Goal: Task Accomplishment & Management: Complete application form

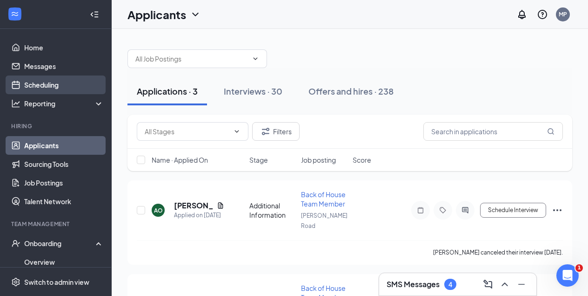
click at [38, 83] on link "Scheduling" at bounding box center [64, 84] width 80 height 19
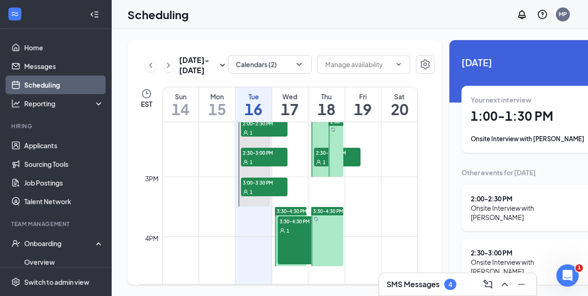
scroll to position [846, 0]
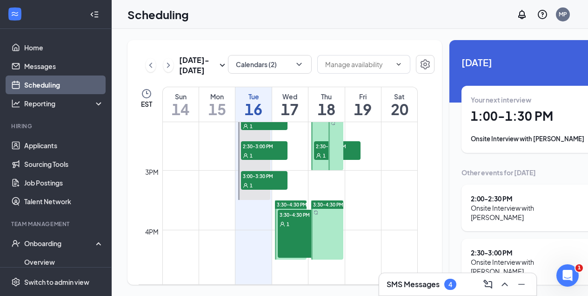
click at [291, 208] on span "3:30-4:30 PM" at bounding box center [292, 204] width 30 height 7
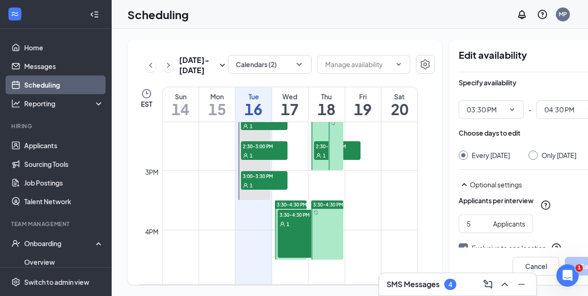
click at [291, 219] on span "3:30-4:30 PM" at bounding box center [301, 214] width 47 height 9
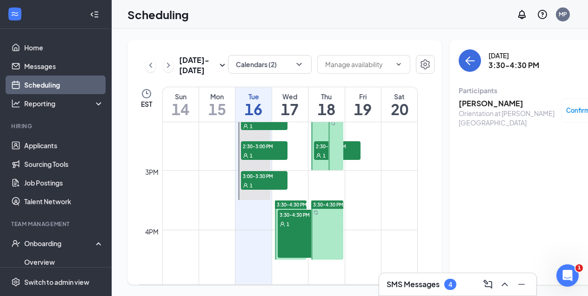
click at [567, 113] on span "Confirmed" at bounding box center [583, 110] width 32 height 9
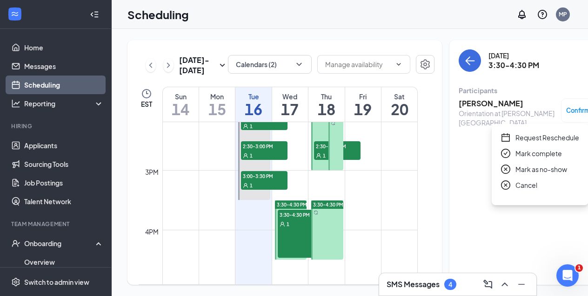
click at [541, 140] on span "Request Reschedule" at bounding box center [548, 137] width 64 height 10
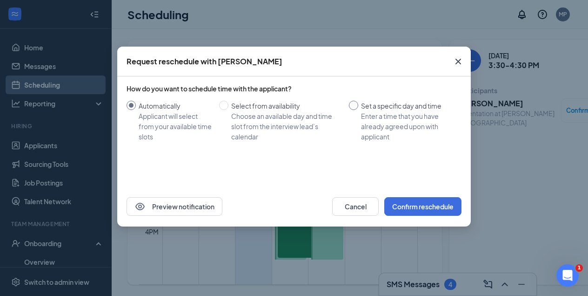
click at [354, 105] on input "Set a specific day and time Enter a time that you have already agreed upon with…" at bounding box center [353, 105] width 9 height 9
radio input "true"
radio input "false"
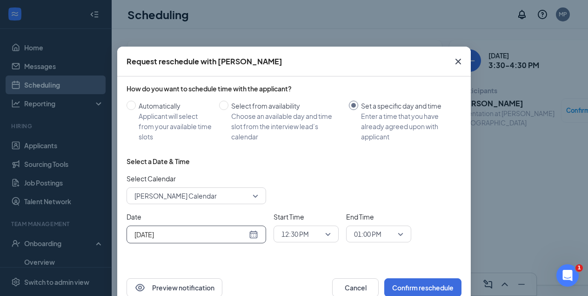
click at [252, 233] on div "Sep 16, 2025" at bounding box center [197, 234] width 124 height 10
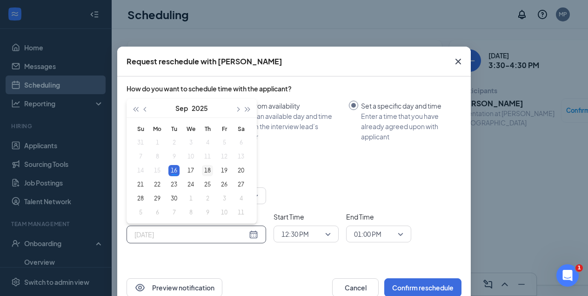
type input "Sep 18, 2025"
click at [207, 171] on div "18" at bounding box center [207, 170] width 11 height 11
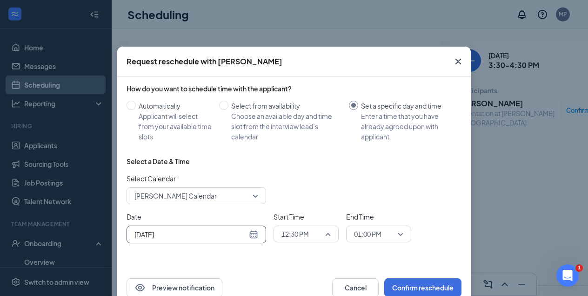
click at [328, 234] on span "12:30 PM" at bounding box center [306, 234] width 49 height 14
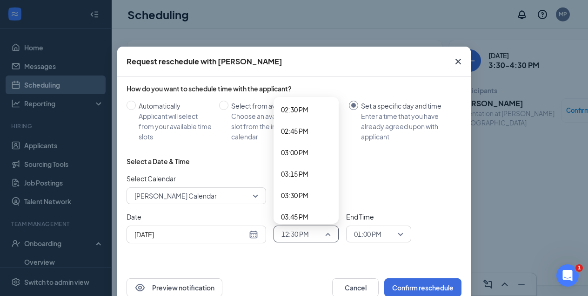
scroll to position [1247, 0]
click at [301, 194] on span "03:30 PM" at bounding box center [294, 193] width 27 height 10
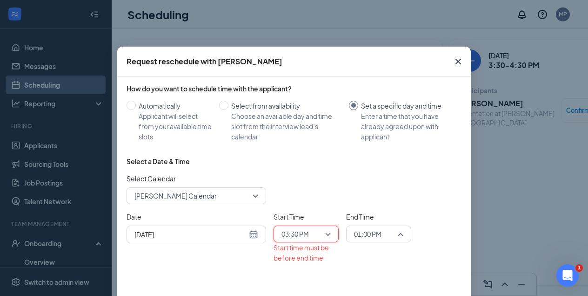
click at [369, 235] on span "01:00 PM" at bounding box center [367, 234] width 27 height 14
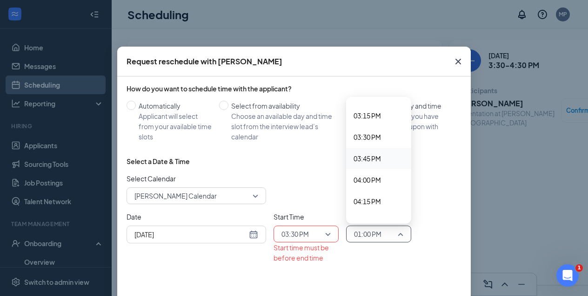
scroll to position [1305, 0]
click at [370, 198] on span "04:15 PM" at bounding box center [367, 199] width 27 height 10
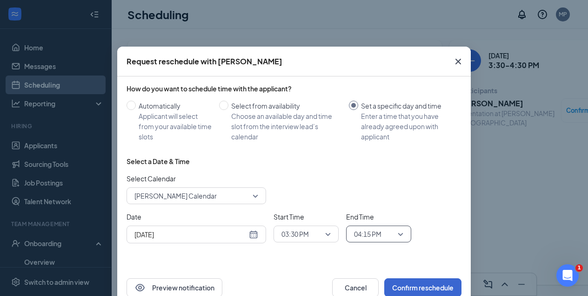
click at [419, 286] on button "Confirm reschedule" at bounding box center [423, 287] width 77 height 19
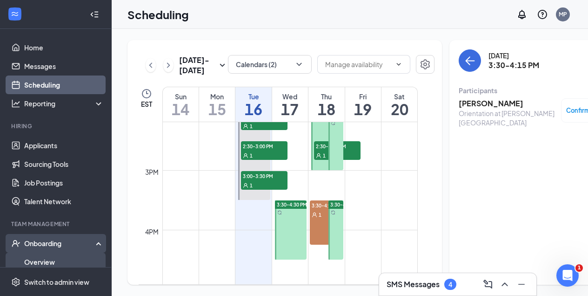
click at [34, 261] on link "Overview" at bounding box center [64, 261] width 80 height 19
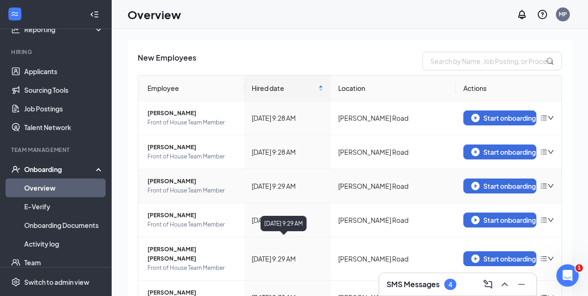
scroll to position [56, 0]
click at [512, 186] on div "Start onboarding" at bounding box center [501, 186] width 58 height 8
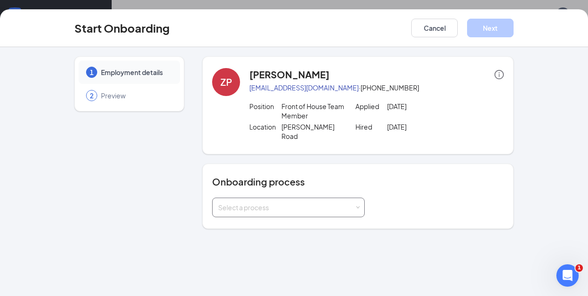
click at [319, 203] on div "Select a process" at bounding box center [286, 207] width 136 height 9
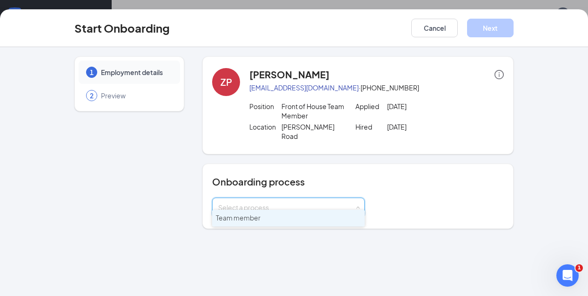
click at [313, 216] on li "Team member" at bounding box center [288, 218] width 153 height 17
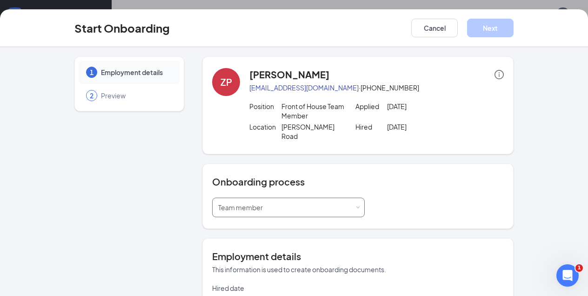
type input "Aug 28, 2025"
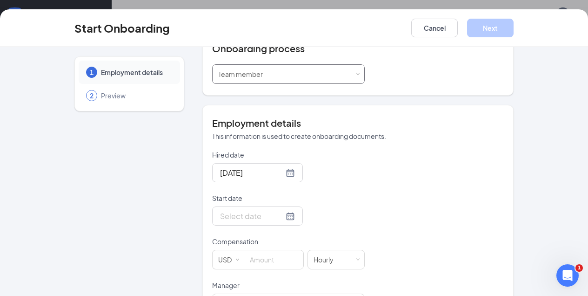
scroll to position [146, 0]
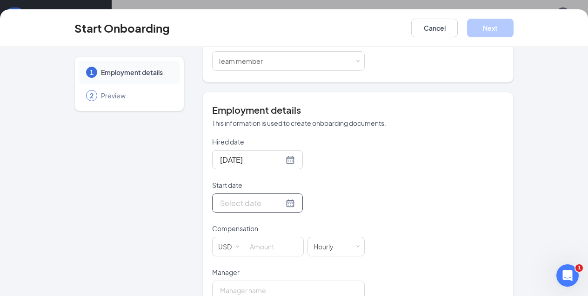
click at [288, 197] on div at bounding box center [257, 203] width 75 height 12
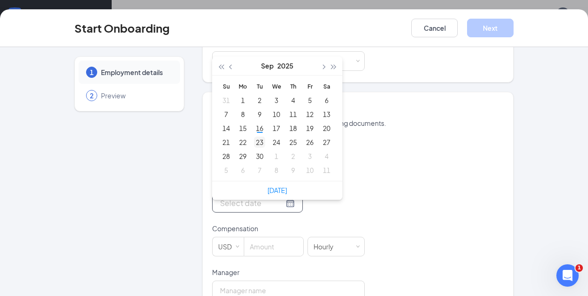
type input "Oct 8, 2025"
type input "Sep 23, 2025"
type input "Sep 15, 2025"
type input "Sep 16, 2025"
type input "Sep 17, 2025"
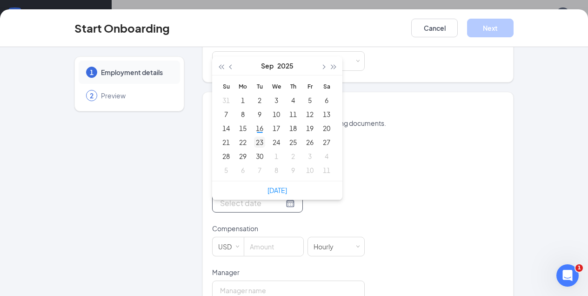
type input "Sep 23, 2025"
type input "Sep 30, 2025"
type input "Sep 29, 2025"
type input "Oct 6, 2025"
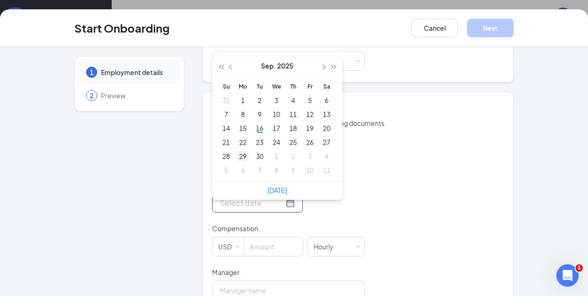
type input "Sep 29, 2025"
click at [246, 150] on div "29" at bounding box center [242, 155] width 11 height 11
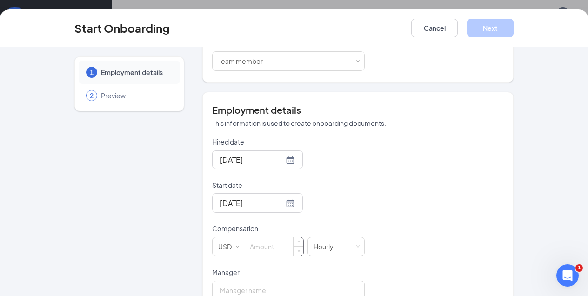
click at [273, 237] on input at bounding box center [273, 246] width 59 height 19
type input "16.25"
click at [270, 280] on input "Manager" at bounding box center [288, 290] width 153 height 20
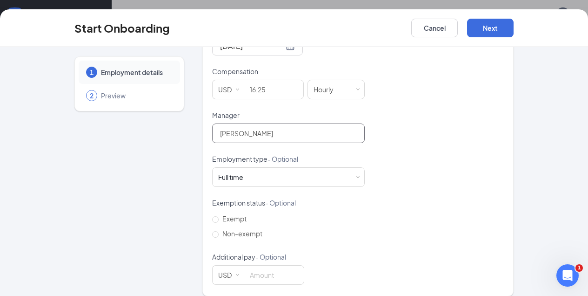
scroll to position [303, 0]
type input "Martha Pizzigoni"
click at [217, 231] on input "Non-exempt" at bounding box center [215, 234] width 7 height 7
radio input "true"
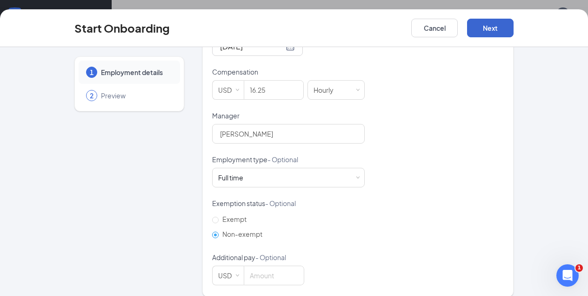
click at [485, 25] on button "Next" at bounding box center [490, 28] width 47 height 19
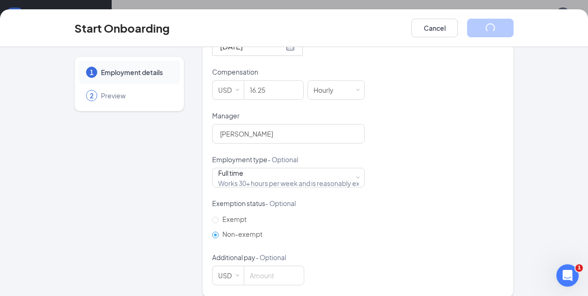
scroll to position [42, 0]
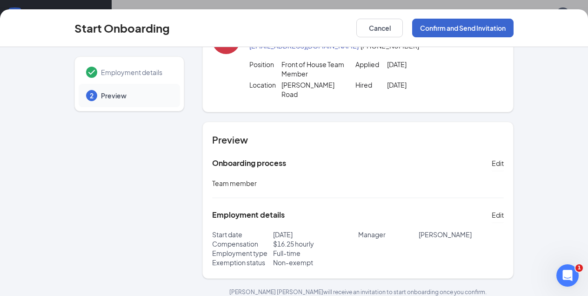
click at [485, 25] on button "Confirm and Send Invitation" at bounding box center [462, 28] width 101 height 19
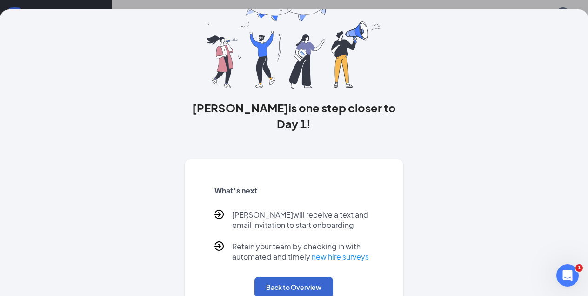
click at [280, 277] on button "Back to Overview" at bounding box center [294, 287] width 79 height 20
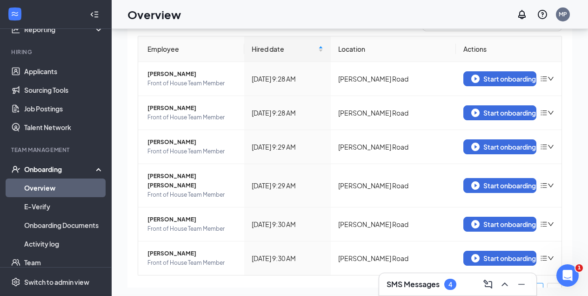
scroll to position [0, 0]
click at [508, 79] on div "Start onboarding" at bounding box center [501, 78] width 58 height 8
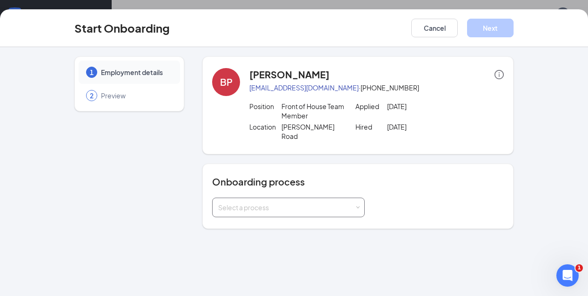
click at [285, 203] on div "Select a process" at bounding box center [286, 207] width 136 height 9
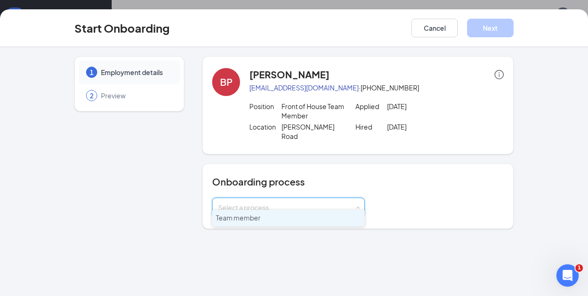
click at [266, 222] on li "Team member" at bounding box center [288, 218] width 153 height 17
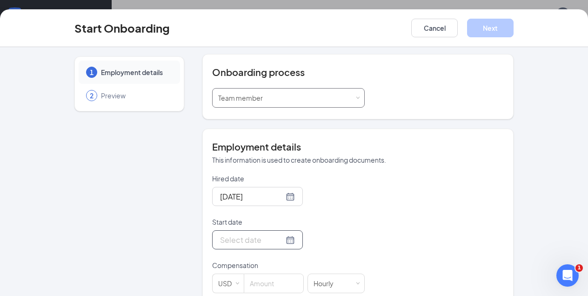
scroll to position [111, 0]
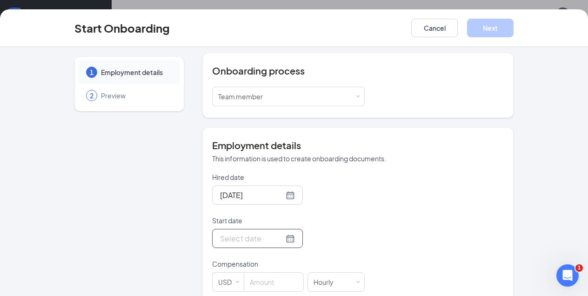
click at [237, 232] on input "Start date" at bounding box center [252, 238] width 64 height 12
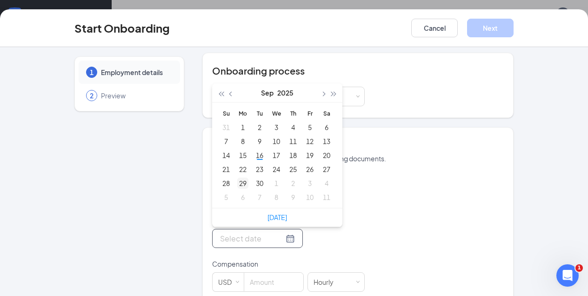
type input "Oct 6, 2025"
type input "Sep 29, 2025"
click at [243, 177] on div "29" at bounding box center [242, 182] width 11 height 11
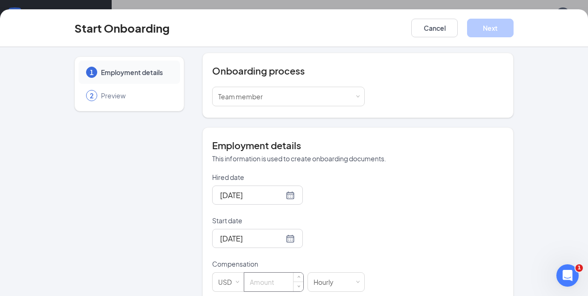
click at [266, 272] on input at bounding box center [273, 281] width 59 height 19
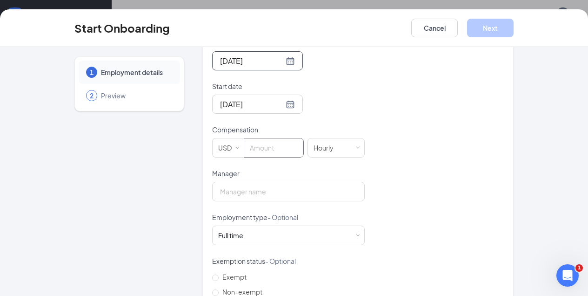
scroll to position [245, 0]
type input "15.75"
click at [220, 181] on input "Manager" at bounding box center [288, 191] width 153 height 20
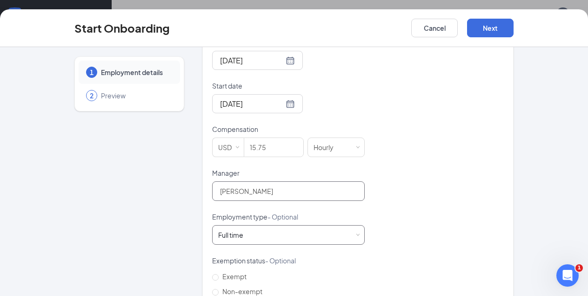
type input "Martha Pizzigoni"
click at [235, 230] on div "Full time" at bounding box center [230, 234] width 25 height 9
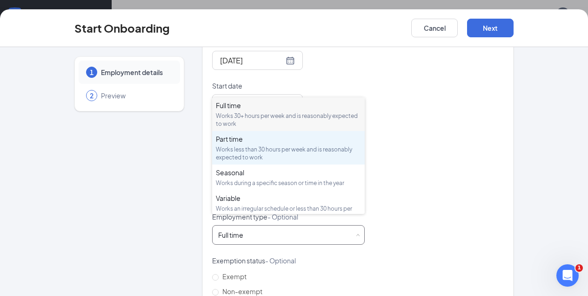
click at [224, 138] on div "Part time" at bounding box center [288, 138] width 145 height 9
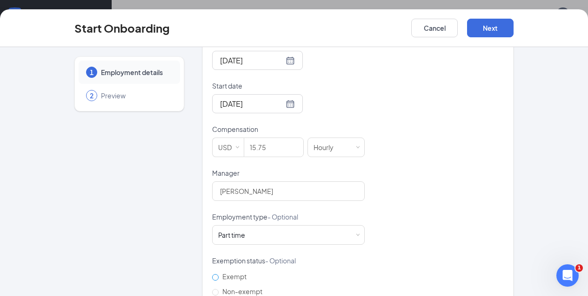
click at [214, 274] on input "Exempt" at bounding box center [215, 277] width 7 height 7
radio input "true"
click at [216, 289] on input "Non-exempt" at bounding box center [215, 292] width 7 height 7
radio input "true"
radio input "false"
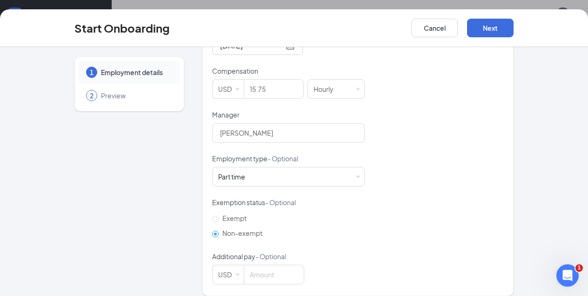
scroll to position [303, 0]
click at [496, 27] on button "Next" at bounding box center [490, 28] width 47 height 19
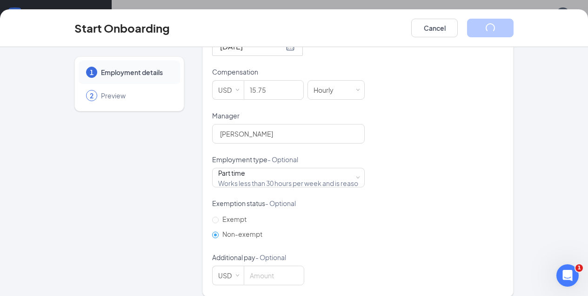
scroll to position [42, 0]
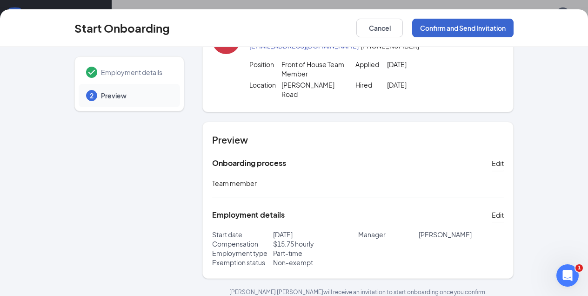
click at [496, 27] on button "Confirm and Send Invitation" at bounding box center [462, 28] width 101 height 19
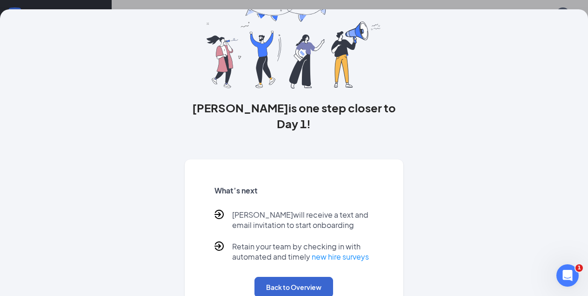
click at [276, 277] on button "Back to Overview" at bounding box center [294, 287] width 79 height 20
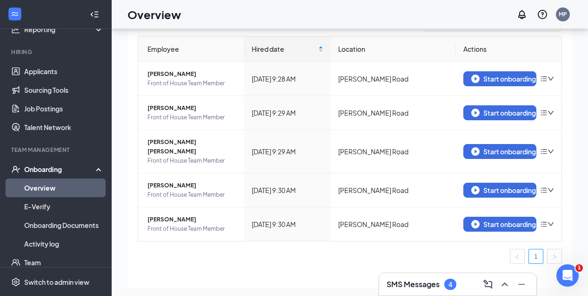
scroll to position [0, 0]
click at [520, 79] on div "Start onboarding" at bounding box center [501, 78] width 58 height 8
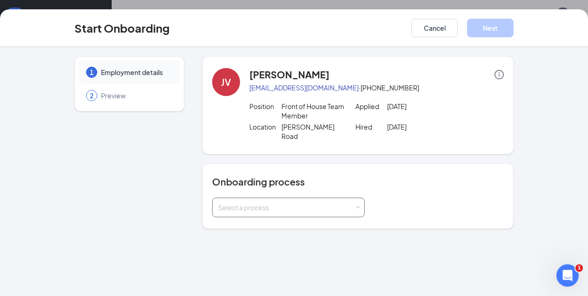
click at [229, 203] on div "Select a process" at bounding box center [286, 207] width 136 height 9
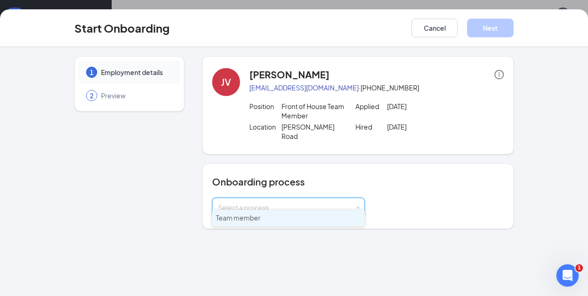
click at [230, 218] on span "Team member" at bounding box center [238, 217] width 45 height 8
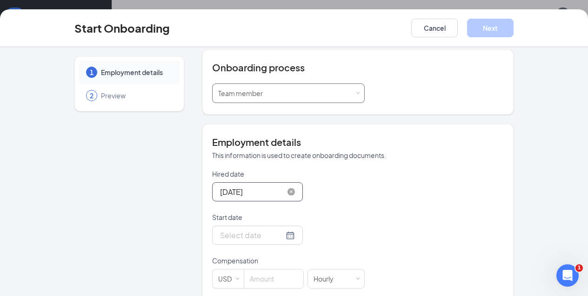
scroll to position [126, 0]
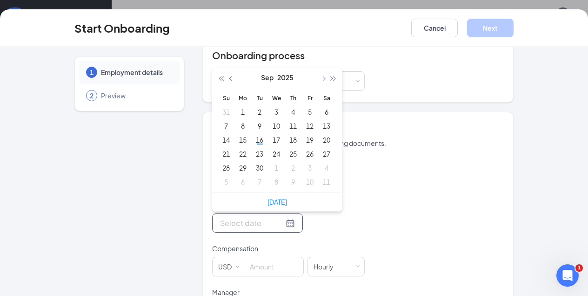
click at [229, 217] on input "Start date" at bounding box center [252, 223] width 64 height 12
type input "Oct 6, 2025"
type input "Sep 29, 2025"
click at [242, 162] on div "29" at bounding box center [242, 167] width 11 height 11
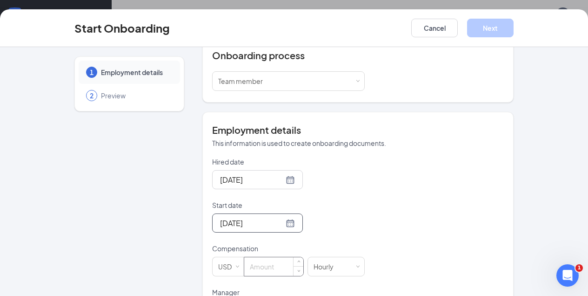
click at [259, 257] on input at bounding box center [273, 266] width 59 height 19
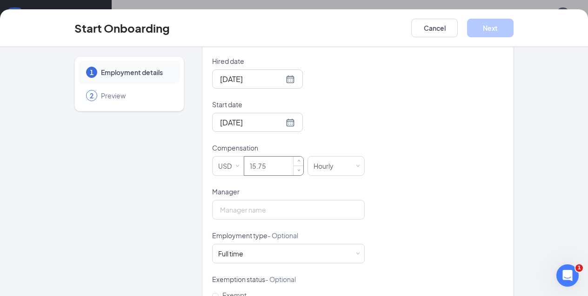
scroll to position [242, 0]
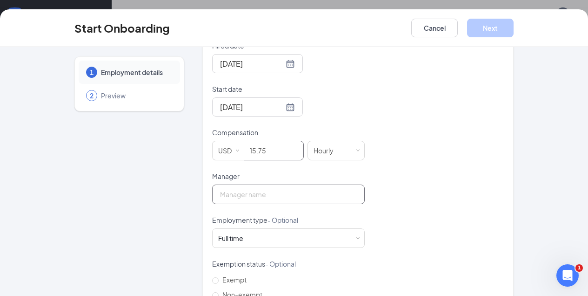
type input "15.75"
click at [224, 184] on input "Manager" at bounding box center [288, 194] width 153 height 20
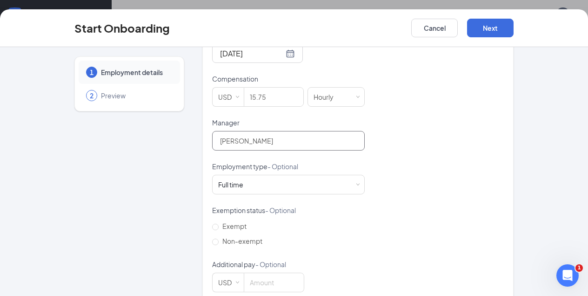
scroll to position [295, 0]
type input "Martha Pizzigoni"
click at [222, 180] on div "Full time" at bounding box center [230, 184] width 25 height 9
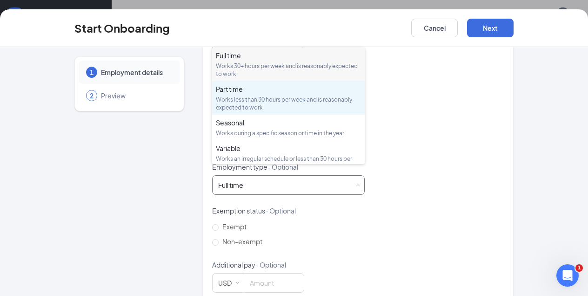
click at [225, 88] on div "Part time" at bounding box center [288, 88] width 145 height 9
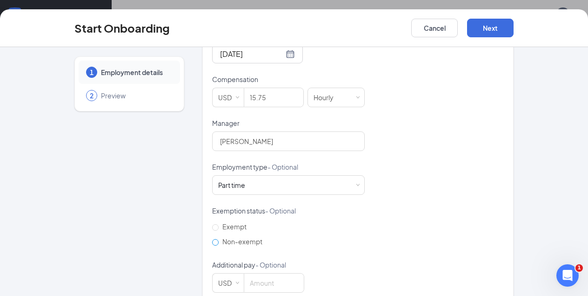
click at [216, 239] on input "Non-exempt" at bounding box center [215, 242] width 7 height 7
radio input "true"
click at [490, 26] on button "Next" at bounding box center [490, 28] width 47 height 19
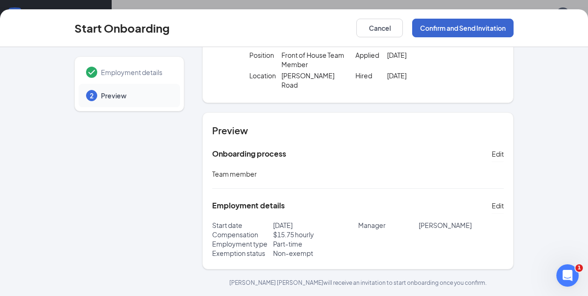
scroll to position [42, 0]
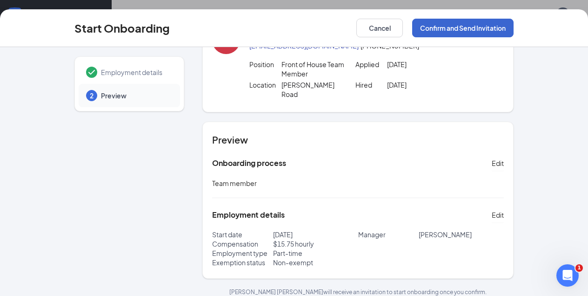
click at [490, 26] on button "Confirm and Send Invitation" at bounding box center [462, 28] width 101 height 19
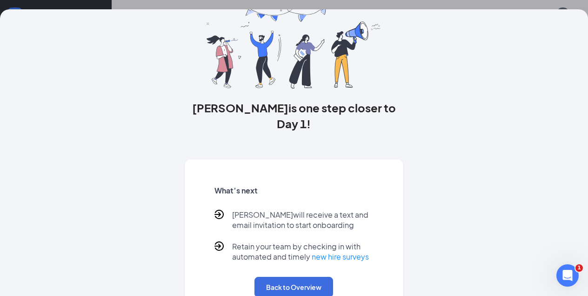
scroll to position [29, 0]
click at [299, 277] on button "Back to Overview" at bounding box center [294, 287] width 79 height 20
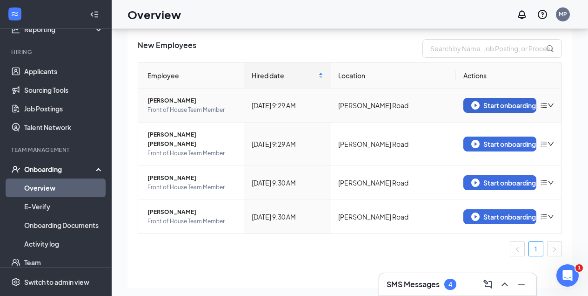
click at [500, 106] on div "Start onboarding" at bounding box center [501, 105] width 58 height 8
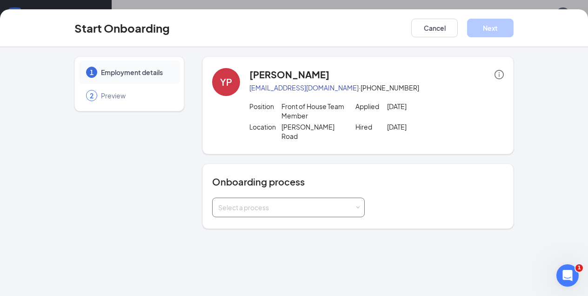
click at [259, 203] on div "Select a process" at bounding box center [286, 207] width 136 height 9
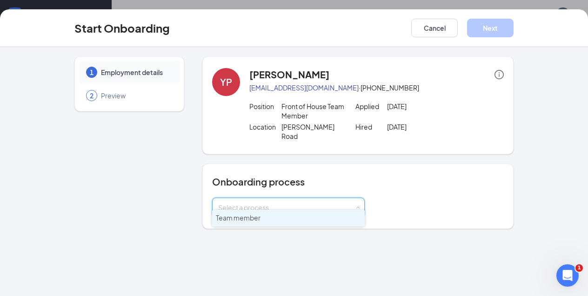
click at [253, 217] on span "Team member" at bounding box center [238, 217] width 45 height 8
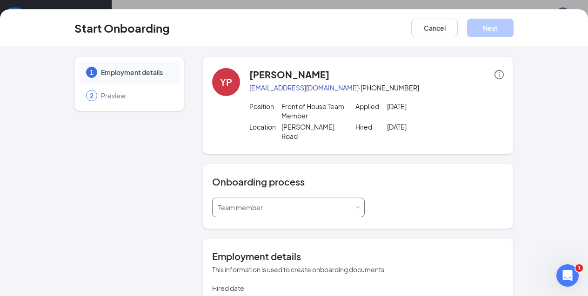
type input "Sep 16, 2025"
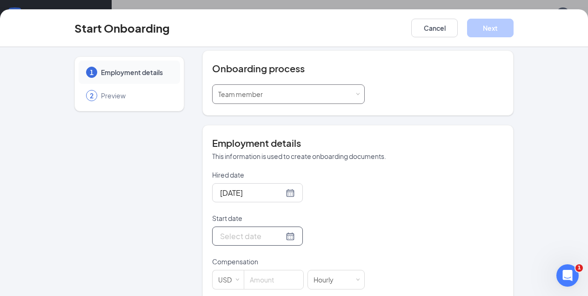
scroll to position [122, 0]
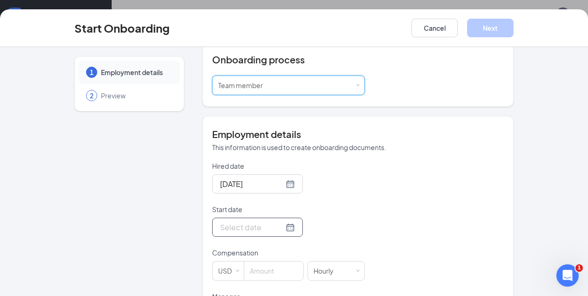
click at [251, 221] on input "Start date" at bounding box center [252, 227] width 64 height 12
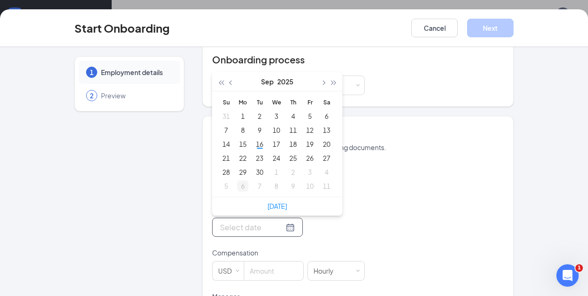
type input "Oct 6, 2025"
type input "Sep 29, 2025"
type input "Sep 22, 2025"
type input "Sep 29, 2025"
click at [244, 166] on div "29" at bounding box center [242, 171] width 11 height 11
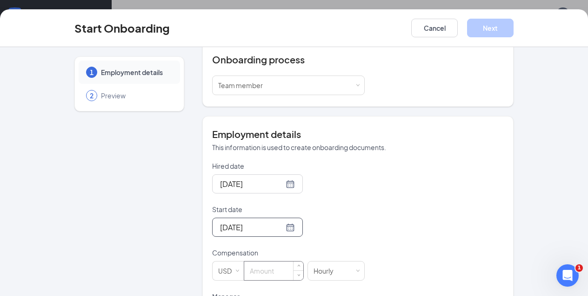
click at [249, 261] on input at bounding box center [273, 270] width 59 height 19
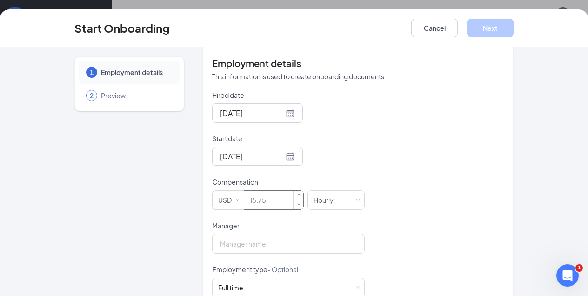
scroll to position [216, 0]
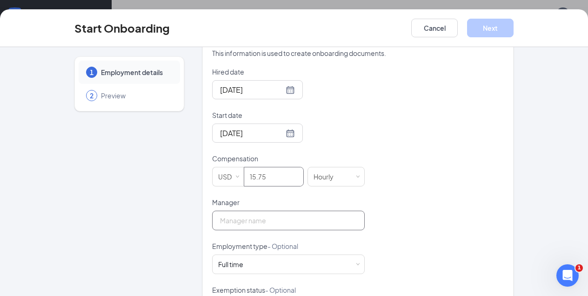
type input "15.75"
click at [242, 214] on input "Manager" at bounding box center [288, 220] width 153 height 20
type input "Martha Pizzigoni"
click at [249, 259] on div "Full time Works 30+ hours per week and is reasonably expected to work" at bounding box center [234, 263] width 32 height 9
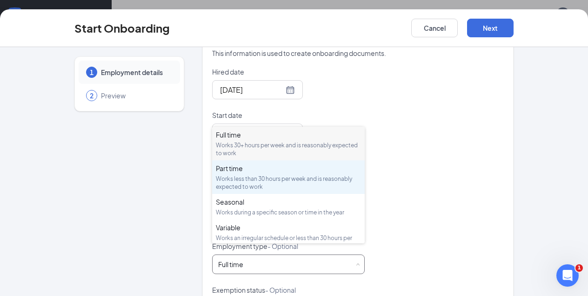
click at [225, 163] on li "Part time Works less than 30 hours per week and is reasonably expected to work" at bounding box center [288, 177] width 153 height 34
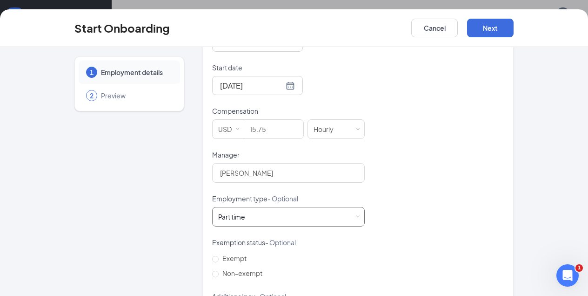
scroll to position [276, 0]
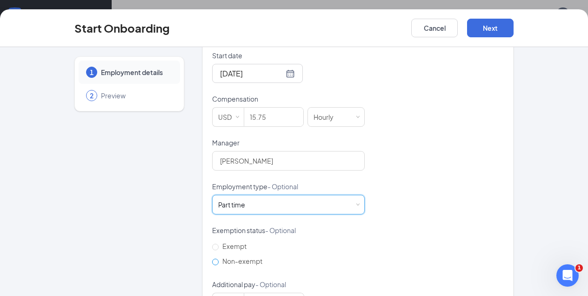
click at [215, 258] on input "Non-exempt" at bounding box center [215, 261] width 7 height 7
radio input "true"
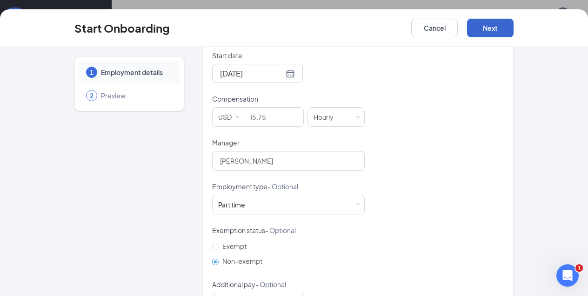
click at [486, 23] on button "Next" at bounding box center [490, 28] width 47 height 19
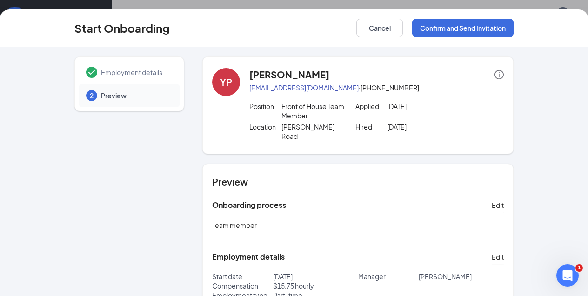
scroll to position [0, 0]
click at [461, 29] on button "Confirm and Send Invitation" at bounding box center [462, 28] width 101 height 19
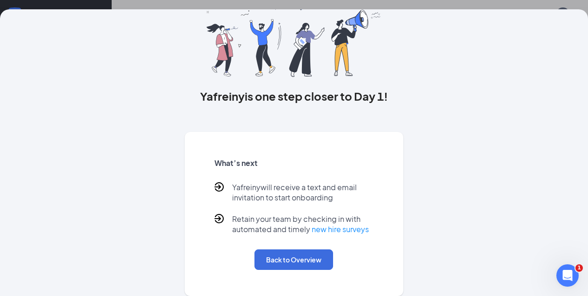
scroll to position [54, 0]
click at [270, 255] on button "Back to Overview" at bounding box center [294, 259] width 79 height 20
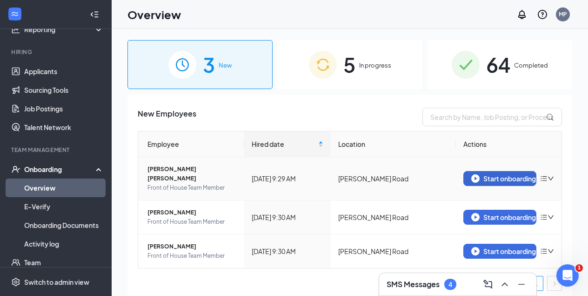
click at [500, 174] on div "Start onboarding" at bounding box center [501, 178] width 58 height 8
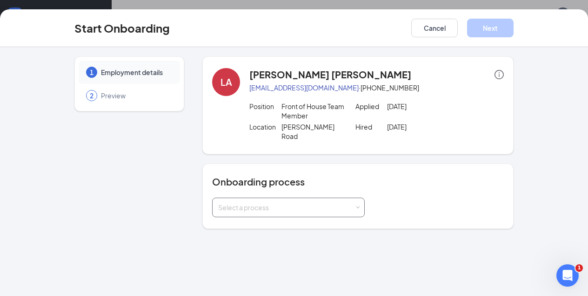
click at [289, 198] on div "Select a process" at bounding box center [288, 207] width 141 height 19
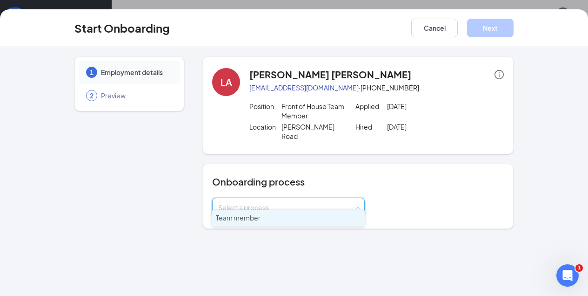
click at [272, 213] on li "Team member" at bounding box center [288, 218] width 153 height 17
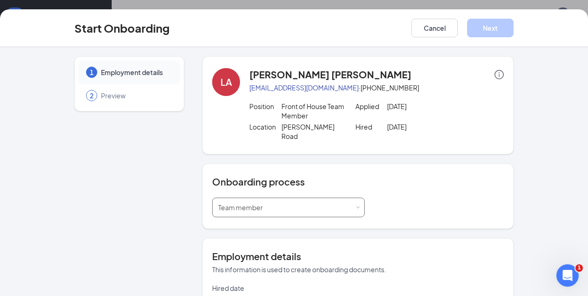
type input "Sep 16, 2025"
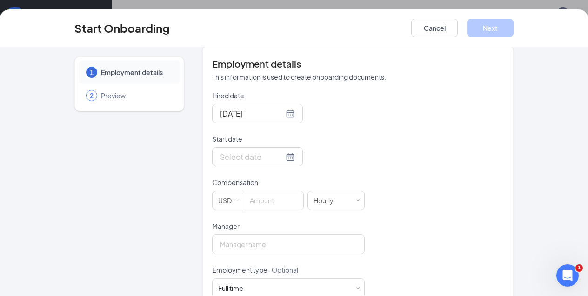
scroll to position [195, 0]
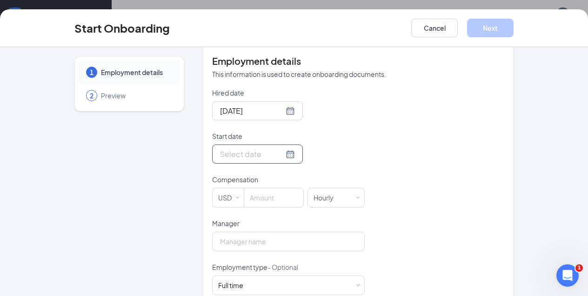
click at [239, 144] on div "Sep 2025 Su Mo Tu We Th Fr Sa 31 1 2 3 4 5 6 7 8 9 10 11 12 13 14 15 16 17 18 1…" at bounding box center [288, 153] width 153 height 19
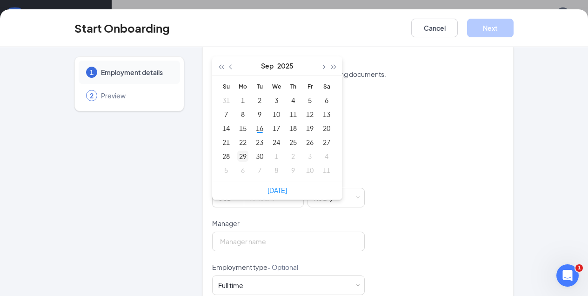
type input "Sep 29, 2025"
click at [240, 150] on div "29" at bounding box center [242, 155] width 11 height 11
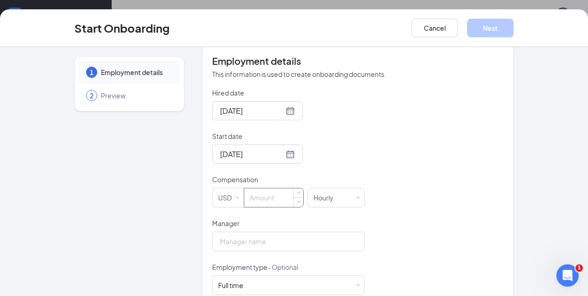
click at [259, 192] on input at bounding box center [273, 197] width 59 height 19
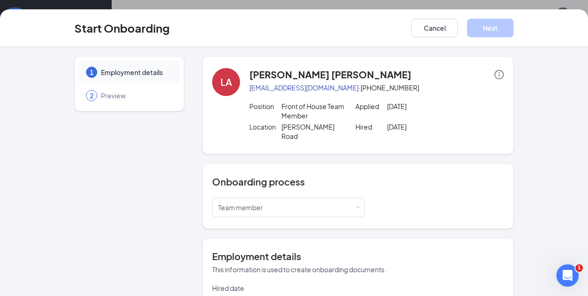
scroll to position [0, 0]
drag, startPoint x: 250, startPoint y: 74, endPoint x: 381, endPoint y: 73, distance: 130.8
click at [381, 73] on div "Luis Alfredo Valerio Paulino" at bounding box center [377, 74] width 255 height 13
copy h4 "Luis Alfredo Valerio Paulino"
click at [226, 203] on span "Team member" at bounding box center [240, 207] width 45 height 8
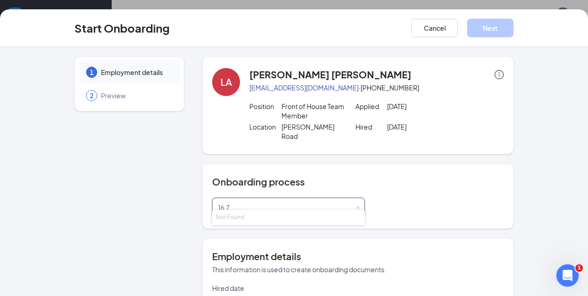
type input "16.75"
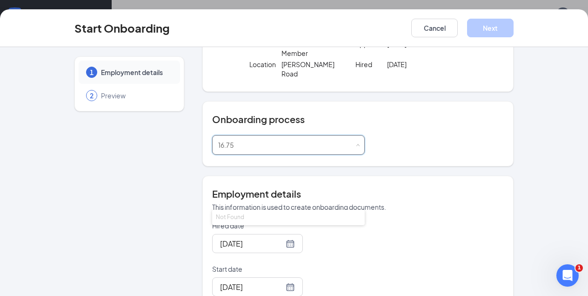
scroll to position [63, 0]
click at [262, 201] on p "This information is used to create onboarding documents." at bounding box center [358, 205] width 292 height 9
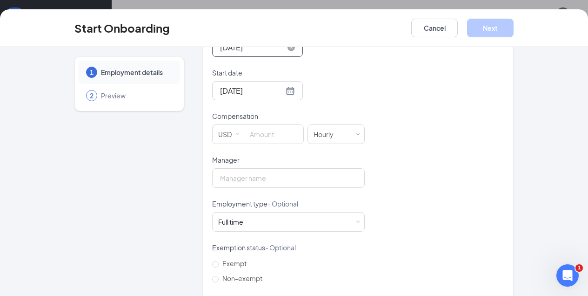
scroll to position [260, 0]
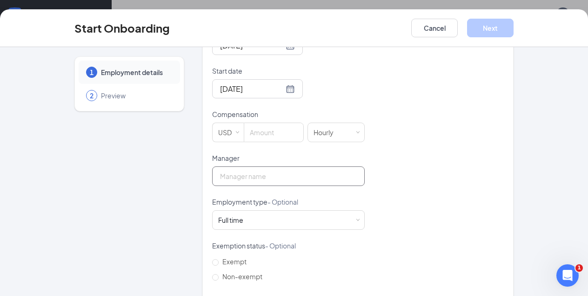
click at [242, 167] on input "Manager" at bounding box center [288, 176] width 153 height 20
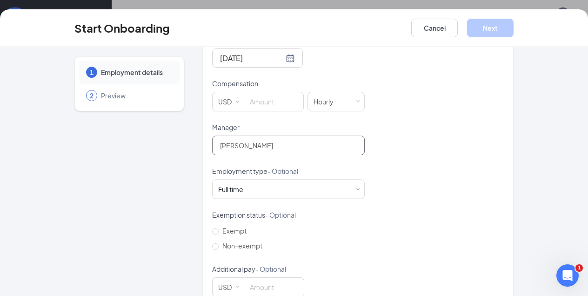
scroll to position [293, 0]
type input "Martha Pizzigoni"
click at [216, 241] on input "Non-exempt" at bounding box center [215, 244] width 7 height 7
radio input "true"
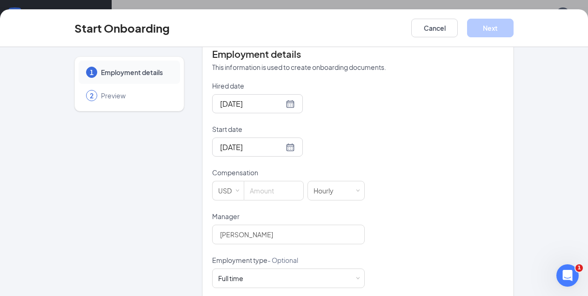
scroll to position [203, 0]
click at [262, 180] on input at bounding box center [273, 189] width 59 height 19
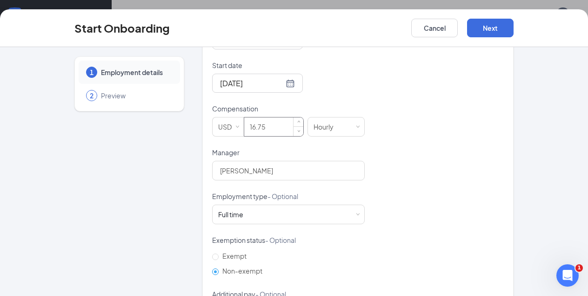
scroll to position [260, 0]
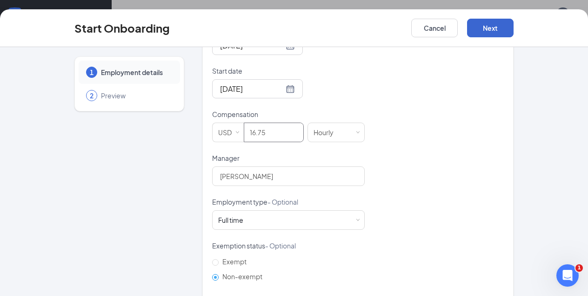
type input "16.75"
click at [478, 26] on button "Next" at bounding box center [490, 28] width 47 height 19
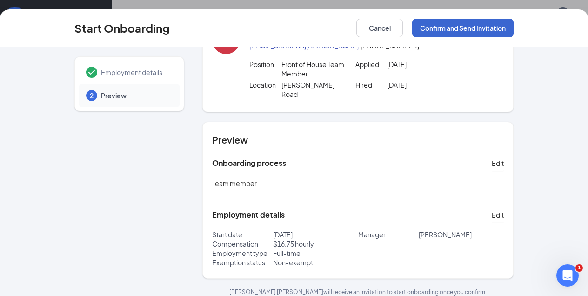
click at [478, 28] on button "Confirm and Send Invitation" at bounding box center [462, 28] width 101 height 19
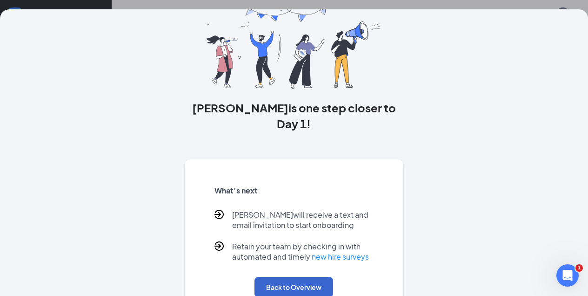
click at [295, 277] on button "Back to Overview" at bounding box center [294, 287] width 79 height 20
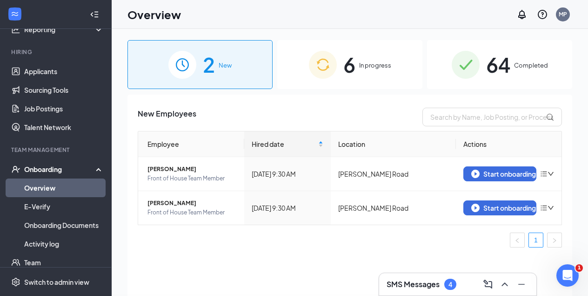
scroll to position [0, 0]
click at [520, 173] on div "Start onboarding" at bounding box center [501, 173] width 58 height 8
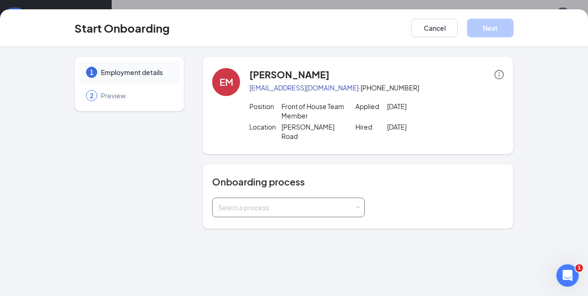
click at [308, 203] on div "Select a process" at bounding box center [286, 207] width 136 height 9
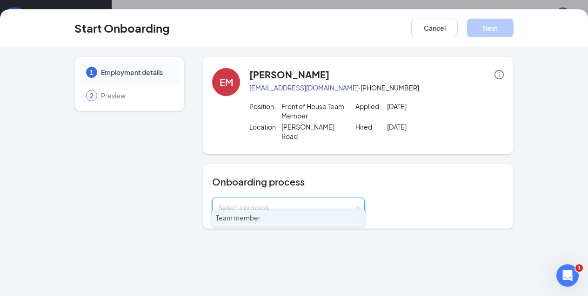
click at [277, 217] on li "Team member" at bounding box center [288, 218] width 153 height 17
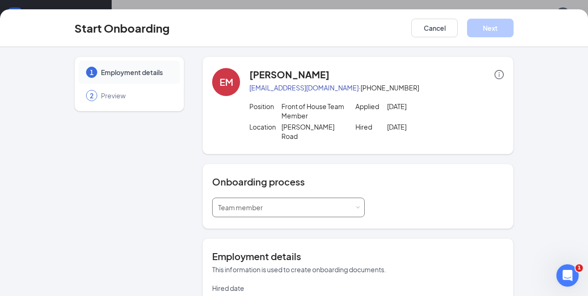
type input "Sep 16, 2025"
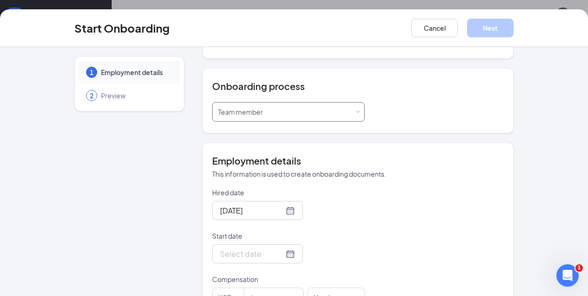
scroll to position [98, 0]
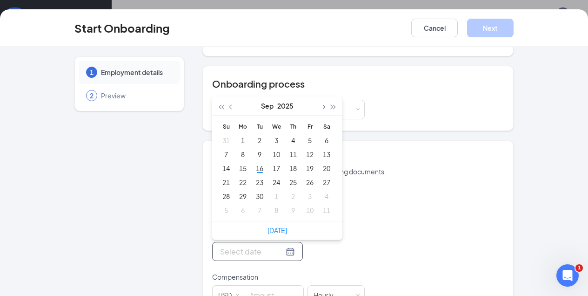
click at [263, 245] on input "Start date" at bounding box center [252, 251] width 64 height 12
type input "Oct 5, 2025"
type input "Oct 6, 2025"
type input "Sep 29, 2025"
click at [243, 190] on div "29" at bounding box center [242, 195] width 11 height 11
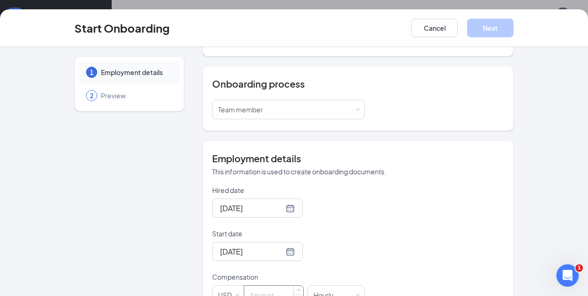
click at [268, 288] on input at bounding box center [273, 294] width 59 height 19
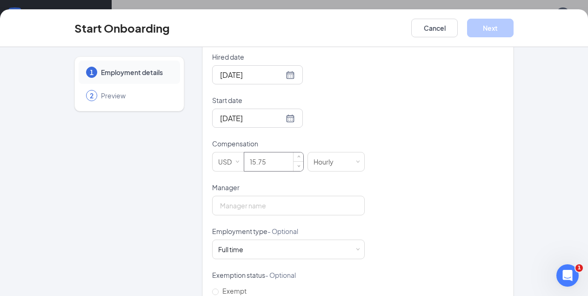
scroll to position [232, 0]
type input "15.75"
click at [223, 195] on input "Manager" at bounding box center [288, 205] width 153 height 20
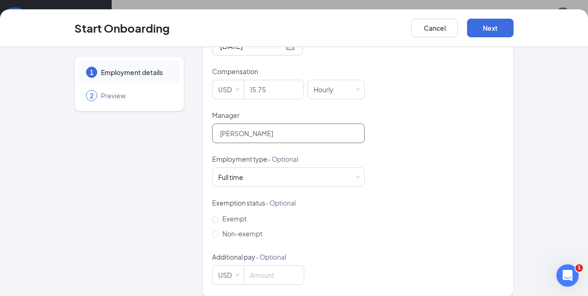
scroll to position [303, 0]
type input "[PERSON_NAME]"
click at [216, 231] on input "Non-exempt" at bounding box center [215, 234] width 7 height 7
radio input "true"
click at [485, 24] on button "Next" at bounding box center [490, 28] width 47 height 19
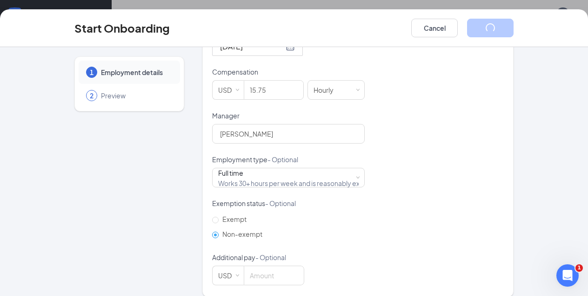
scroll to position [42, 0]
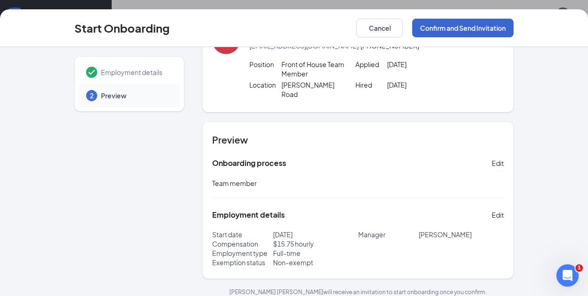
click at [485, 24] on button "Confirm and Send Invitation" at bounding box center [462, 28] width 101 height 19
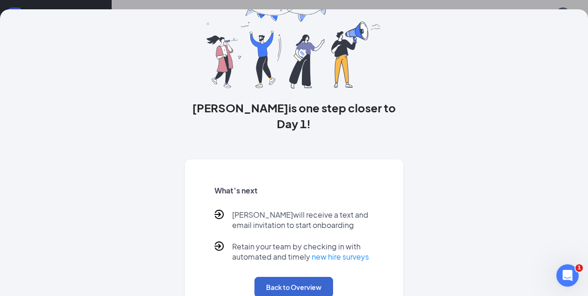
click at [275, 277] on button "Back to Overview" at bounding box center [294, 287] width 79 height 20
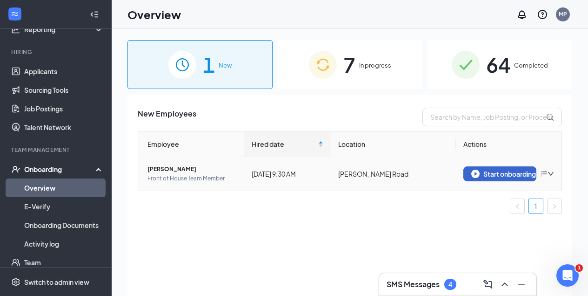
click at [511, 175] on div "Start onboarding" at bounding box center [501, 173] width 58 height 8
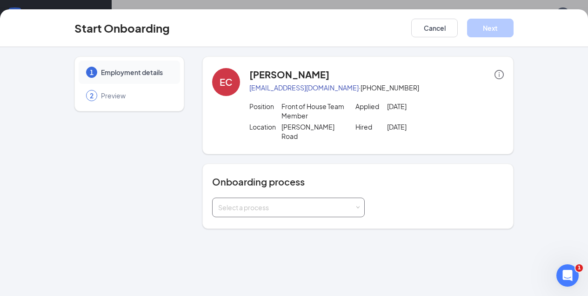
click at [292, 203] on div "Select a process" at bounding box center [286, 207] width 136 height 9
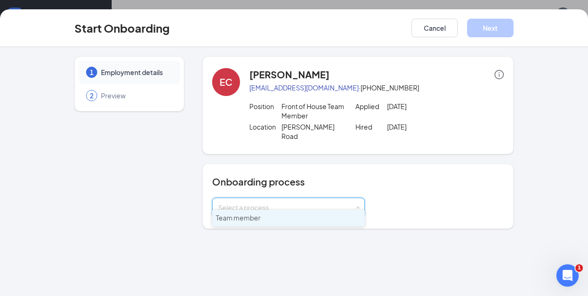
drag, startPoint x: 292, startPoint y: 193, endPoint x: 278, endPoint y: 225, distance: 35.2
click at [278, 225] on body "Home Messages Scheduling Reporting Hiring Applicants Sourcing Tools Job Posting…" at bounding box center [294, 148] width 588 height 296
click at [276, 216] on li "Team member" at bounding box center [288, 218] width 153 height 17
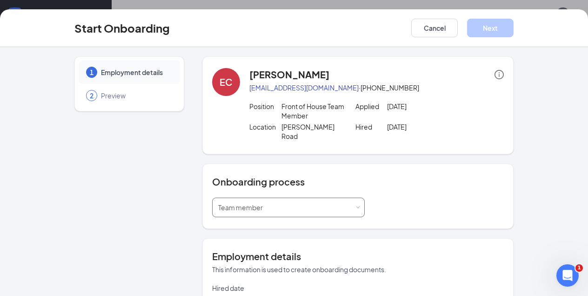
type input "Sep 16, 2025"
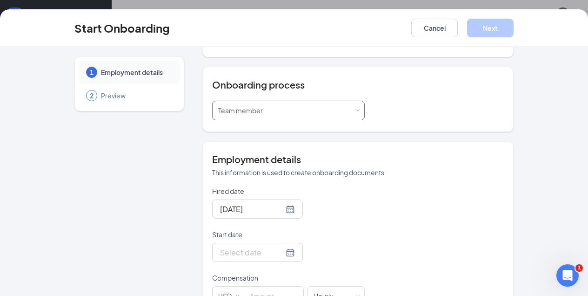
scroll to position [106, 0]
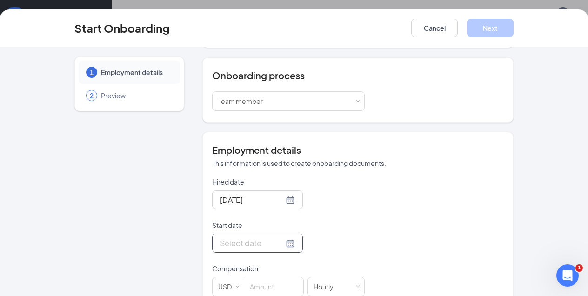
click at [258, 237] on input "Start date" at bounding box center [252, 243] width 64 height 12
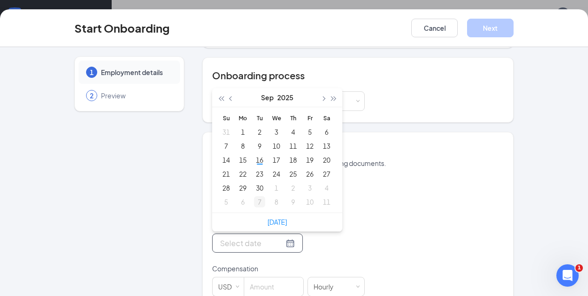
type input "Oct 7, 2025"
type input "Sep 29, 2025"
click at [242, 182] on div "29" at bounding box center [242, 187] width 11 height 11
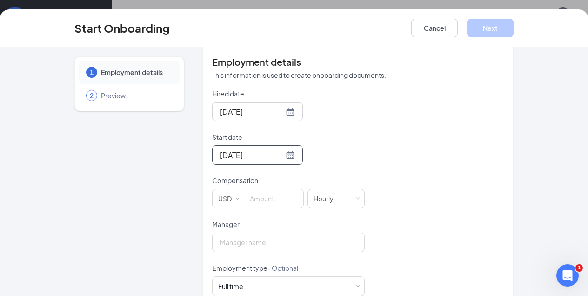
scroll to position [196, 0]
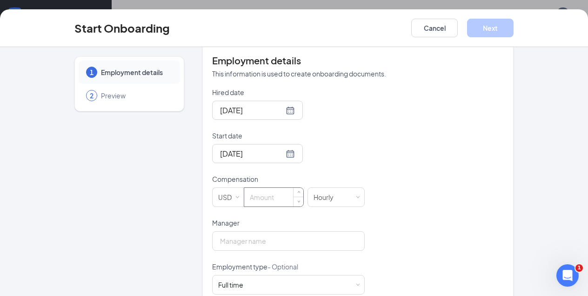
click at [258, 189] on input at bounding box center [273, 197] width 59 height 19
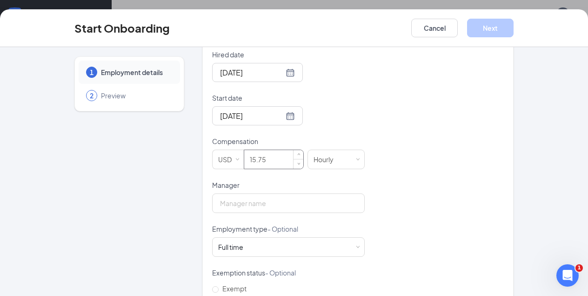
scroll to position [234, 0]
type input "15.75"
click at [252, 192] on input "Manager" at bounding box center [288, 202] width 153 height 20
type input "[PERSON_NAME]"
click at [227, 241] on div "Full time" at bounding box center [230, 245] width 25 height 9
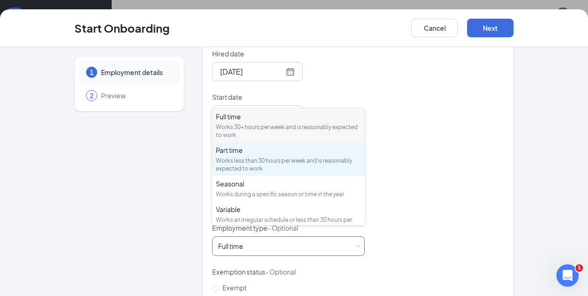
click at [233, 149] on div "Part time" at bounding box center [288, 149] width 145 height 9
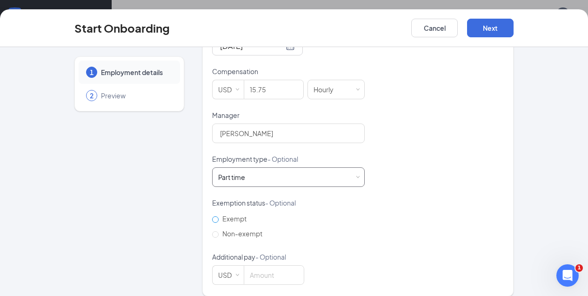
scroll to position [303, 0]
click at [216, 231] on input "Non-exempt" at bounding box center [215, 234] width 7 height 7
radio input "true"
click at [491, 31] on button "Next" at bounding box center [490, 28] width 47 height 19
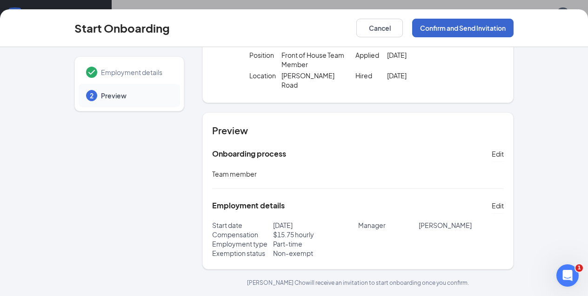
scroll to position [42, 0]
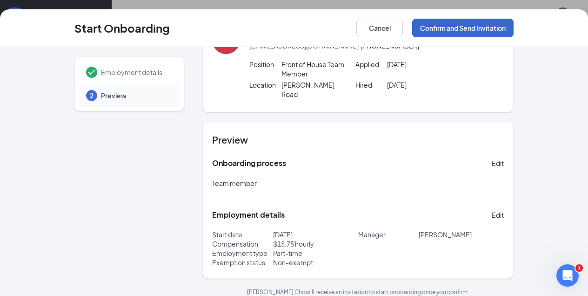
click at [491, 32] on button "Confirm and Send Invitation" at bounding box center [462, 28] width 101 height 19
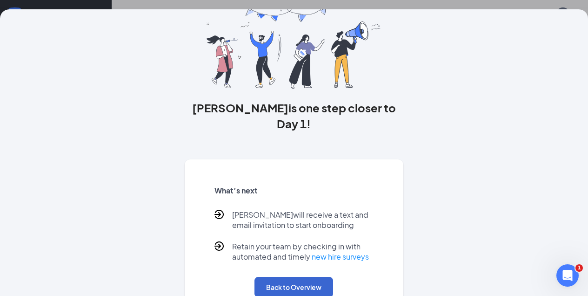
click at [290, 277] on button "Back to Overview" at bounding box center [294, 287] width 79 height 20
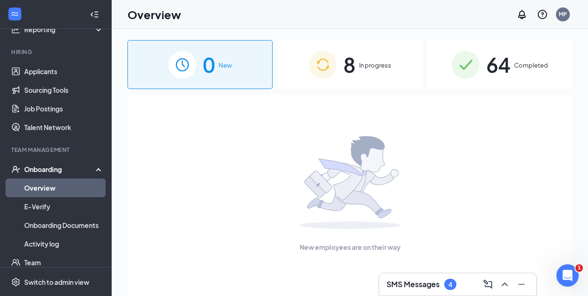
click at [368, 64] on span "In progress" at bounding box center [375, 65] width 32 height 9
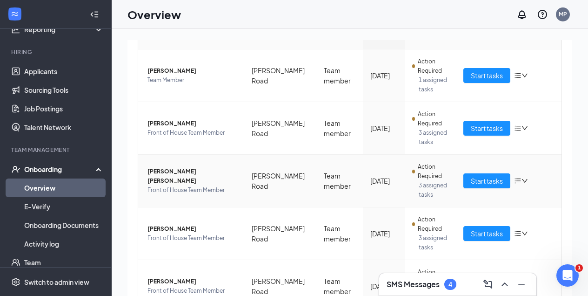
scroll to position [119, 0]
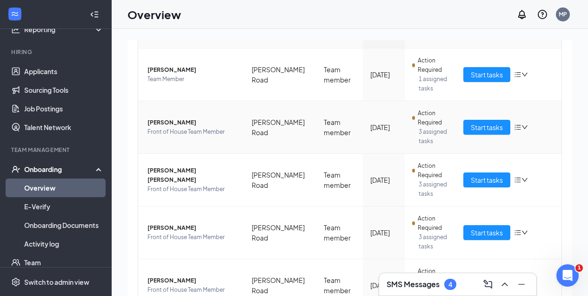
click at [517, 128] on icon "bars" at bounding box center [517, 126] width 7 height 7
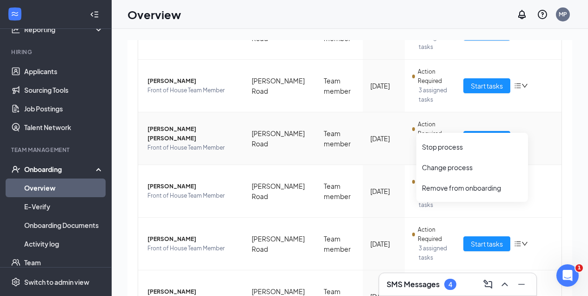
scroll to position [162, 0]
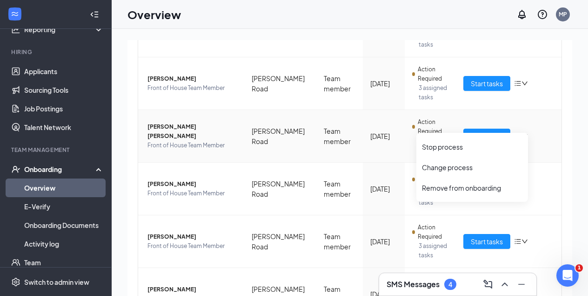
click at [188, 132] on span "[PERSON_NAME] [PERSON_NAME]" at bounding box center [192, 131] width 89 height 19
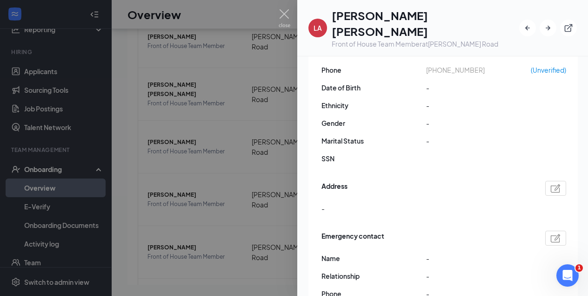
scroll to position [175, 0]
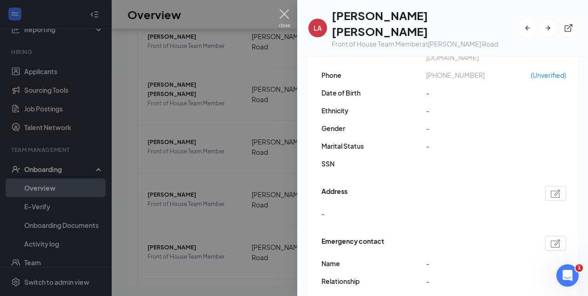
click at [284, 18] on img at bounding box center [285, 18] width 12 height 18
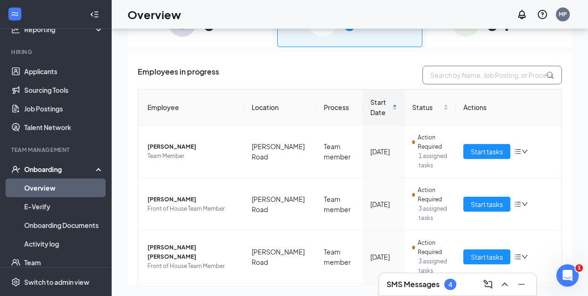
click at [446, 72] on input "text" at bounding box center [493, 75] width 140 height 19
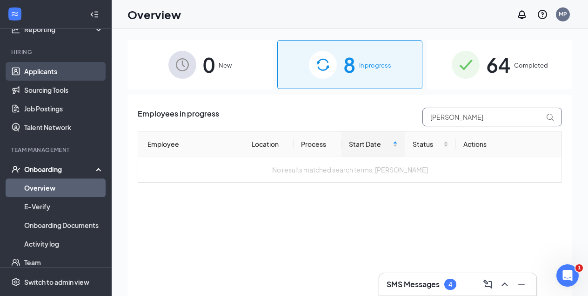
type input "[PERSON_NAME]"
click at [34, 68] on link "Applicants" at bounding box center [64, 71] width 80 height 19
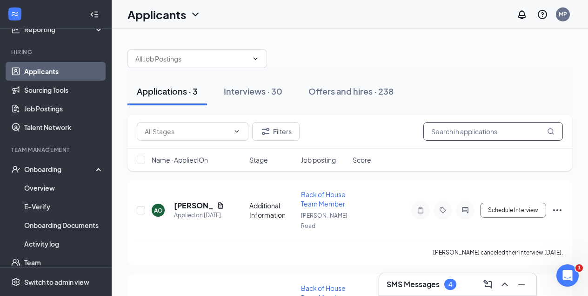
click at [456, 132] on input "text" at bounding box center [494, 131] width 140 height 19
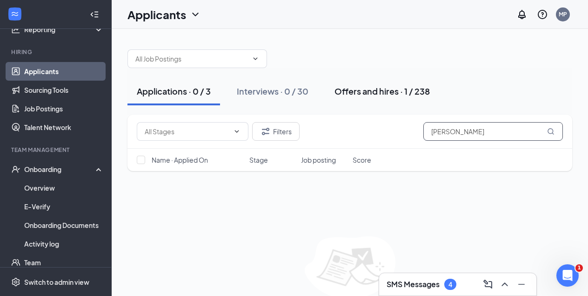
type input "[PERSON_NAME]"
click at [391, 92] on div "Offers and hires · 1 / 238" at bounding box center [382, 91] width 95 height 12
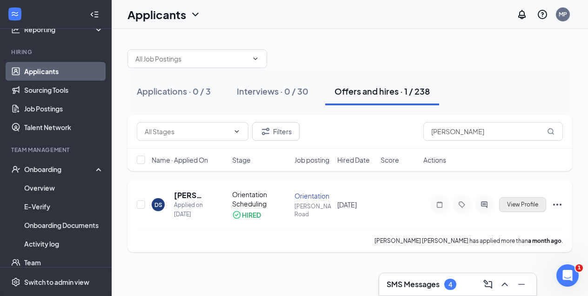
click at [516, 204] on span "View Profile" at bounding box center [522, 204] width 31 height 7
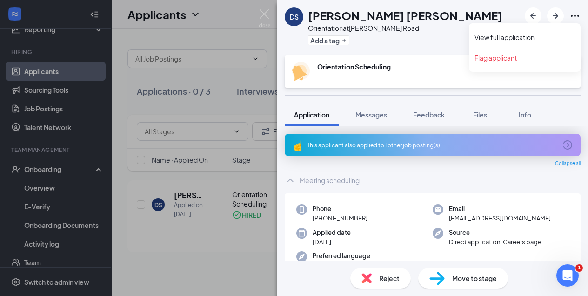
click at [576, 16] on icon "Ellipses" at bounding box center [575, 16] width 8 height 2
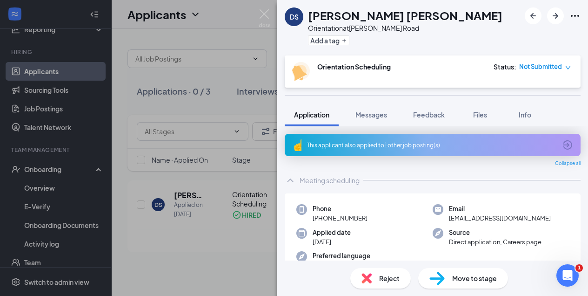
click at [230, 41] on div "DS Da’Sahn Smith Orientation at Terrill Road Add a tag Orientation Scheduling S…" at bounding box center [294, 148] width 588 height 296
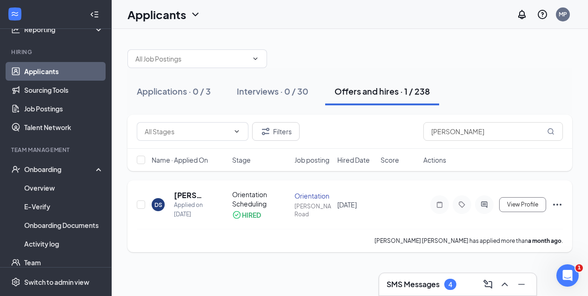
click at [555, 204] on icon "Ellipses" at bounding box center [558, 204] width 8 height 2
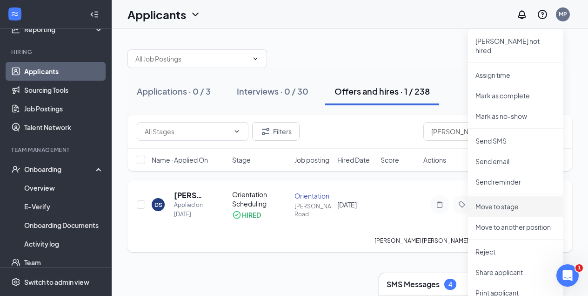
click at [555, 204] on li "Move to stage" at bounding box center [515, 206] width 95 height 20
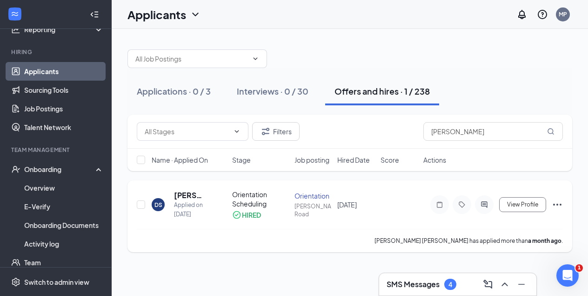
type input "Orientation Scheduling (current stage)"
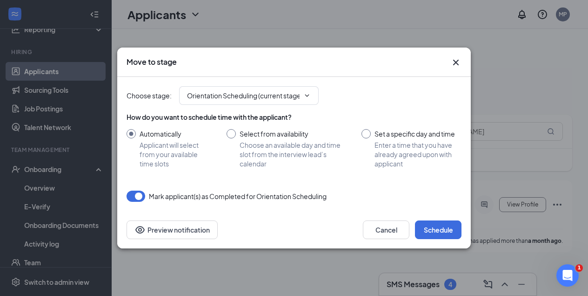
click at [133, 196] on button "button" at bounding box center [136, 195] width 19 height 11
click at [277, 96] on input "Orientation Scheduling (current stage)" at bounding box center [243, 95] width 113 height 10
click at [403, 96] on div "Choose stage : Orientation Scheduling (current stage) Meeting scheduling Orient…" at bounding box center [294, 95] width 335 height 19
click at [455, 63] on icon "Cross" at bounding box center [456, 62] width 11 height 11
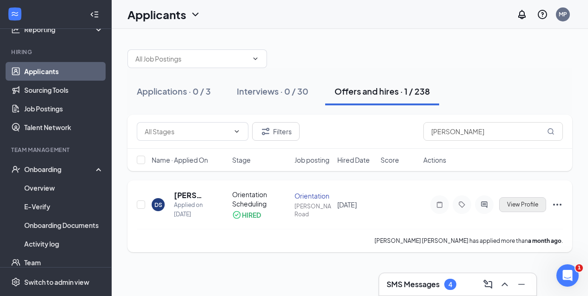
click at [517, 204] on span "View Profile" at bounding box center [522, 204] width 31 height 7
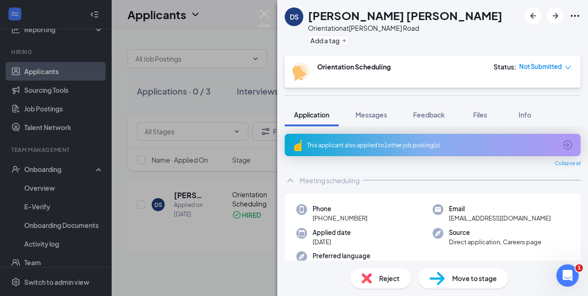
click at [568, 68] on icon "down" at bounding box center [568, 67] width 7 height 7
click at [464, 39] on div "DS Da’Sahn Smith Orientation at Terrill Road Add a tag" at bounding box center [432, 27] width 311 height 55
click at [265, 13] on img at bounding box center [265, 18] width 12 height 18
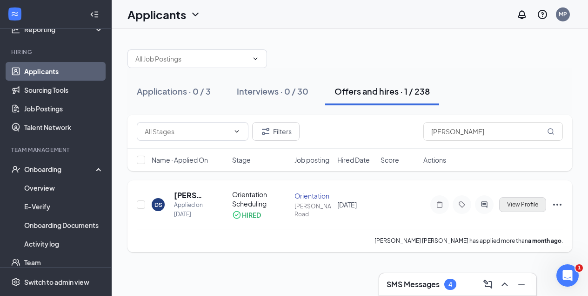
click at [520, 206] on span "View Profile" at bounding box center [522, 204] width 31 height 7
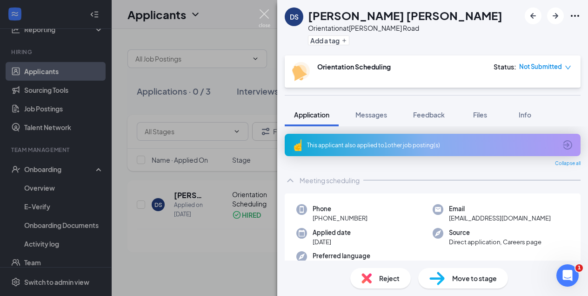
click at [263, 14] on img at bounding box center [265, 18] width 12 height 18
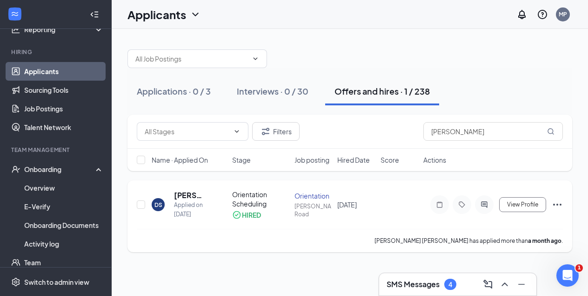
click at [560, 204] on icon "Ellipses" at bounding box center [557, 204] width 11 height 11
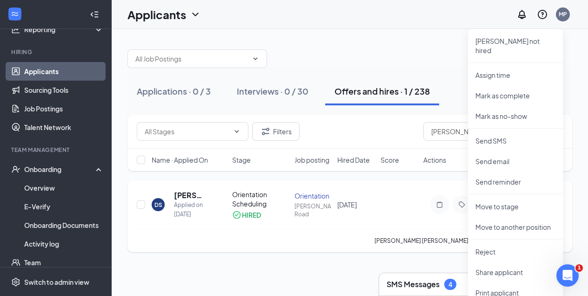
click at [560, 204] on li "Move to stage" at bounding box center [515, 206] width 95 height 20
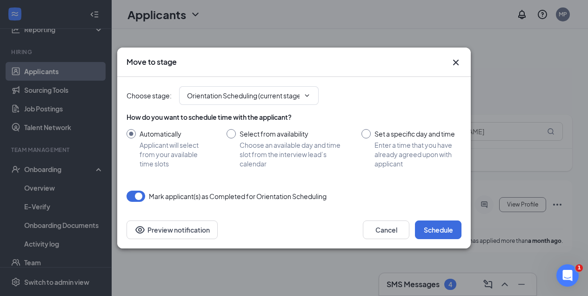
click at [457, 62] on icon "Cross" at bounding box center [456, 63] width 6 height 6
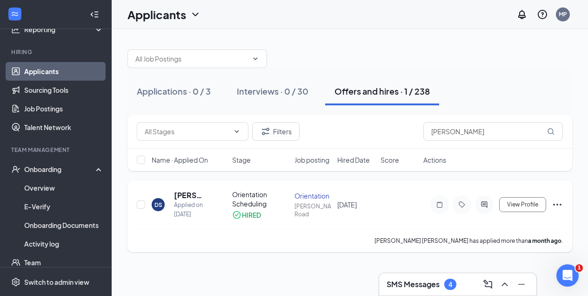
click at [557, 203] on icon "Ellipses" at bounding box center [557, 204] width 11 height 11
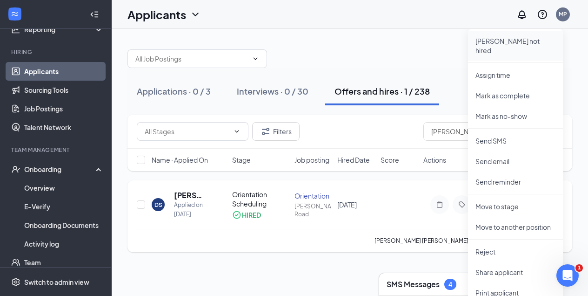
click at [495, 41] on p "Mark not hired" at bounding box center [516, 45] width 80 height 19
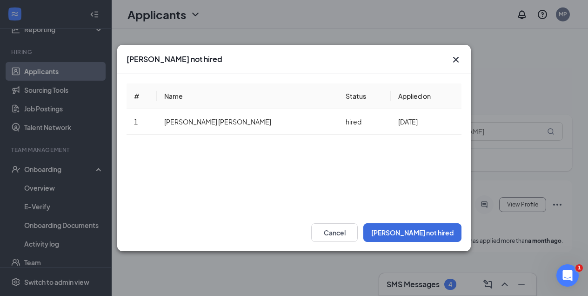
click at [458, 59] on icon "Cross" at bounding box center [456, 59] width 11 height 11
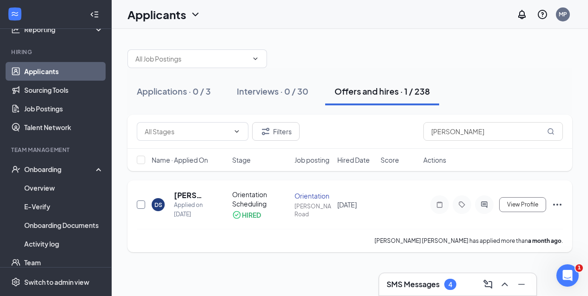
click at [142, 204] on input "checkbox" at bounding box center [141, 204] width 8 height 8
checkbox input "true"
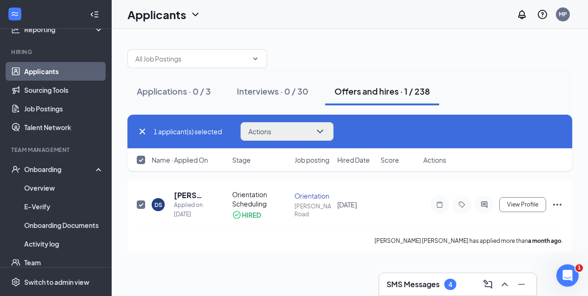
click at [274, 128] on button "Actions" at bounding box center [287, 131] width 93 height 19
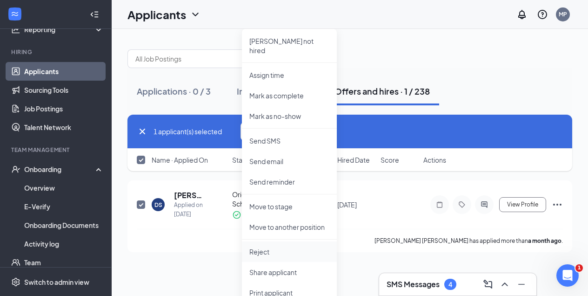
click at [259, 247] on p "Reject" at bounding box center [290, 251] width 80 height 9
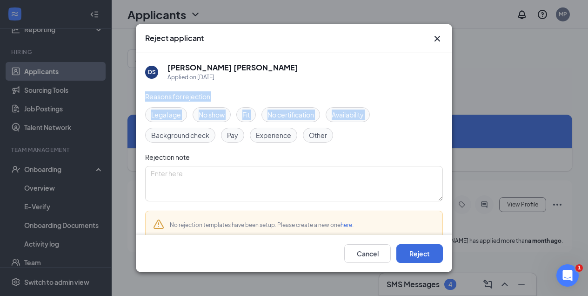
drag, startPoint x: 213, startPoint y: 129, endPoint x: 257, endPoint y: 78, distance: 66.7
click at [257, 78] on div "DS Da’Sahn Smith Applied on Aug 20 Reasons for rejection Legal age No show Fit …" at bounding box center [294, 169] width 298 height 232
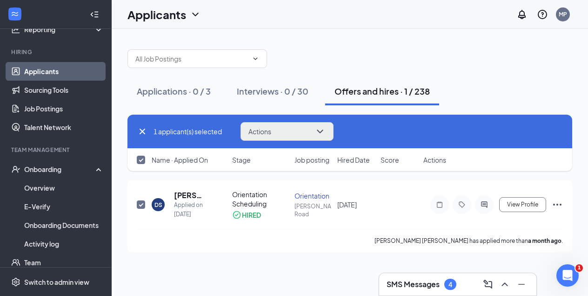
click at [259, 131] on span "Actions" at bounding box center [260, 131] width 23 height 7
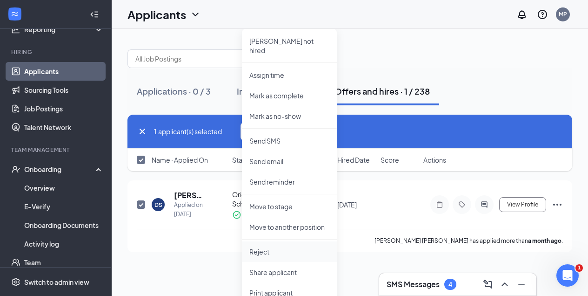
click at [259, 247] on p "Reject" at bounding box center [290, 251] width 80 height 9
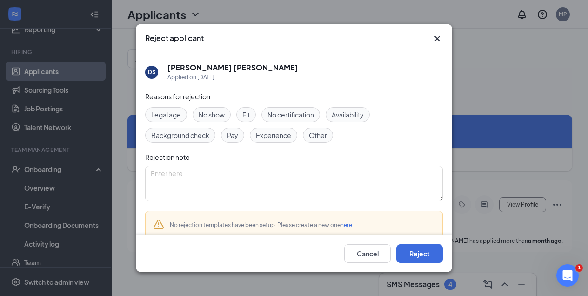
click at [210, 114] on span "No show" at bounding box center [212, 114] width 26 height 10
click at [415, 252] on button "Reject" at bounding box center [420, 253] width 47 height 19
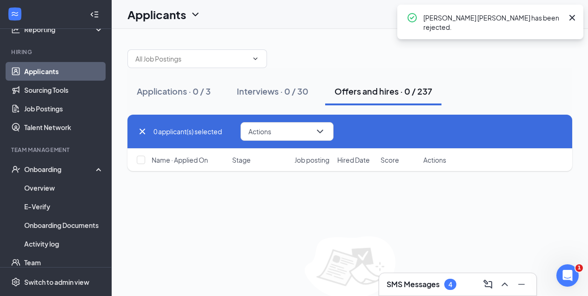
checkbox input "false"
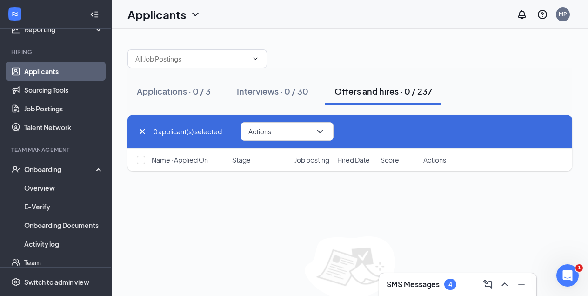
click at [142, 130] on icon "Cross" at bounding box center [143, 131] width 6 height 6
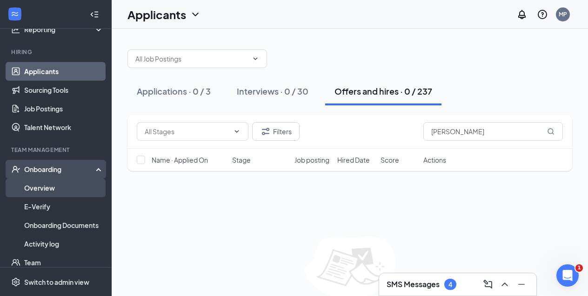
click at [41, 190] on link "Overview" at bounding box center [64, 187] width 80 height 19
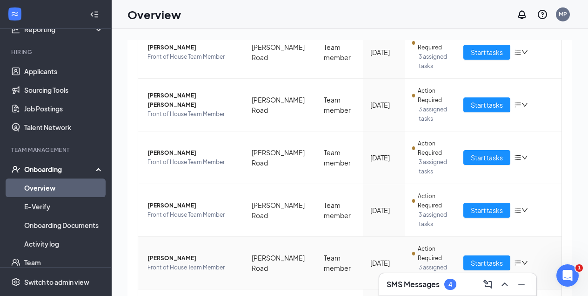
scroll to position [192, 0]
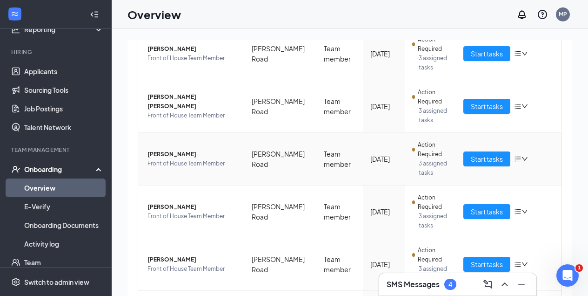
click at [172, 153] on span "[PERSON_NAME]" at bounding box center [192, 153] width 89 height 9
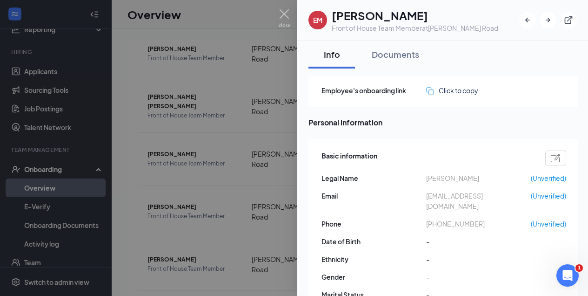
click at [560, 158] on img at bounding box center [556, 158] width 10 height 8
type input "(551) 364-9976"
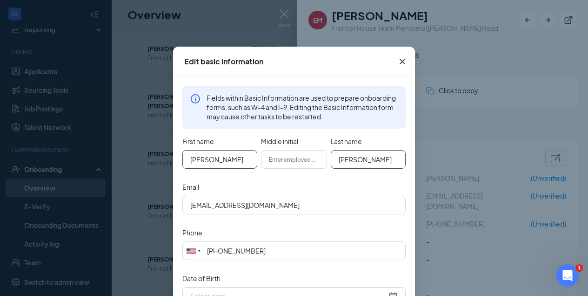
type input "[PERSON_NAME]"
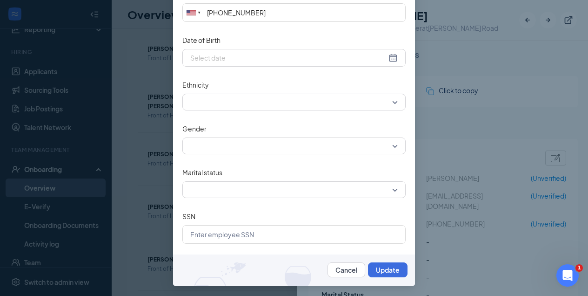
scroll to position [238, 0]
type input "Mintah"
click at [389, 270] on button "Update" at bounding box center [388, 269] width 40 height 15
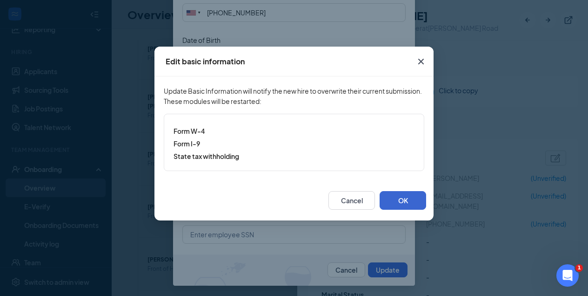
click at [398, 201] on button "OK" at bounding box center [403, 200] width 47 height 19
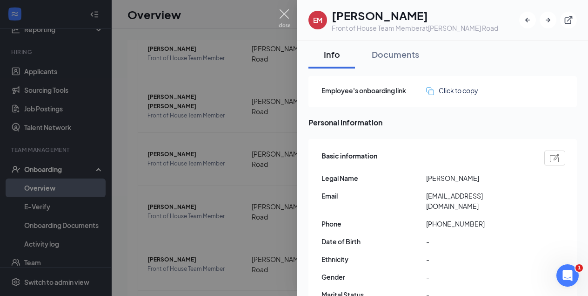
click at [284, 12] on img at bounding box center [285, 18] width 12 height 18
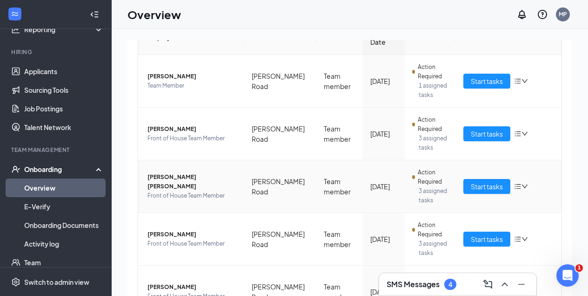
scroll to position [110, 0]
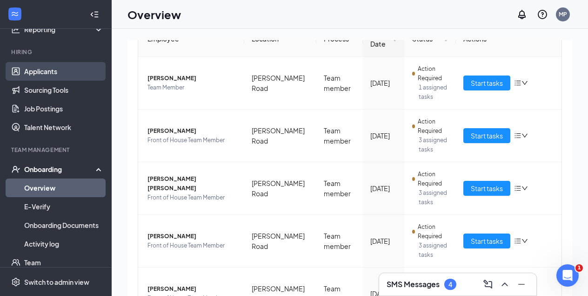
click at [43, 72] on link "Applicants" at bounding box center [64, 71] width 80 height 19
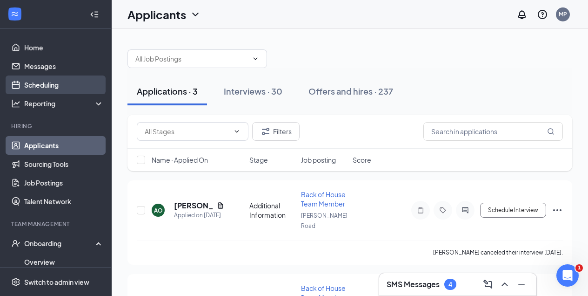
click at [38, 82] on link "Scheduling" at bounding box center [64, 84] width 80 height 19
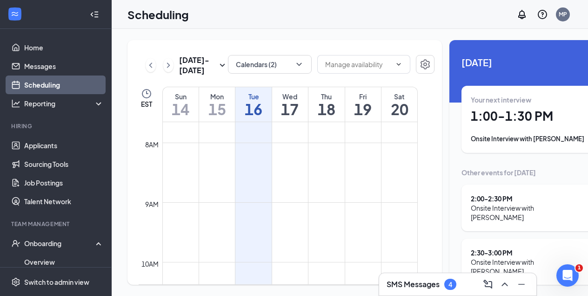
scroll to position [452, 0]
click at [482, 121] on h1 "1:00 - 1:30 PM" at bounding box center [535, 116] width 128 height 16
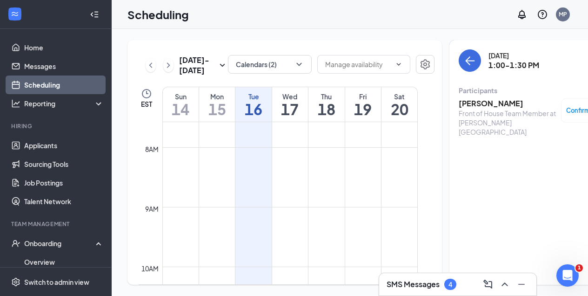
click at [459, 106] on h3 "Destiny McNair" at bounding box center [508, 103] width 98 height 10
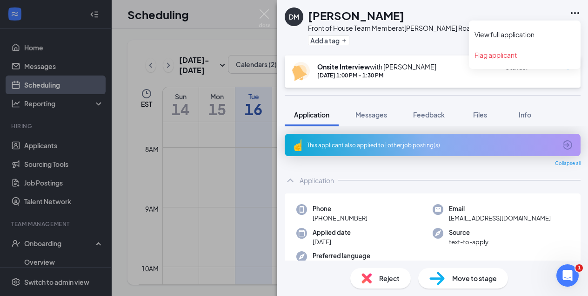
click at [572, 14] on icon "Ellipses" at bounding box center [575, 12] width 11 height 11
click at [510, 37] on link "View full application" at bounding box center [525, 34] width 101 height 9
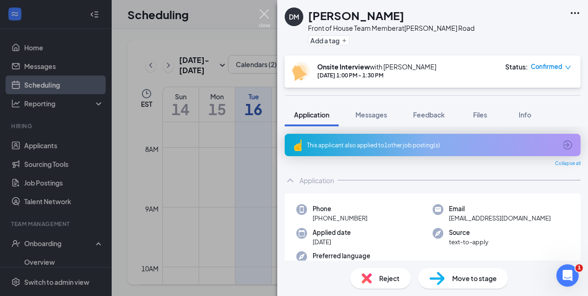
click at [264, 14] on img at bounding box center [265, 18] width 12 height 18
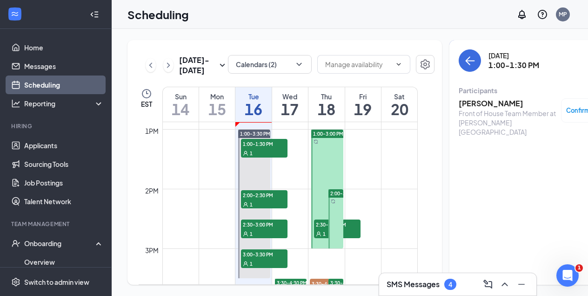
scroll to position [771, 0]
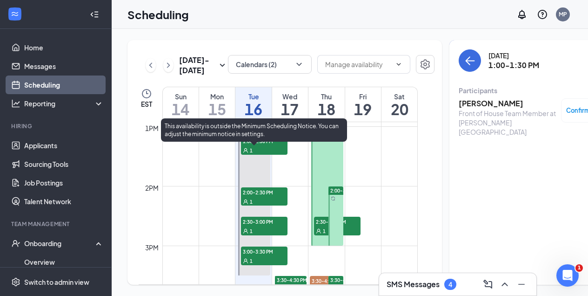
click at [265, 206] on div "1" at bounding box center [264, 200] width 47 height 9
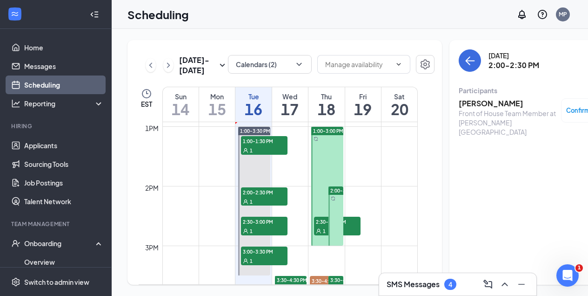
click at [459, 103] on h3 "Vanessa Torres" at bounding box center [508, 103] width 98 height 10
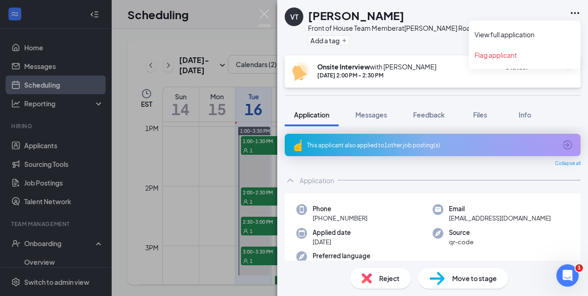
click at [574, 11] on icon "Ellipses" at bounding box center [575, 12] width 11 height 11
click at [520, 36] on link "View full application" at bounding box center [525, 34] width 101 height 9
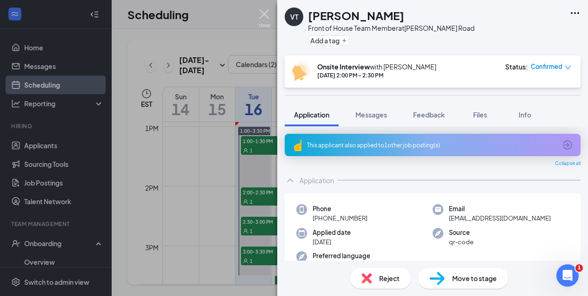
click at [264, 12] on img at bounding box center [265, 18] width 12 height 18
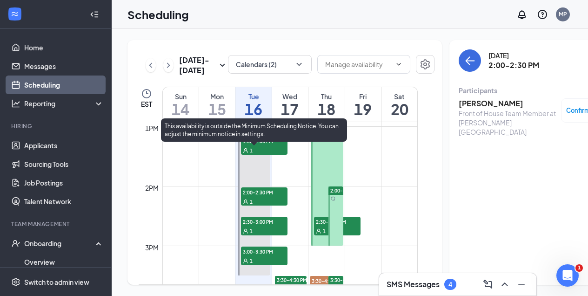
click at [264, 235] on div "1" at bounding box center [264, 230] width 47 height 9
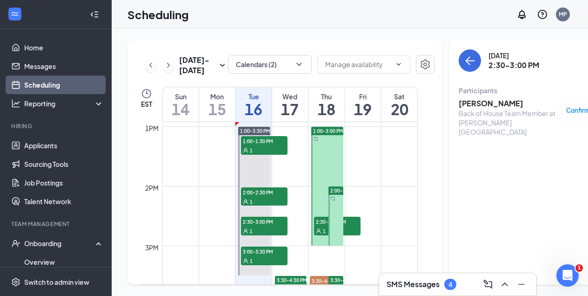
click at [459, 103] on h3 "Fatimah Farl" at bounding box center [508, 103] width 98 height 10
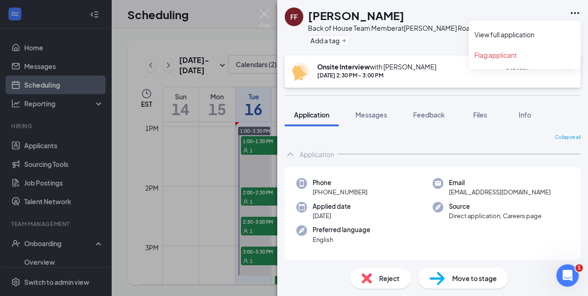
click at [574, 14] on icon "Ellipses" at bounding box center [575, 12] width 11 height 11
click at [523, 37] on link "View full application" at bounding box center [525, 34] width 101 height 9
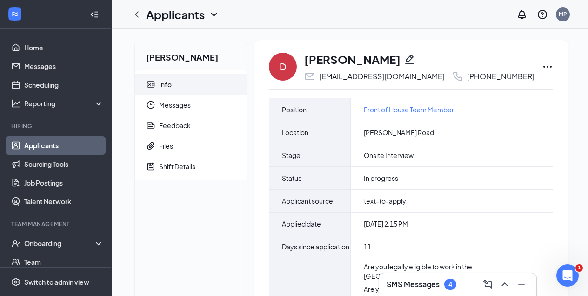
drag, startPoint x: 304, startPoint y: 58, endPoint x: 387, endPoint y: 49, distance: 82.8
click at [387, 49] on div "D Destiny McNair destinymcnair25@gmail.com +1 (862) 230-7841 Position Front of …" at bounding box center [411, 198] width 314 height 317
drag, startPoint x: 306, startPoint y: 60, endPoint x: 392, endPoint y: 56, distance: 85.3
click at [392, 56] on div "Destiny McNair" at bounding box center [419, 59] width 230 height 16
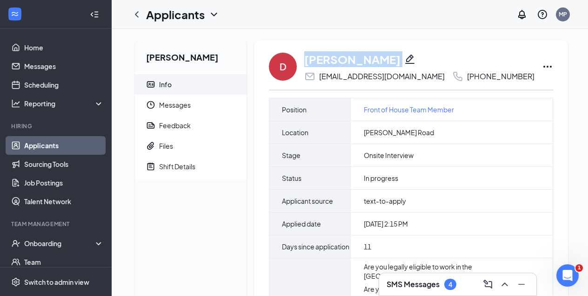
copy div "Destiny McNair"
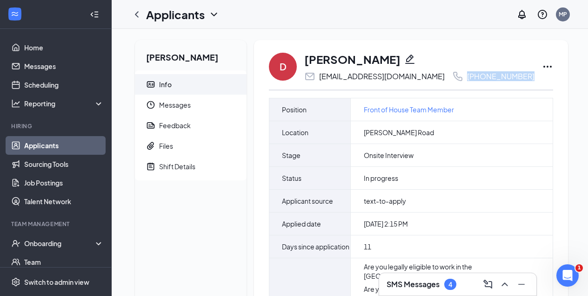
drag, startPoint x: 443, startPoint y: 75, endPoint x: 517, endPoint y: 78, distance: 74.1
click at [517, 78] on div "D Destiny McNair destinymcnair25@gmail.com +1 (862) 230-7841" at bounding box center [411, 66] width 284 height 31
copy div "+1 (862) 230-7841"
drag, startPoint x: 318, startPoint y: 76, endPoint x: 424, endPoint y: 70, distance: 105.9
click at [424, 70] on div "Destiny McNair destinymcnair25@gmail.com +1 (862) 230-7841" at bounding box center [419, 66] width 230 height 31
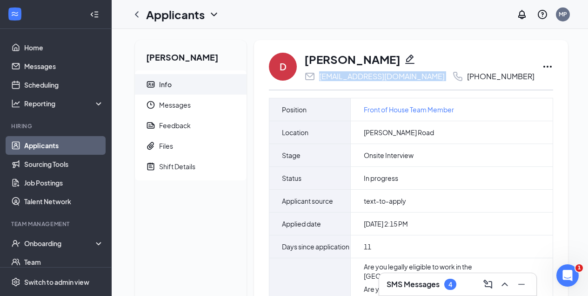
drag, startPoint x: 319, startPoint y: 76, endPoint x: 428, endPoint y: 70, distance: 108.6
click at [428, 70] on div "Destiny McNair destinymcnair25@gmail.com +1 (862) 230-7841" at bounding box center [419, 66] width 230 height 31
copy div "destinymcnair25@gmail.com"
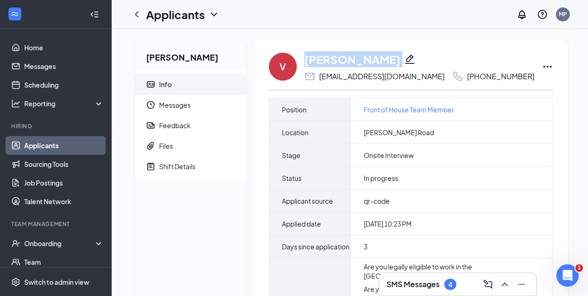
drag, startPoint x: 304, startPoint y: 57, endPoint x: 388, endPoint y: 57, distance: 83.3
click at [388, 57] on div "[PERSON_NAME]" at bounding box center [419, 59] width 230 height 16
copy div "[PERSON_NAME]"
drag, startPoint x: 434, startPoint y: 78, endPoint x: 507, endPoint y: 82, distance: 72.7
click at [507, 82] on div "V Vanessa Torres vanessatrsflrs@gmail.com +1 (908) 210-6809 Position Front of H…" at bounding box center [411, 198] width 284 height 295
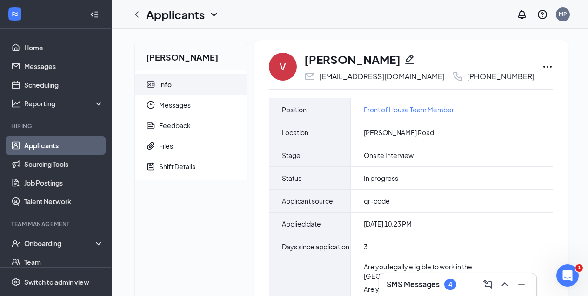
copy div "+1 (908) 210-6809"
drag, startPoint x: 320, startPoint y: 76, endPoint x: 414, endPoint y: 69, distance: 94.8
click at [414, 70] on div "Vanessa Torres vanessatrsflrs@gmail.com +1 (908) 210-6809" at bounding box center [419, 66] width 230 height 31
drag, startPoint x: 319, startPoint y: 77, endPoint x: 414, endPoint y: 74, distance: 95.0
click at [414, 74] on div "vanessatrsflrs@gmail.com +1 (908) 210-6809" at bounding box center [419, 76] width 230 height 11
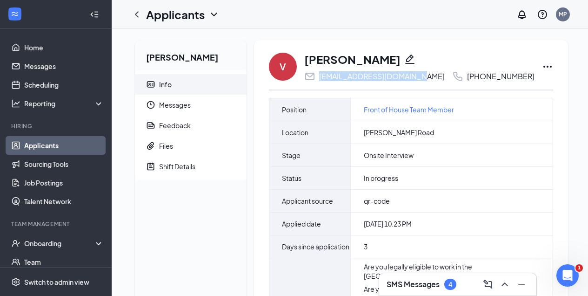
copy div "vanessatrsflrs@gmail.com"
click at [137, 15] on icon "ChevronLeft" at bounding box center [137, 14] width 4 height 6
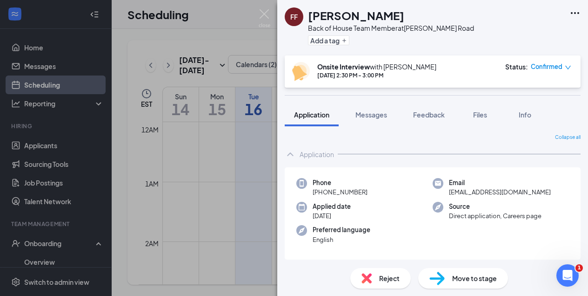
scroll to position [771, 0]
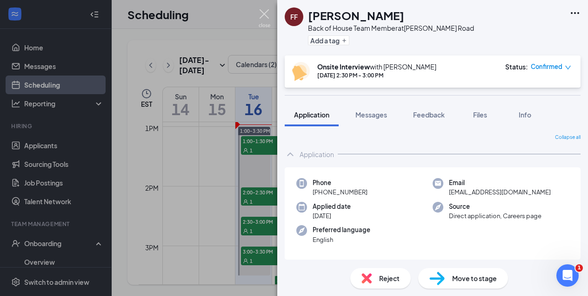
click at [263, 12] on img at bounding box center [265, 18] width 12 height 18
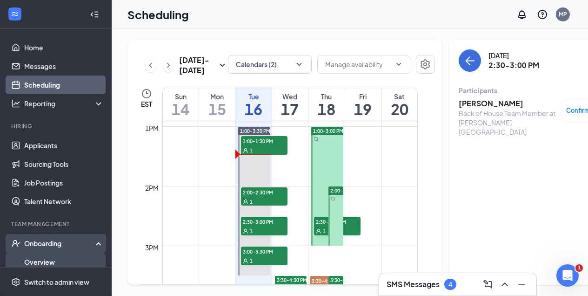
click at [47, 263] on link "Overview" at bounding box center [64, 261] width 80 height 19
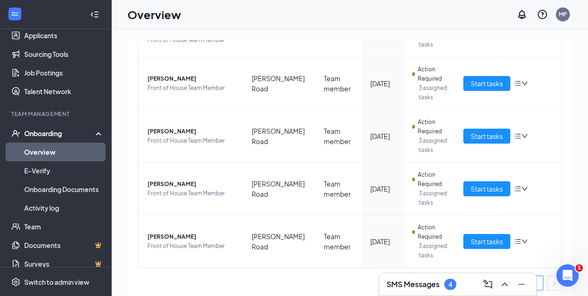
scroll to position [321, 0]
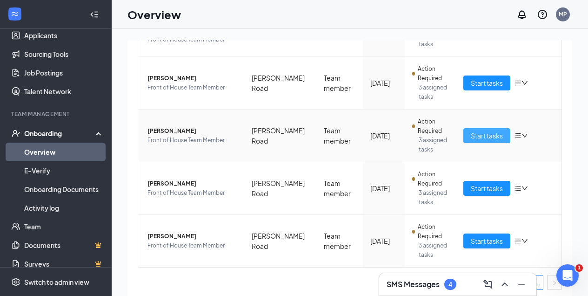
click at [481, 136] on span "Start tasks" at bounding box center [487, 135] width 32 height 10
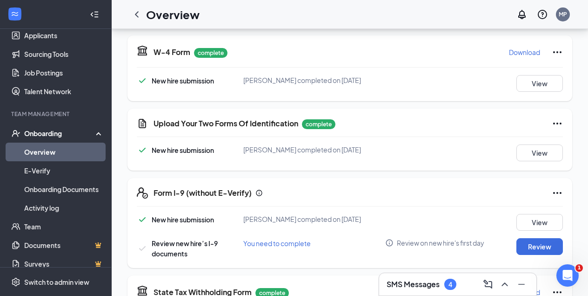
scroll to position [208, 0]
click at [542, 151] on button "View" at bounding box center [540, 152] width 47 height 17
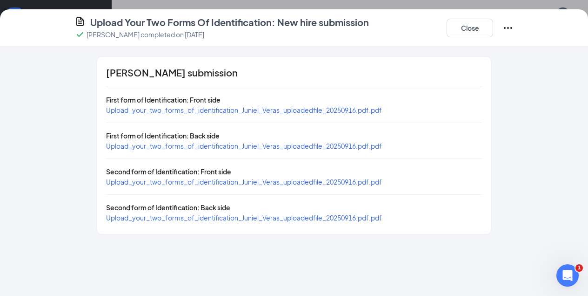
click at [311, 111] on span "Upload_your_two_forms_of_identification_Juniel_Veras_uploadedfile_20250916.pdf.…" at bounding box center [244, 110] width 276 height 8
click at [275, 183] on span "Upload_your_two_forms_of_identification_Juniel_Veras_uploadedfile_20250916.pdf.…" at bounding box center [244, 181] width 276 height 8
click at [463, 25] on button "Close" at bounding box center [470, 28] width 47 height 19
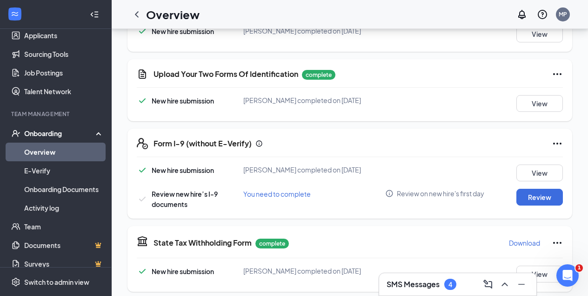
scroll to position [254, 0]
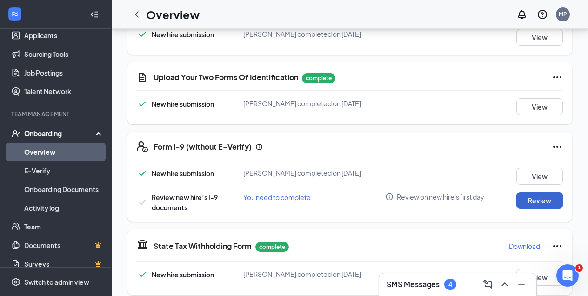
click at [538, 200] on button "Review" at bounding box center [540, 200] width 47 height 17
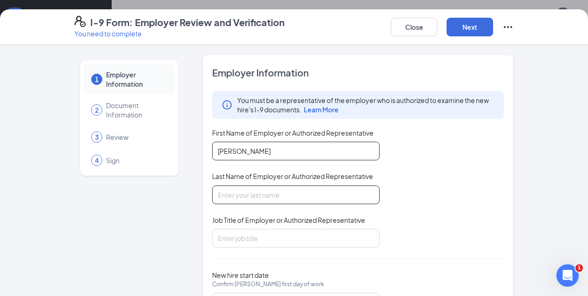
type input "Martha"
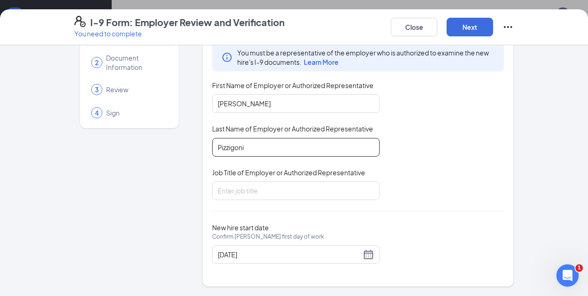
scroll to position [47, 0]
type input "Pizzigoni"
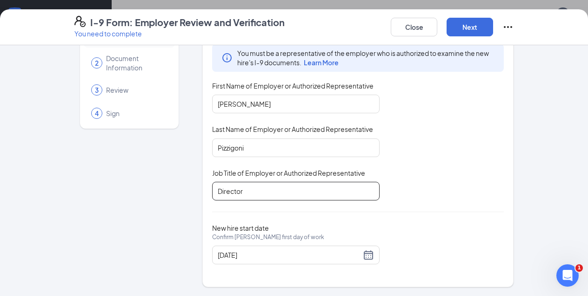
scroll to position [406, 0]
type input "Director"
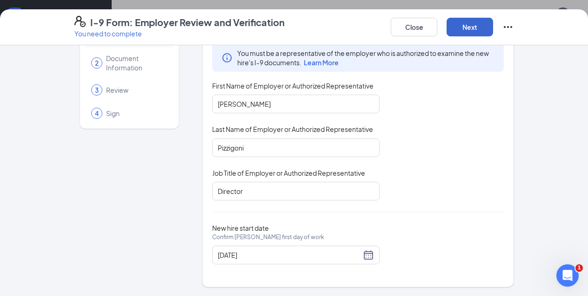
click at [468, 23] on button "Next" at bounding box center [470, 27] width 47 height 19
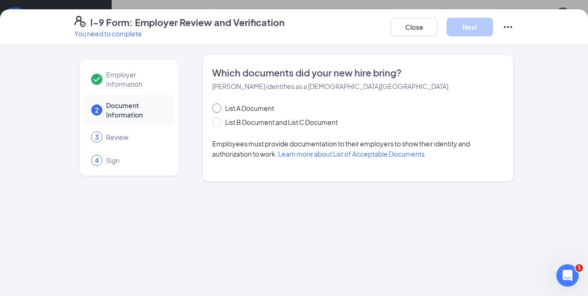
click at [217, 108] on input "List A Document" at bounding box center [215, 106] width 7 height 7
radio input "true"
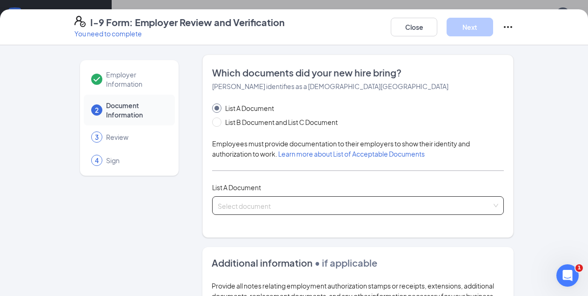
click at [236, 201] on input "search" at bounding box center [355, 203] width 274 height 14
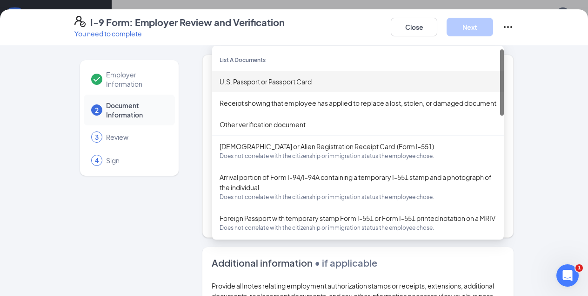
click at [240, 81] on div "U.S. Passport or Passport Card" at bounding box center [358, 81] width 277 height 10
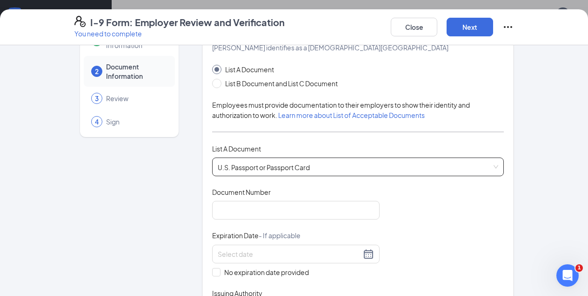
scroll to position [41, 0]
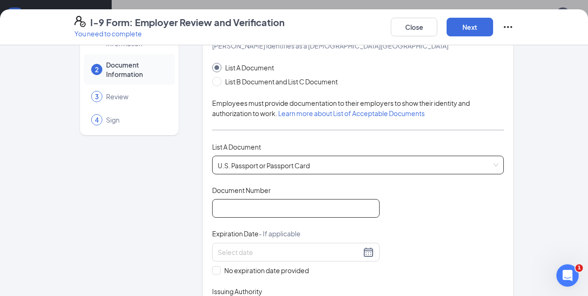
click at [250, 210] on input "Document Number" at bounding box center [296, 208] width 168 height 19
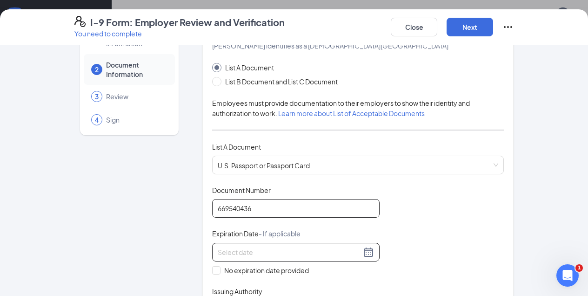
type input "669540436"
click at [369, 252] on div at bounding box center [296, 251] width 156 height 11
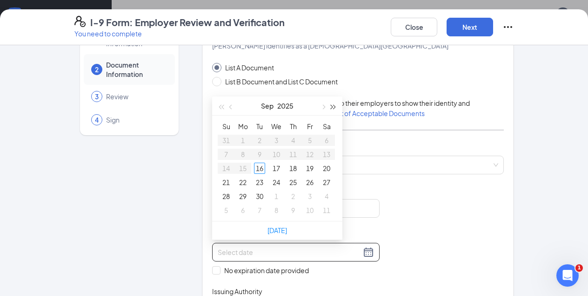
click at [331, 106] on span "button" at bounding box center [333, 107] width 5 height 5
type input "09/10/2026"
type input "09/16/2026"
type input "09/23/2026"
type input "09/29/2026"
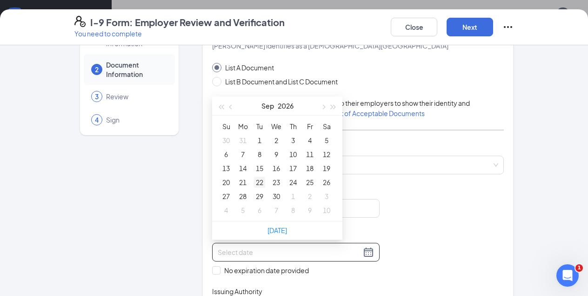
type input "09/22/2026"
type input "09/15/2026"
type input "09/16/2026"
type input "09/10/2026"
type input "09/11/2026"
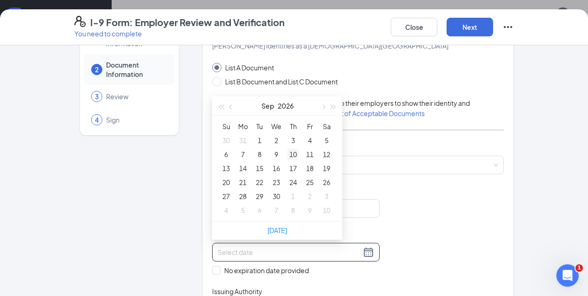
type input "09/10/2026"
click at [294, 155] on div "10" at bounding box center [293, 154] width 11 height 11
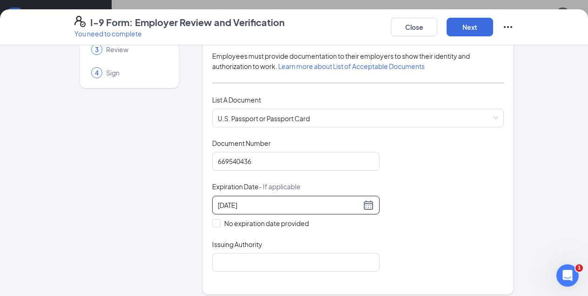
scroll to position [88, 0]
click at [292, 255] on input "Issuing Authority" at bounding box center [296, 261] width 168 height 19
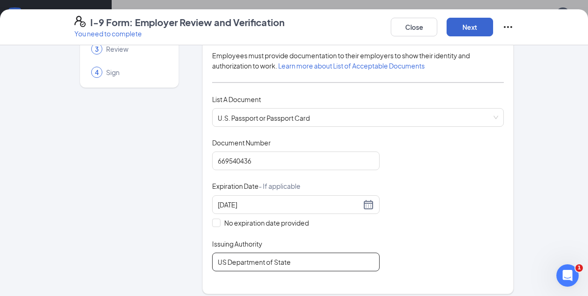
type input "US Department of State"
click at [463, 27] on button "Next" at bounding box center [470, 27] width 47 height 19
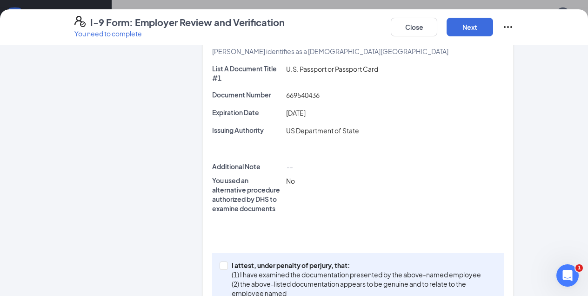
scroll to position [192, 0]
click at [222, 264] on input "I attest, under penalty of perjury, that: (1) I have examined the documentation…" at bounding box center [223, 263] width 7 height 7
checkbox input "true"
click at [462, 22] on button "Next" at bounding box center [470, 27] width 47 height 19
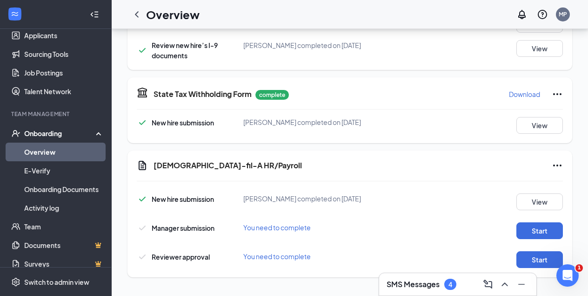
scroll to position [406, 0]
click at [541, 231] on button "Start" at bounding box center [540, 230] width 47 height 17
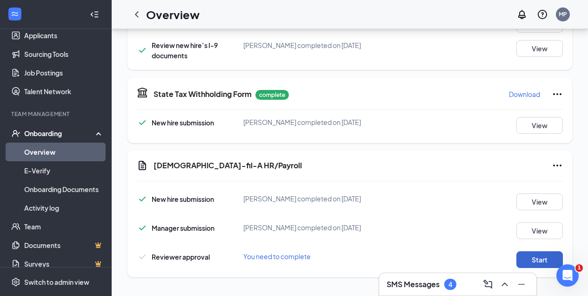
click at [537, 257] on button "Start" at bounding box center [540, 259] width 47 height 17
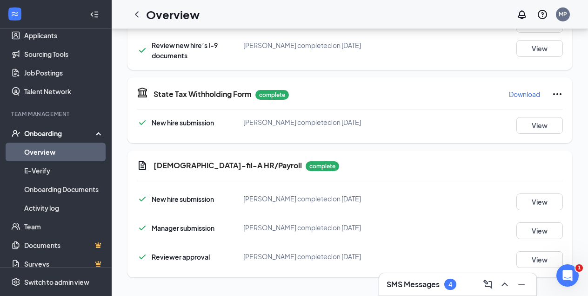
scroll to position [409, 0]
click at [52, 149] on link "Overview" at bounding box center [64, 151] width 80 height 19
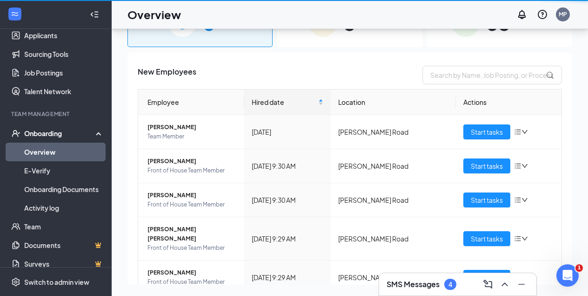
scroll to position [42, 0]
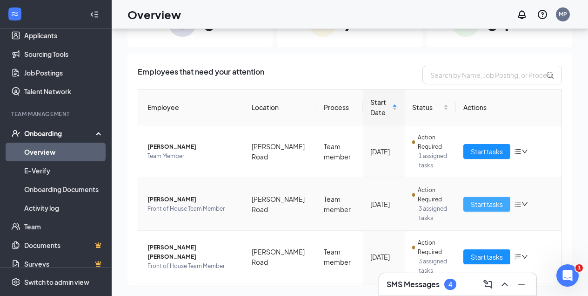
click at [490, 201] on span "Start tasks" at bounding box center [487, 204] width 32 height 10
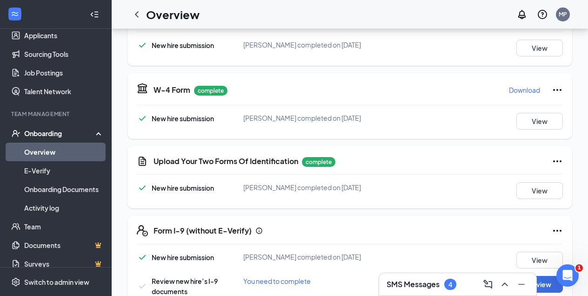
scroll to position [171, 0]
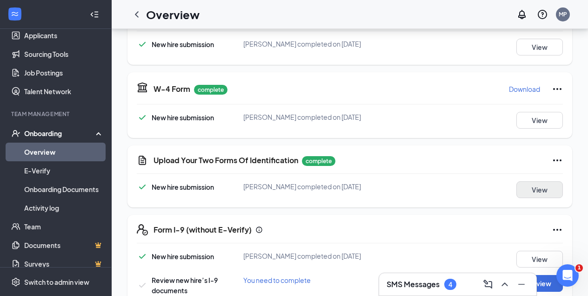
click at [540, 183] on button "View" at bounding box center [540, 189] width 47 height 17
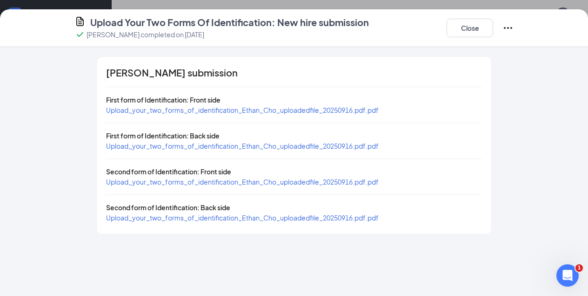
click at [297, 108] on span "Upload_your_two_forms_of_identification_Ethan_Cho_uploadedfile_20250916.pdf.pdf" at bounding box center [242, 110] width 273 height 8
click at [463, 22] on button "Close" at bounding box center [470, 28] width 47 height 19
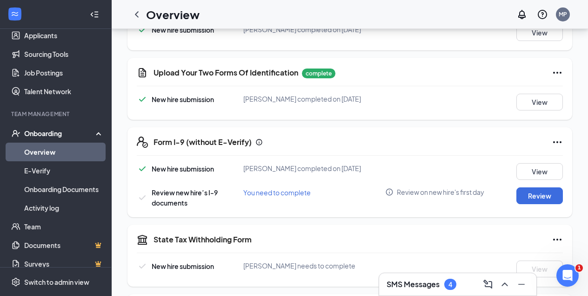
scroll to position [263, 0]
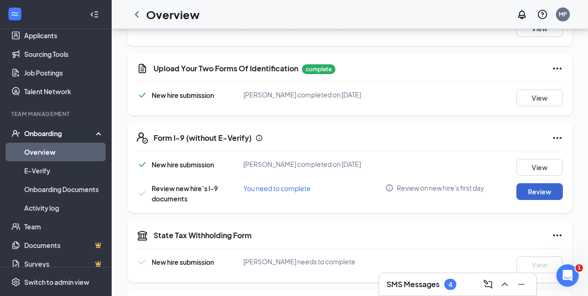
click at [542, 189] on button "Review" at bounding box center [540, 191] width 47 height 17
type input "[DATE]"
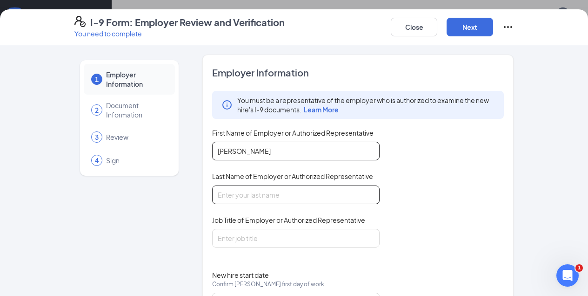
type input "Martha"
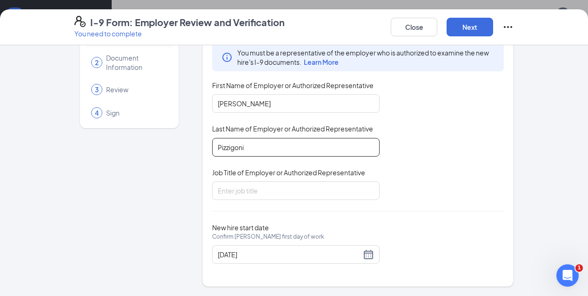
scroll to position [47, 0]
type input "Pizzigoni"
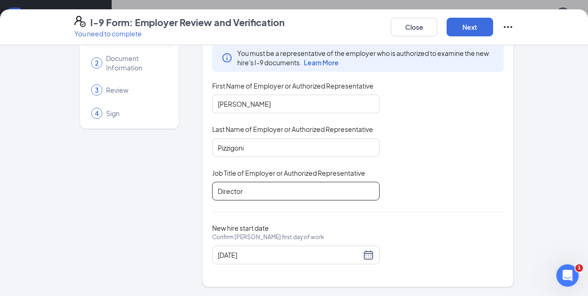
scroll to position [331, 0]
type input "Director"
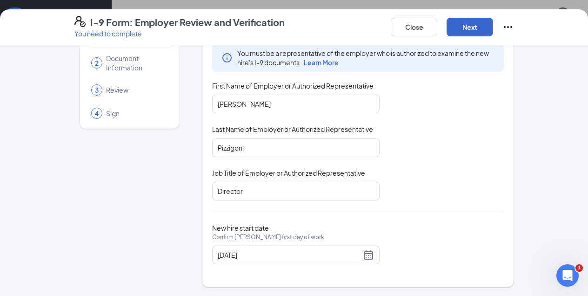
click at [464, 28] on button "Next" at bounding box center [470, 27] width 47 height 19
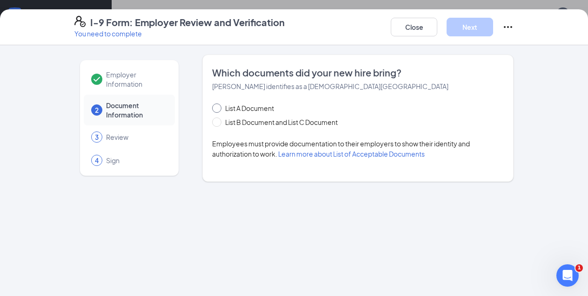
click at [216, 103] on input "List A Document" at bounding box center [215, 106] width 7 height 7
radio input "true"
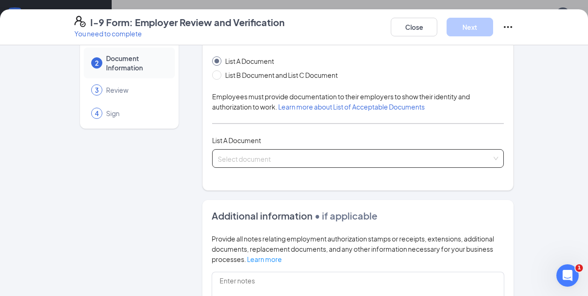
click at [231, 156] on div "Select document" at bounding box center [358, 158] width 292 height 19
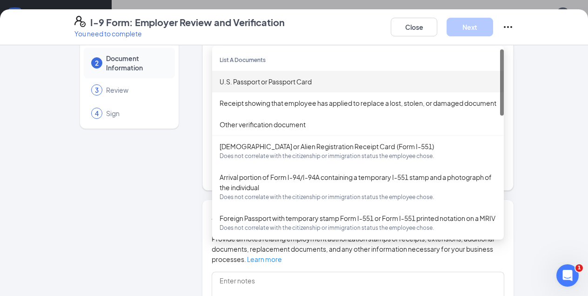
click at [238, 86] on div "U.S. Passport or Passport Card" at bounding box center [358, 81] width 277 height 10
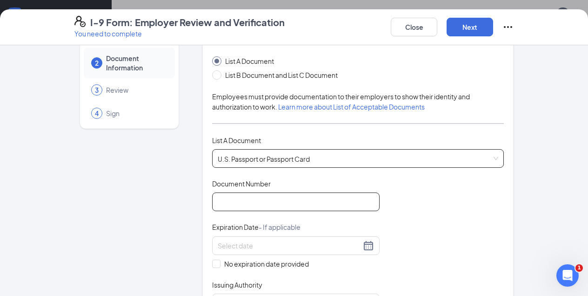
click at [246, 197] on input "Document Number" at bounding box center [296, 201] width 168 height 19
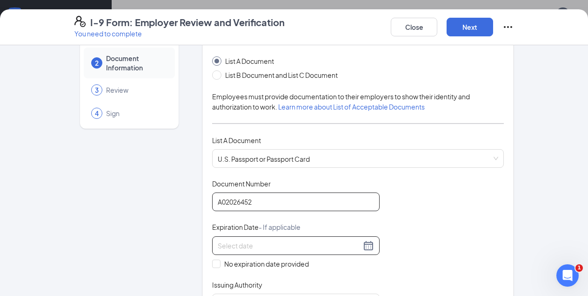
type input "A02026452"
click at [248, 243] on input at bounding box center [289, 245] width 143 height 10
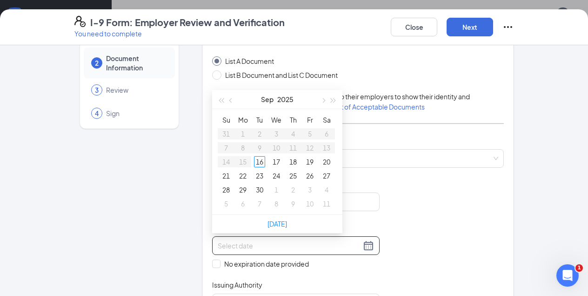
type input "09/19/2025"
click at [336, 101] on button "button" at bounding box center [334, 99] width 10 height 19
click at [325, 101] on button "button" at bounding box center [323, 99] width 10 height 19
type input "11/05/2026"
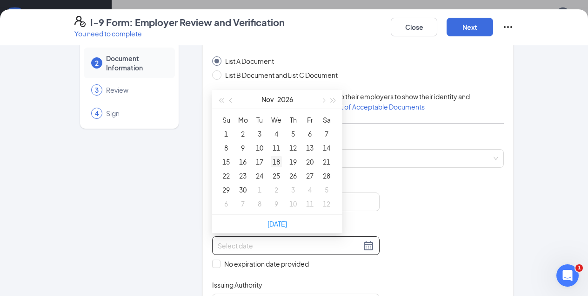
type input "11/11/2026"
type input "11/26/2026"
type input "12/03/2026"
type input "12/10/2026"
type input "12/03/2026"
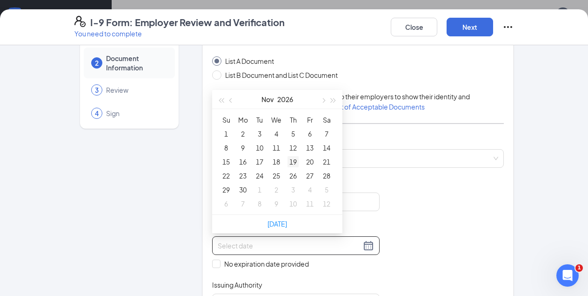
type input "11/26/2026"
type input "11/19/2026"
type input "11/11/2026"
type input "11/10/2026"
type input "11/16/2026"
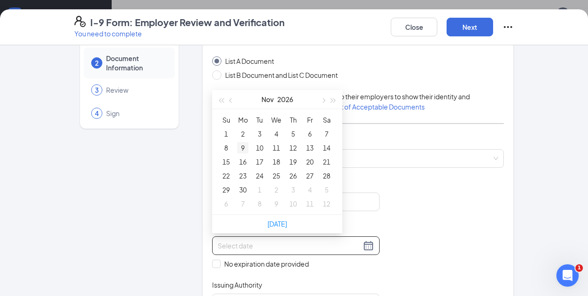
type input "11/09/2026"
click at [229, 146] on div "8" at bounding box center [226, 147] width 11 height 11
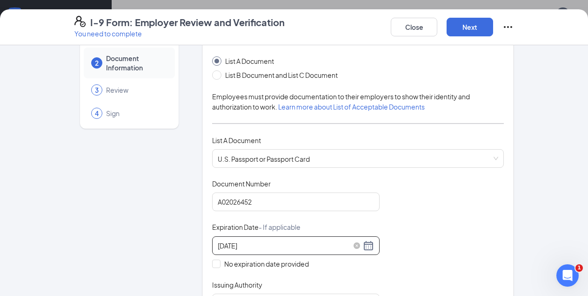
click at [370, 243] on div "11/08/2026" at bounding box center [296, 245] width 156 height 11
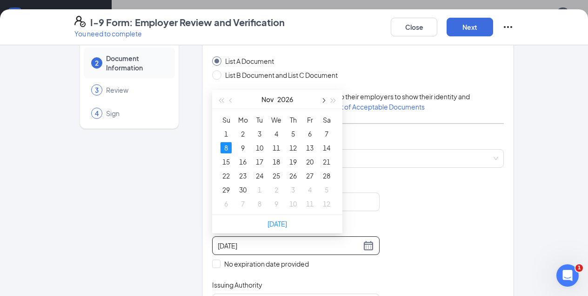
click at [324, 101] on span "button" at bounding box center [323, 100] width 5 height 5
type input "[DATE]"
click at [259, 145] on div "8" at bounding box center [259, 147] width 11 height 11
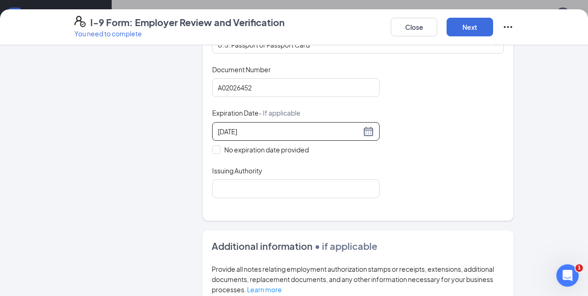
scroll to position [167, 0]
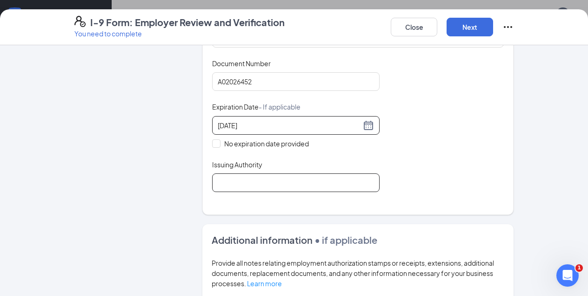
click at [350, 180] on input "Issuing Authority" at bounding box center [296, 182] width 168 height 19
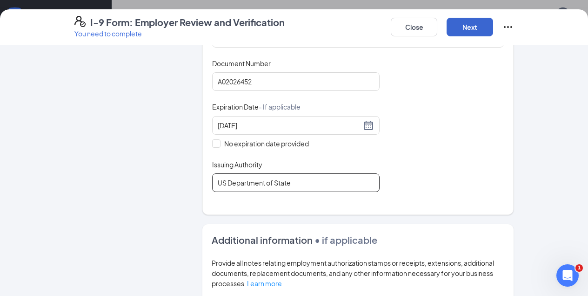
type input "US Department of State"
click at [469, 25] on button "Next" at bounding box center [470, 27] width 47 height 19
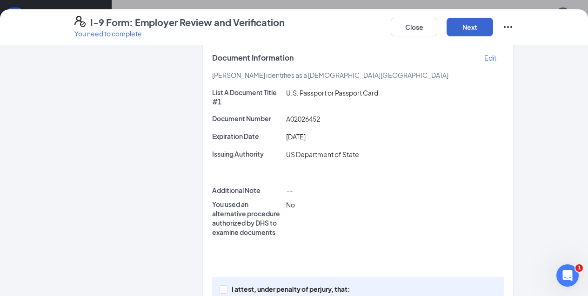
click at [469, 25] on button "Next" at bounding box center [470, 27] width 47 height 19
click at [223, 289] on input "I attest, under penalty of perjury, that: (1) I have examined the documentation…" at bounding box center [223, 288] width 7 height 7
checkbox input "true"
click at [471, 24] on button "Next" at bounding box center [470, 27] width 47 height 19
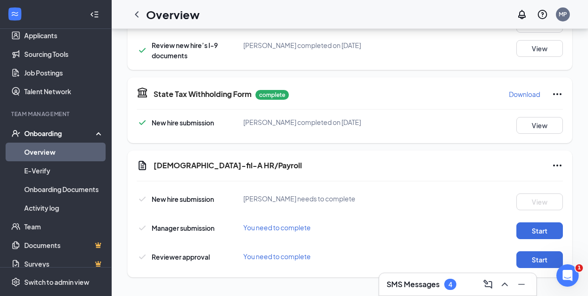
scroll to position [406, 0]
click at [532, 228] on button "Start" at bounding box center [540, 230] width 47 height 17
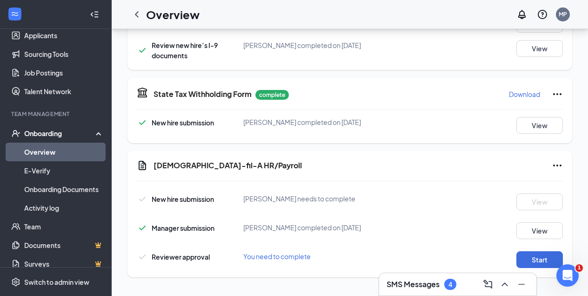
scroll to position [409, 0]
click at [532, 257] on button "Start" at bounding box center [540, 259] width 47 height 17
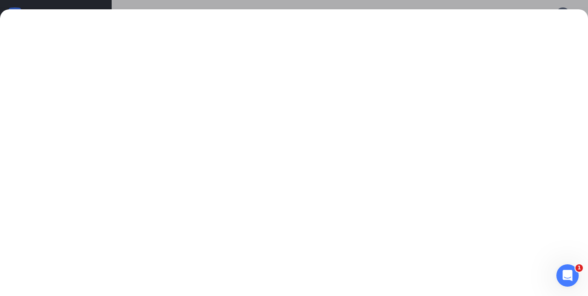
scroll to position [42, 0]
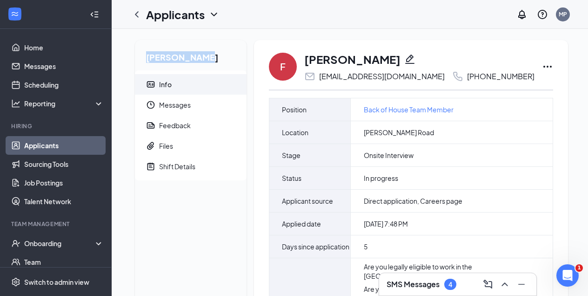
drag, startPoint x: 145, startPoint y: 59, endPoint x: 205, endPoint y: 61, distance: 60.1
click at [205, 61] on h2 "[PERSON_NAME]" at bounding box center [191, 55] width 112 height 30
copy h2 "[PERSON_NAME]"
drag, startPoint x: 421, startPoint y: 75, endPoint x: 515, endPoint y: 80, distance: 94.6
click at [516, 80] on div "F [PERSON_NAME] [EMAIL_ADDRESS][DOMAIN_NAME] [PHONE_NUMBER]" at bounding box center [411, 66] width 284 height 31
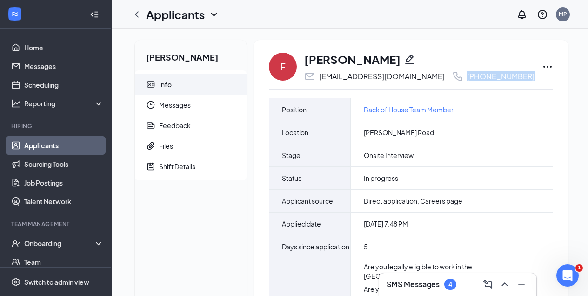
copy div "[PHONE_NUMBER]"
drag, startPoint x: 317, startPoint y: 74, endPoint x: 409, endPoint y: 75, distance: 92.7
click at [409, 75] on div "[EMAIL_ADDRESS][DOMAIN_NAME] [PHONE_NUMBER]" at bounding box center [419, 76] width 230 height 11
copy div "[EMAIL_ADDRESS][DOMAIN_NAME]"
click at [138, 14] on icon "ChevronLeft" at bounding box center [136, 14] width 11 height 11
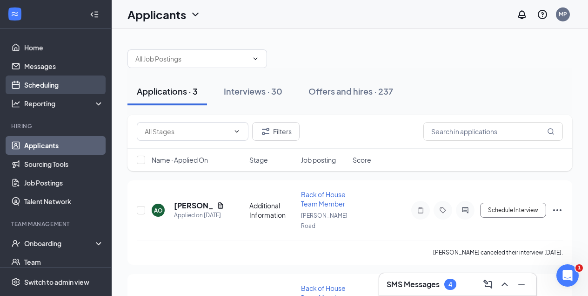
click at [39, 82] on link "Scheduling" at bounding box center [64, 84] width 80 height 19
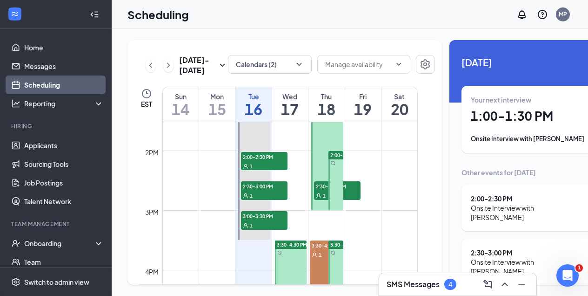
scroll to position [814, 0]
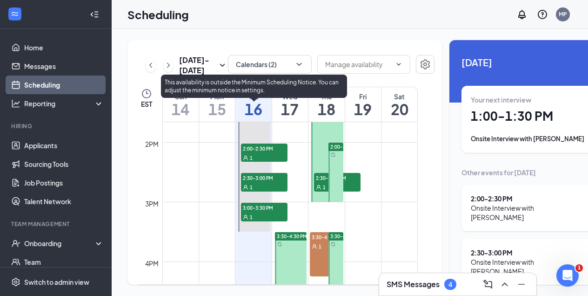
click at [256, 212] on span "3:00-3:30 PM" at bounding box center [264, 207] width 47 height 9
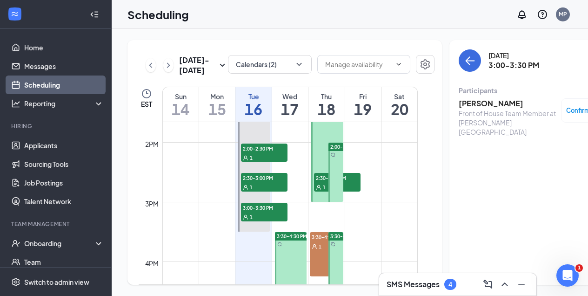
click at [463, 101] on h3 "[PERSON_NAME]" at bounding box center [508, 103] width 98 height 10
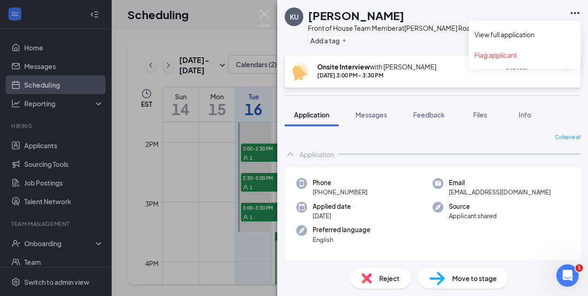
click at [574, 11] on icon "Ellipses" at bounding box center [575, 12] width 11 height 11
click at [530, 34] on link "View full application" at bounding box center [525, 34] width 101 height 9
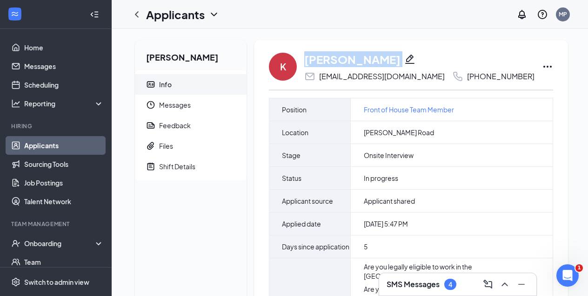
drag, startPoint x: 302, startPoint y: 59, endPoint x: 374, endPoint y: 59, distance: 71.7
click at [374, 59] on div "K [PERSON_NAME] [EMAIL_ADDRESS][DOMAIN_NAME] [PHONE_NUMBER]" at bounding box center [411, 66] width 284 height 31
copy div "[PERSON_NAME]"
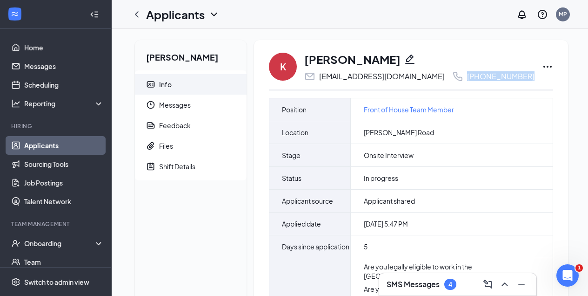
drag, startPoint x: 412, startPoint y: 75, endPoint x: 523, endPoint y: 91, distance: 111.5
click at [523, 91] on div "K [PERSON_NAME] [EMAIL_ADDRESS][DOMAIN_NAME] [PHONE_NUMBER] Position Front of H…" at bounding box center [411, 198] width 284 height 295
copy div "[PHONE_NUMBER]"
drag, startPoint x: 318, startPoint y: 74, endPoint x: 407, endPoint y: 69, distance: 90.0
click at [407, 69] on div "[PERSON_NAME] [EMAIL_ADDRESS][DOMAIN_NAME] [PHONE_NUMBER]" at bounding box center [419, 66] width 230 height 31
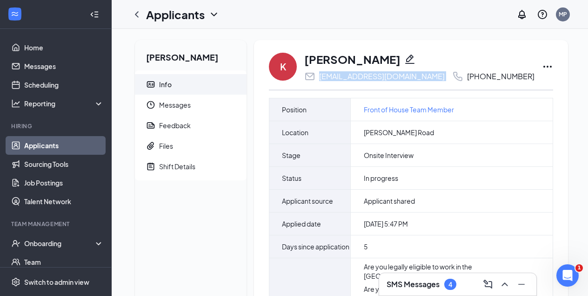
copy div "[EMAIL_ADDRESS][DOMAIN_NAME]"
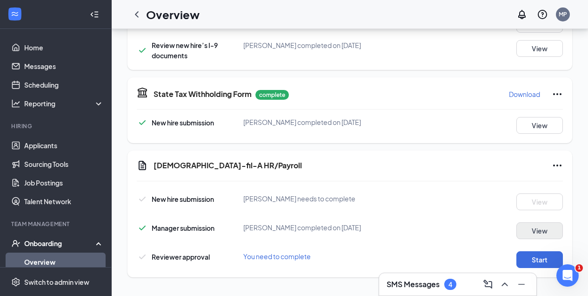
scroll to position [409, 0]
click at [546, 260] on button "Start" at bounding box center [540, 259] width 47 height 17
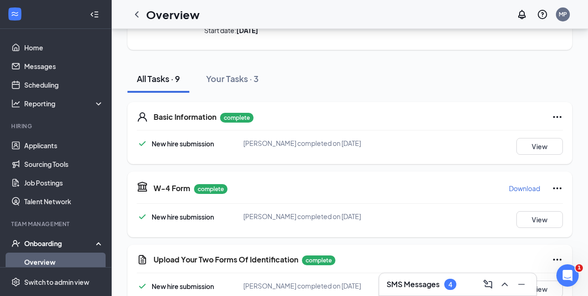
scroll to position [74, 0]
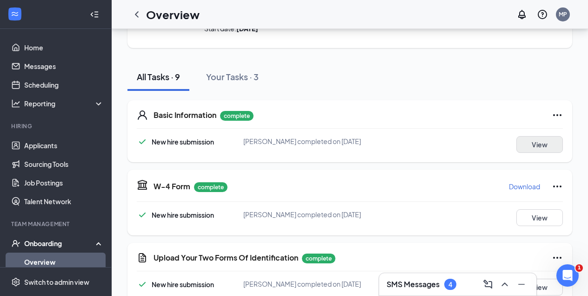
click at [529, 142] on button "View" at bounding box center [540, 144] width 47 height 17
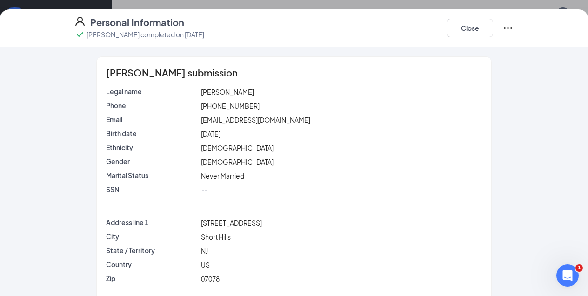
scroll to position [42, 0]
click at [464, 27] on button "Close" at bounding box center [470, 28] width 47 height 19
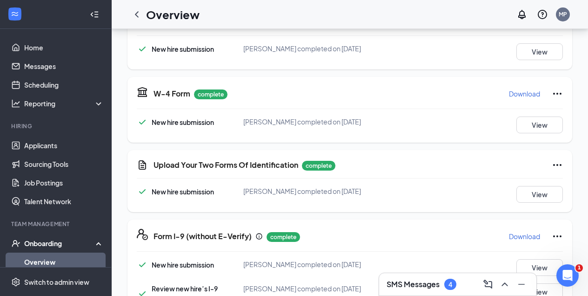
scroll to position [167, 0]
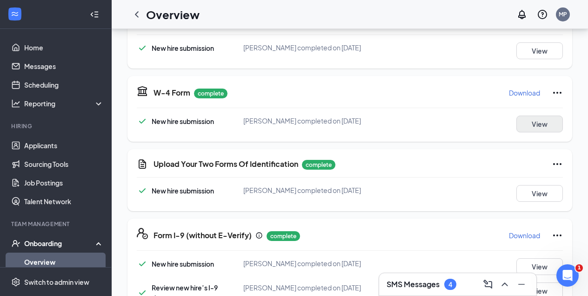
click at [543, 119] on button "View" at bounding box center [540, 123] width 47 height 17
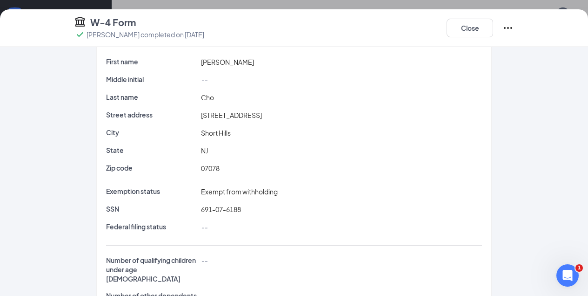
scroll to position [34, 0]
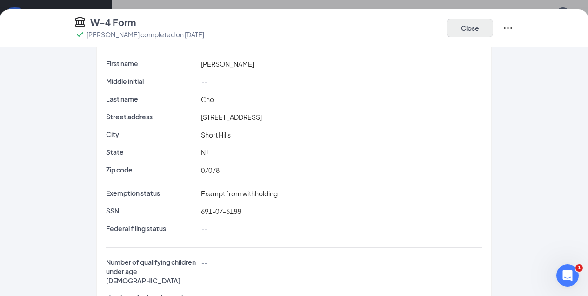
click at [466, 28] on button "Close" at bounding box center [470, 28] width 47 height 19
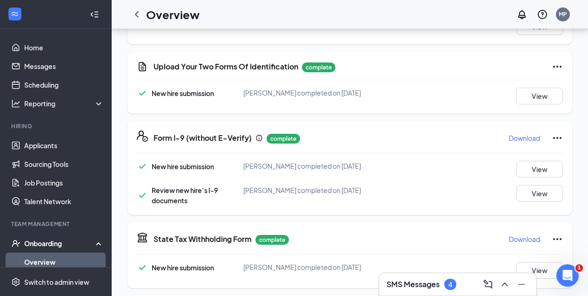
scroll to position [265, 0]
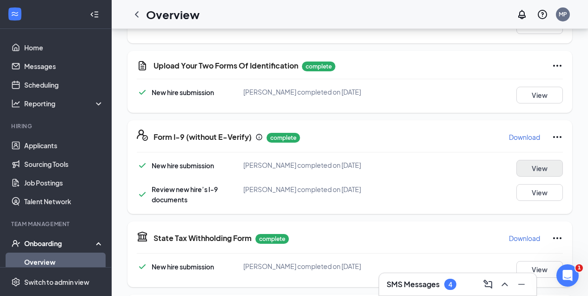
click at [540, 172] on button "View" at bounding box center [540, 168] width 47 height 17
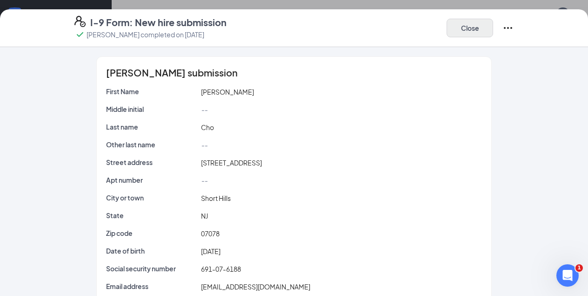
click at [470, 27] on button "Close" at bounding box center [470, 28] width 47 height 19
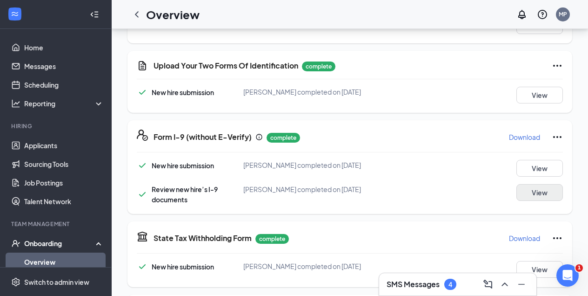
click at [533, 191] on button "View" at bounding box center [540, 192] width 47 height 17
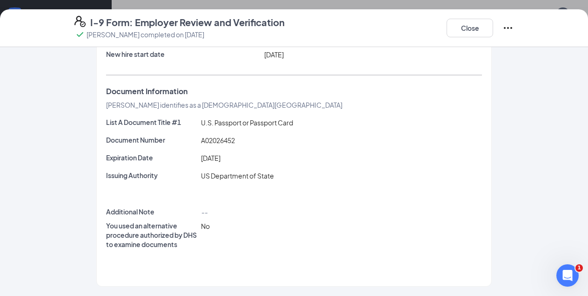
scroll to position [111, 0]
click at [468, 24] on button "Close" at bounding box center [470, 28] width 47 height 19
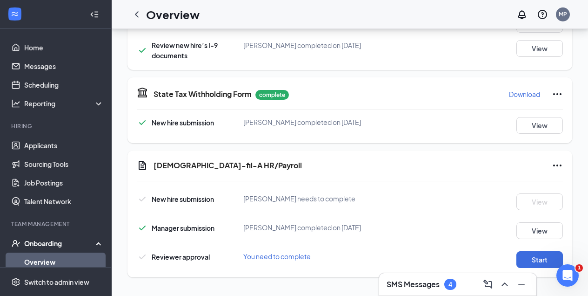
scroll to position [409, 0]
click at [39, 258] on link "Overview" at bounding box center [64, 261] width 80 height 19
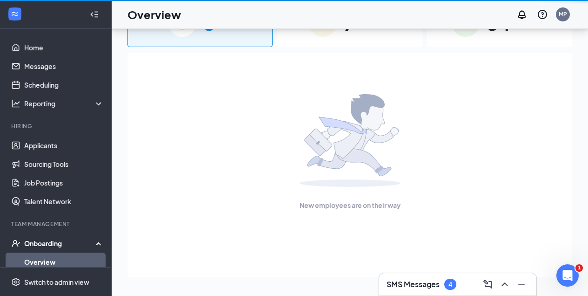
scroll to position [42, 0]
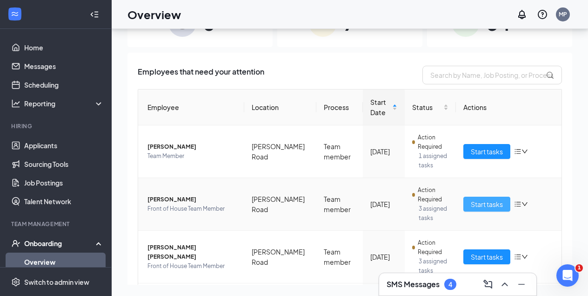
click at [489, 202] on span "Start tasks" at bounding box center [487, 204] width 32 height 10
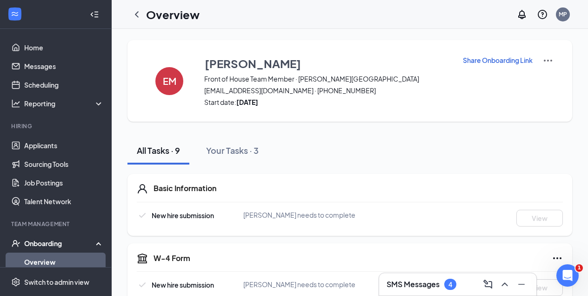
click at [74, 264] on link "Overview" at bounding box center [64, 261] width 80 height 19
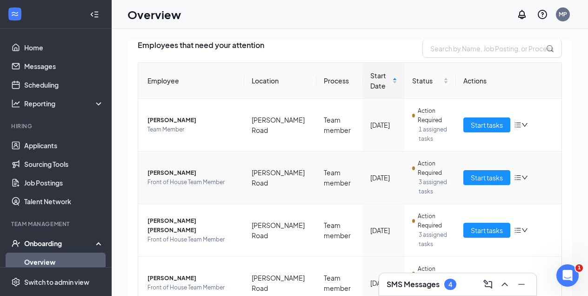
scroll to position [89, 0]
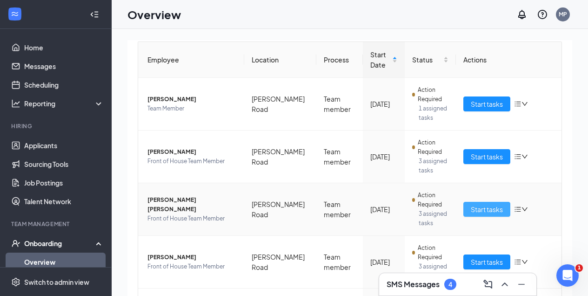
click at [484, 208] on span "Start tasks" at bounding box center [487, 209] width 32 height 10
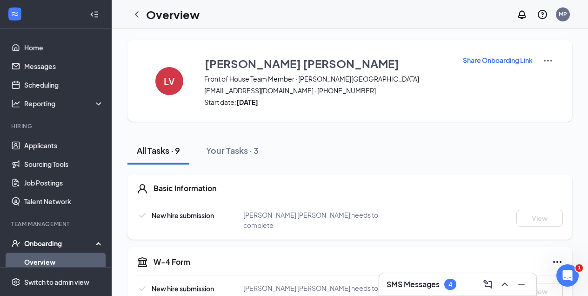
click at [63, 258] on link "Overview" at bounding box center [64, 261] width 80 height 19
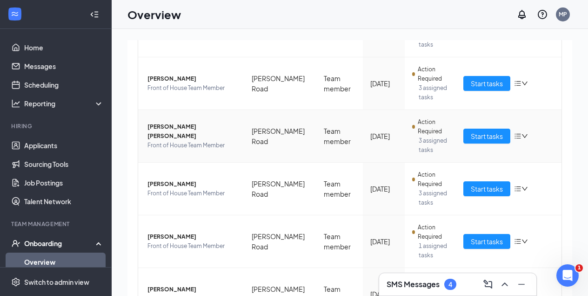
scroll to position [167, 0]
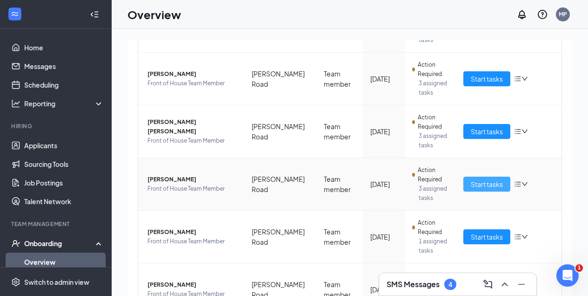
click at [480, 184] on span "Start tasks" at bounding box center [487, 184] width 32 height 10
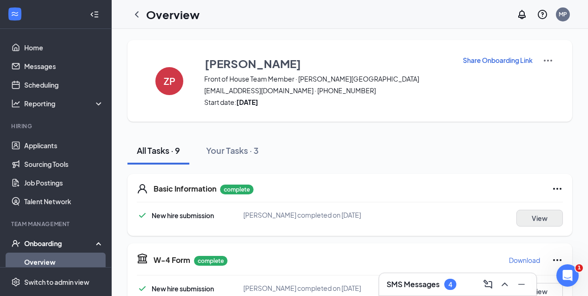
click at [534, 215] on button "View" at bounding box center [540, 218] width 47 height 17
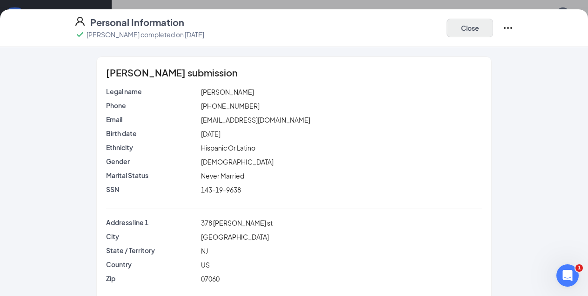
click at [469, 30] on button "Close" at bounding box center [470, 28] width 47 height 19
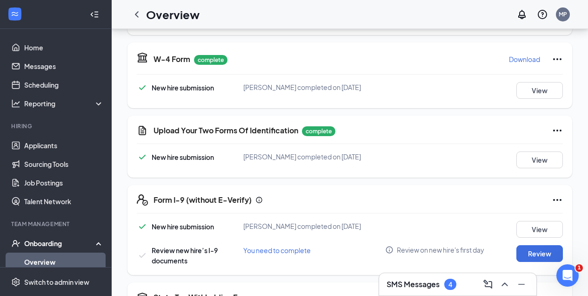
scroll to position [210, 0]
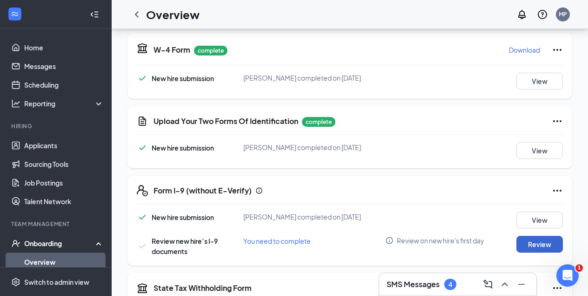
click at [534, 244] on button "Review" at bounding box center [540, 244] width 47 height 17
type input "[DATE]"
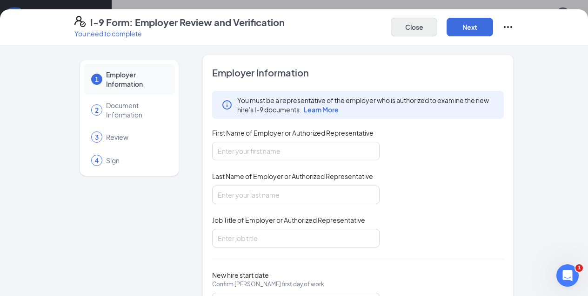
click at [414, 28] on button "Close" at bounding box center [414, 27] width 47 height 19
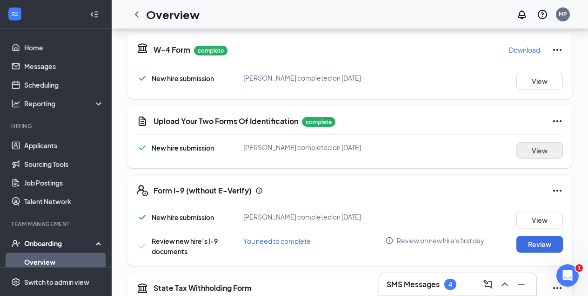
click at [547, 147] on button "View" at bounding box center [540, 150] width 47 height 17
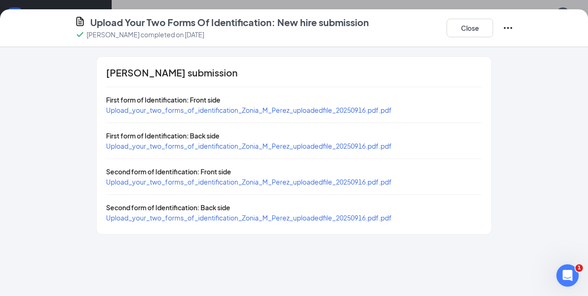
click at [313, 108] on span "Upload_your_two_forms_of_identification_Zonia_M_Perez_uploadedfile_20250916.pdf…" at bounding box center [249, 110] width 286 height 8
click at [269, 182] on span "Upload_your_two_forms_of_identification_Zonia_M_Perez_uploadedfile_20250916.pdf…" at bounding box center [249, 181] width 286 height 8
click at [475, 27] on button "Close" at bounding box center [470, 28] width 47 height 19
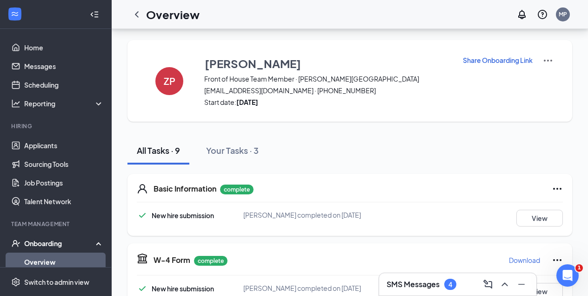
scroll to position [164, 0]
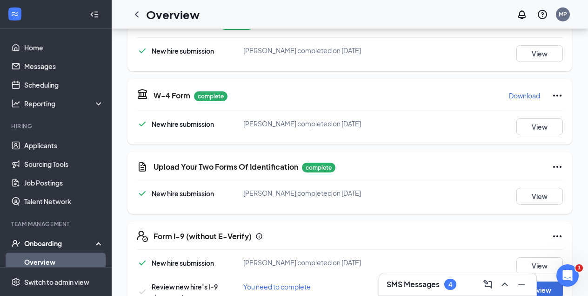
click at [29, 261] on link "Overview" at bounding box center [64, 261] width 80 height 19
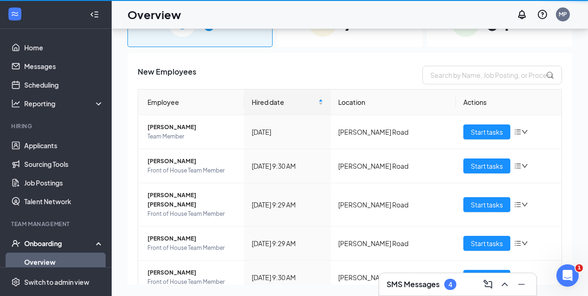
scroll to position [42, 0]
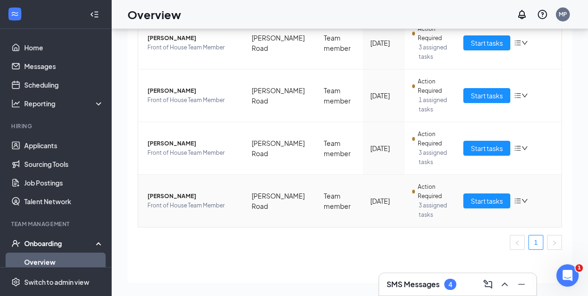
scroll to position [266, 0]
click at [481, 197] on span "Start tasks" at bounding box center [487, 201] width 32 height 10
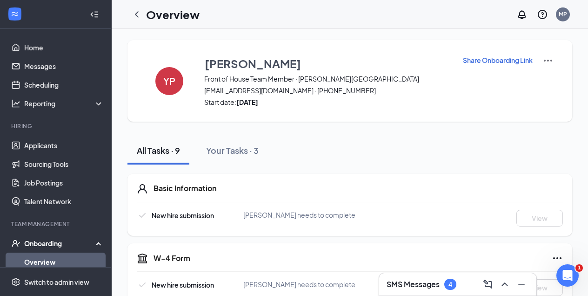
click at [47, 262] on link "Overview" at bounding box center [64, 261] width 80 height 19
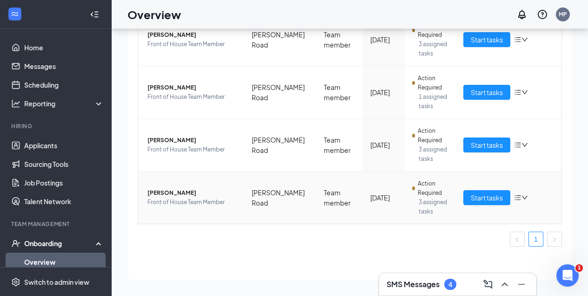
scroll to position [270, 0]
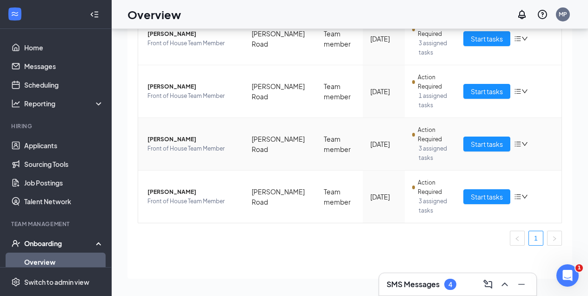
click at [171, 139] on span "[PERSON_NAME]" at bounding box center [192, 139] width 89 height 9
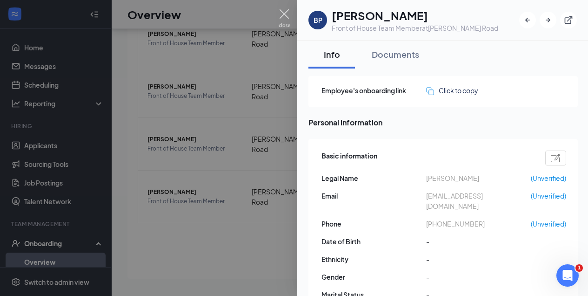
click at [283, 15] on img at bounding box center [285, 18] width 12 height 18
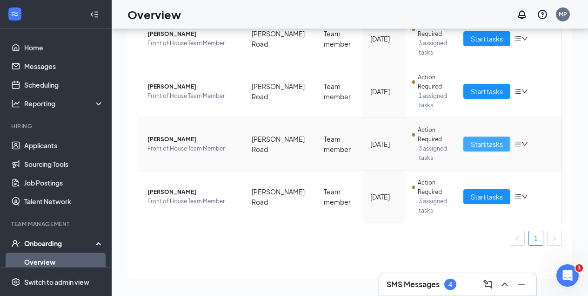
click at [479, 142] on span "Start tasks" at bounding box center [487, 144] width 32 height 10
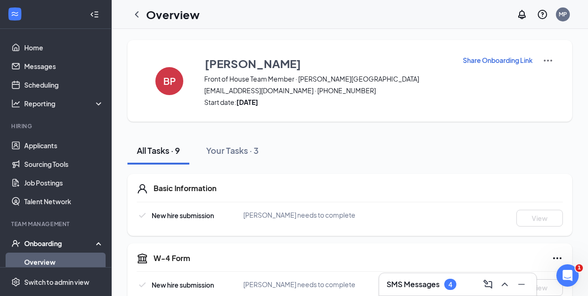
click at [35, 263] on link "Overview" at bounding box center [64, 261] width 80 height 19
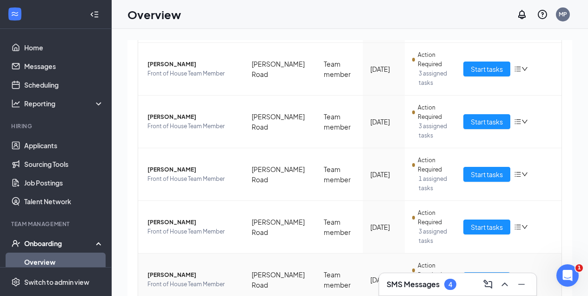
scroll to position [228, 0]
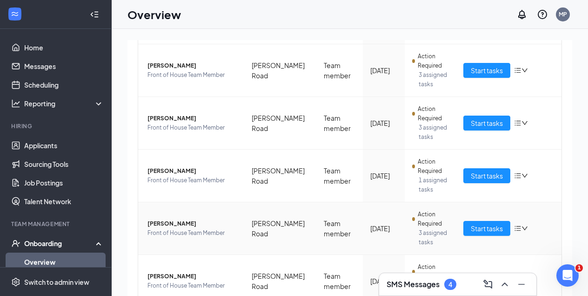
click at [228, 246] on td "[PERSON_NAME] Front of House Team Member" at bounding box center [191, 228] width 106 height 53
click at [488, 71] on span "Start tasks" at bounding box center [487, 70] width 32 height 10
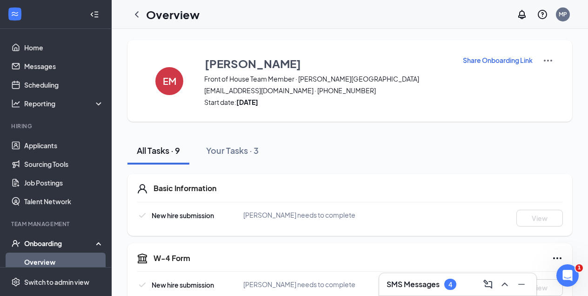
click at [54, 263] on link "Overview" at bounding box center [64, 261] width 80 height 19
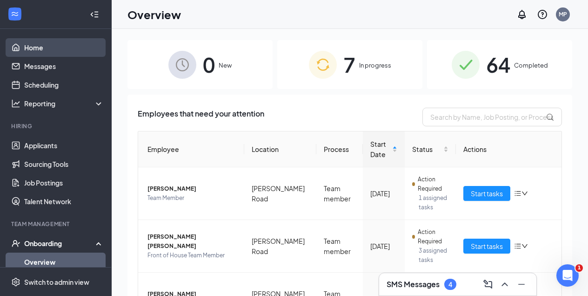
click at [32, 47] on link "Home" at bounding box center [64, 47] width 80 height 19
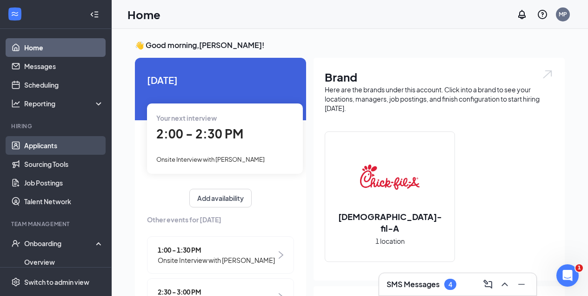
click at [42, 146] on link "Applicants" at bounding box center [64, 145] width 80 height 19
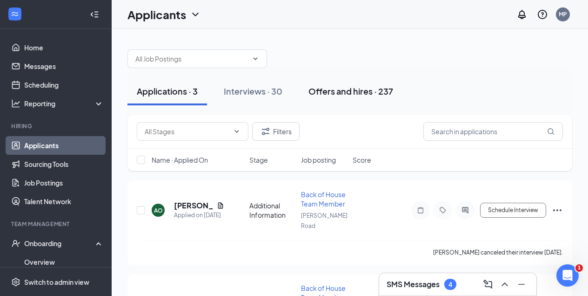
click at [352, 89] on div "Offers and hires · 237" at bounding box center [351, 91] width 85 height 12
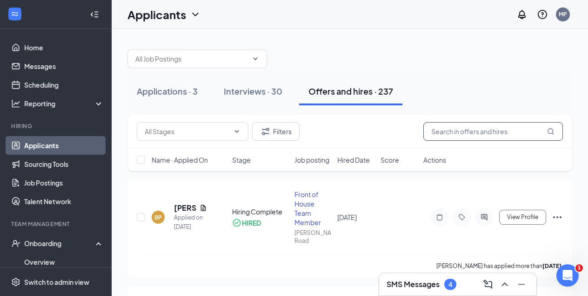
click at [442, 134] on input "text" at bounding box center [494, 131] width 140 height 19
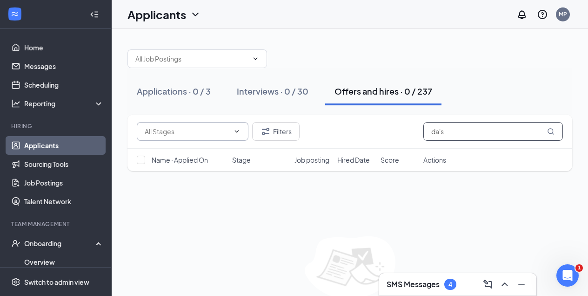
type input "da's"
click at [234, 130] on icon "ChevronDown" at bounding box center [236, 131] width 7 height 7
click at [237, 132] on icon "ChevronDown" at bounding box center [237, 131] width 4 height 2
click at [156, 92] on div "Applications · 0 / 3" at bounding box center [174, 91] width 74 height 12
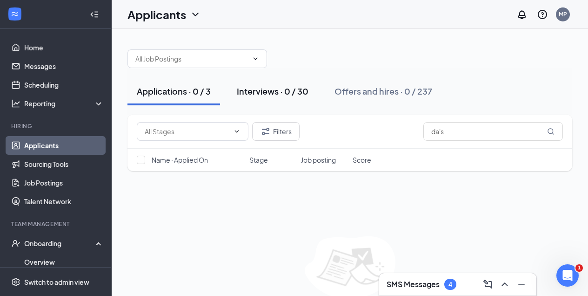
click at [263, 90] on div "Interviews · 0 / 30" at bounding box center [273, 91] width 72 height 12
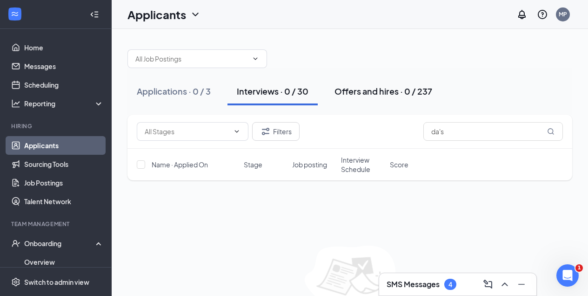
click at [379, 94] on div "Offers and hires · 0 / 237" at bounding box center [384, 91] width 98 height 12
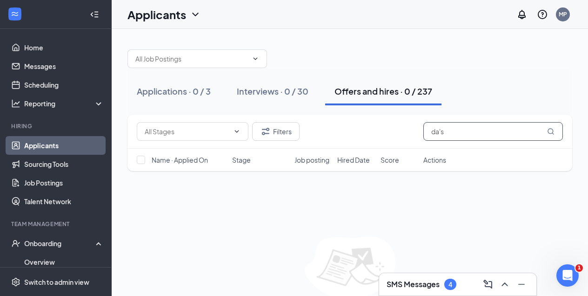
click at [458, 136] on input "da's" at bounding box center [494, 131] width 140 height 19
type input "[PERSON_NAME]"
click at [277, 135] on button "Filters" at bounding box center [275, 131] width 47 height 19
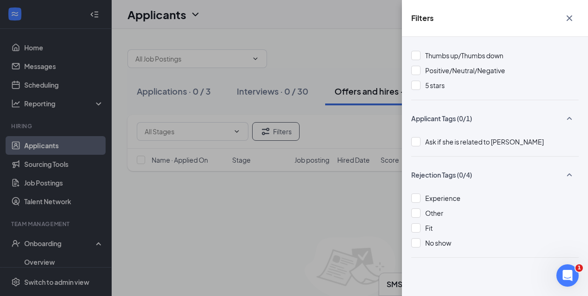
scroll to position [154, 0]
click at [415, 244] on div at bounding box center [416, 242] width 9 height 9
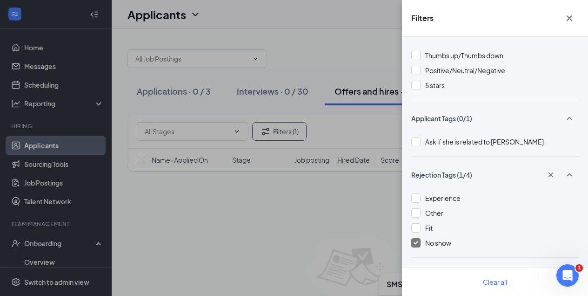
click at [336, 210] on div "Filters Applicant Status (0/6) Unread message Hasn't messaged back Stuck in sta…" at bounding box center [294, 148] width 588 height 296
click at [569, 20] on icon "Cross" at bounding box center [570, 18] width 6 height 6
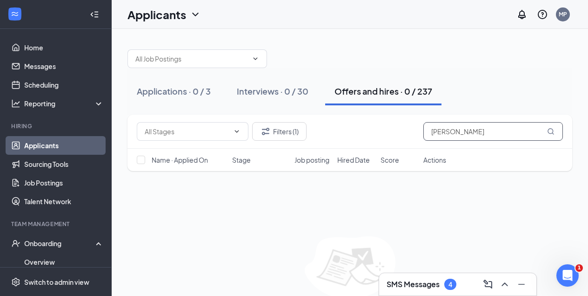
drag, startPoint x: 458, startPoint y: 133, endPoint x: 409, endPoint y: 132, distance: 48.9
click at [409, 132] on div "Filters (1) [PERSON_NAME]" at bounding box center [350, 131] width 426 height 19
click at [149, 55] on input "text" at bounding box center [191, 59] width 113 height 10
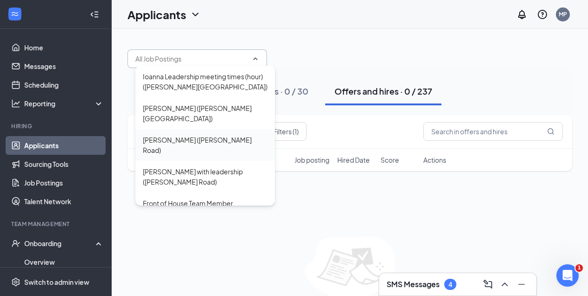
click at [176, 135] on div "[PERSON_NAME] ([PERSON_NAME] Road)" at bounding box center [205, 145] width 125 height 20
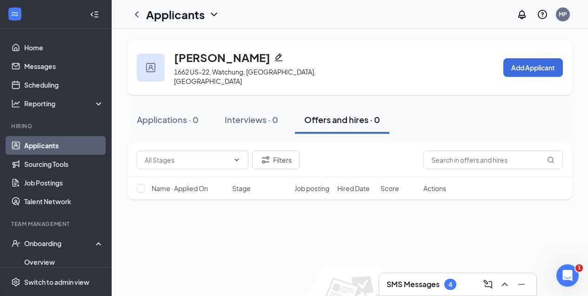
click at [176, 131] on div "Applications · 0 Interviews · 0 Offers and hires · 0" at bounding box center [350, 119] width 445 height 47
click at [135, 15] on icon "ChevronLeft" at bounding box center [136, 14] width 11 height 11
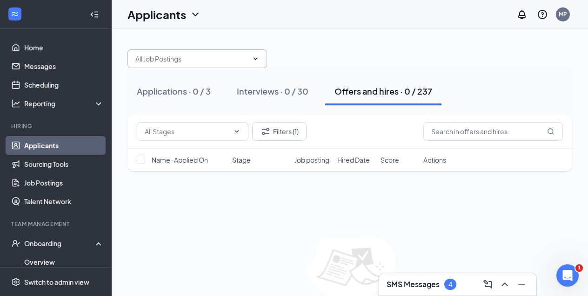
click at [166, 62] on input "text" at bounding box center [191, 59] width 113 height 10
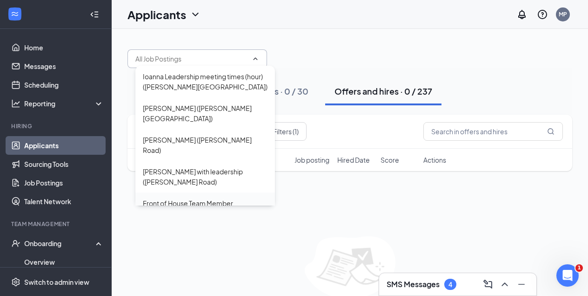
click at [180, 198] on div "Front of House Team Member ([PERSON_NAME] Road)" at bounding box center [205, 208] width 125 height 20
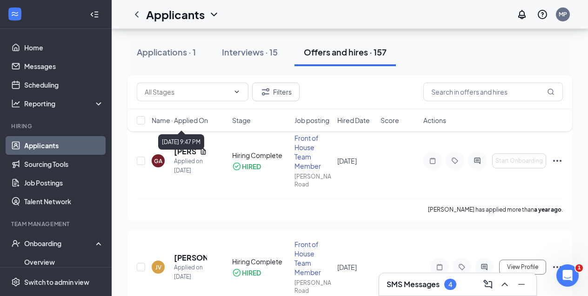
scroll to position [3179, 0]
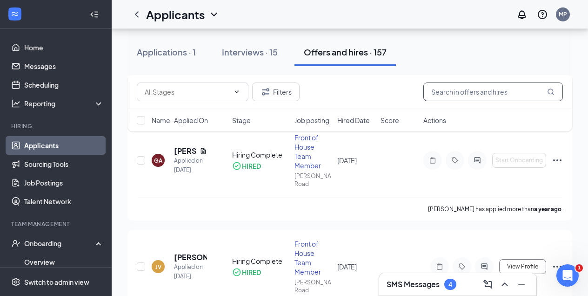
click at [443, 91] on input "text" at bounding box center [494, 91] width 140 height 19
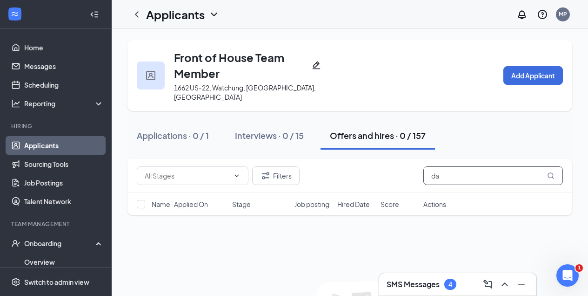
type input "d"
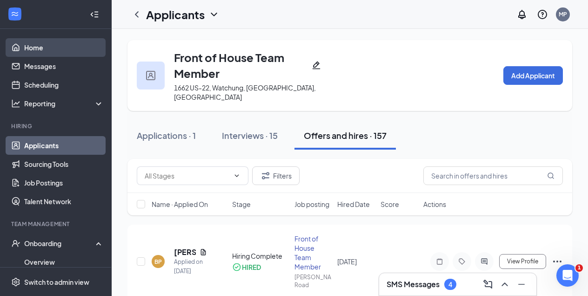
click at [35, 44] on link "Home" at bounding box center [64, 47] width 80 height 19
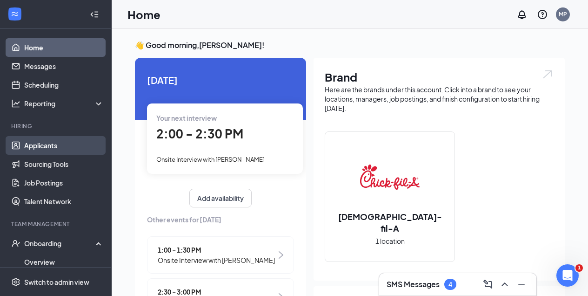
click at [39, 144] on link "Applicants" at bounding box center [64, 145] width 80 height 19
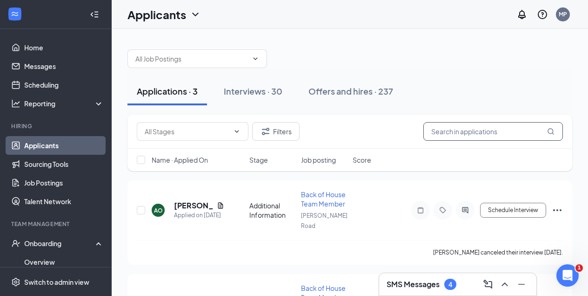
click at [467, 131] on input "text" at bounding box center [494, 131] width 140 height 19
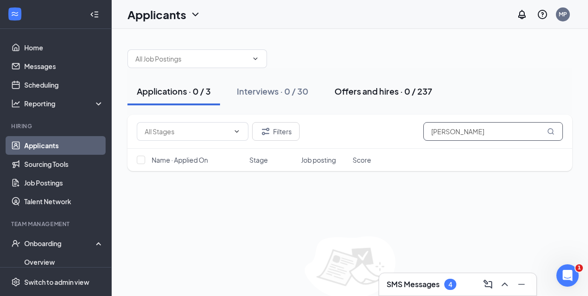
type input "[PERSON_NAME]"
click at [358, 92] on div "Offers and hires · 0 / 237" at bounding box center [384, 91] width 98 height 12
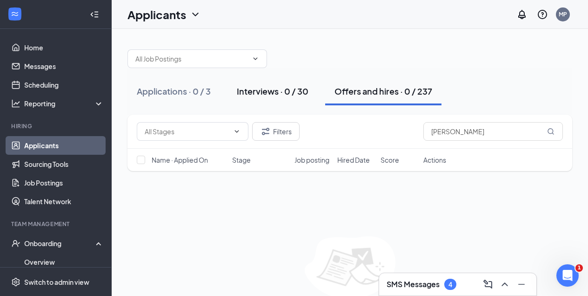
click at [270, 91] on div "Interviews · 0 / 30" at bounding box center [273, 91] width 72 height 12
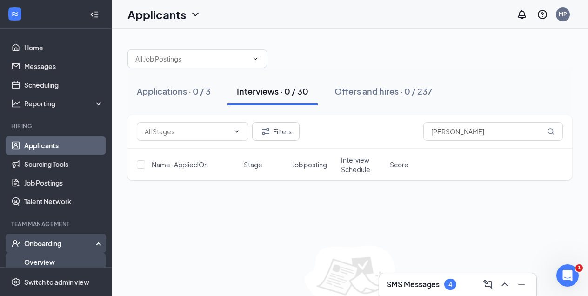
click at [38, 262] on link "Overview" at bounding box center [64, 261] width 80 height 19
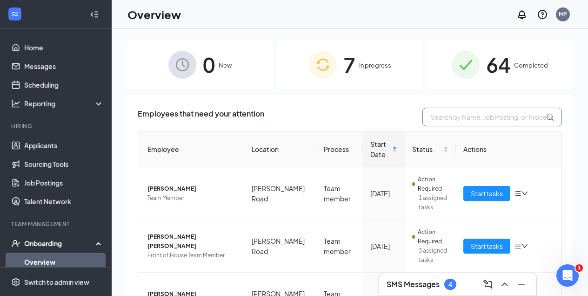
click at [446, 116] on input "text" at bounding box center [493, 117] width 140 height 19
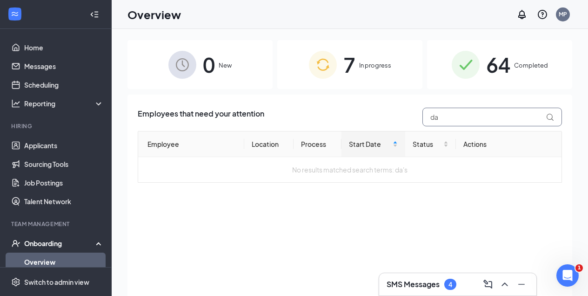
type input "d"
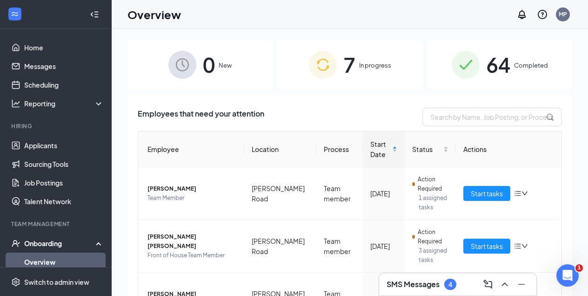
click at [513, 68] on div "64 Completed" at bounding box center [499, 64] width 145 height 49
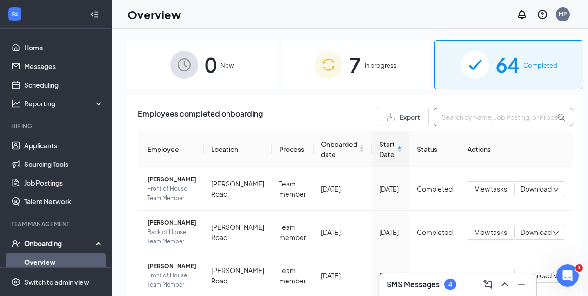
click at [456, 118] on input "text" at bounding box center [504, 117] width 140 height 19
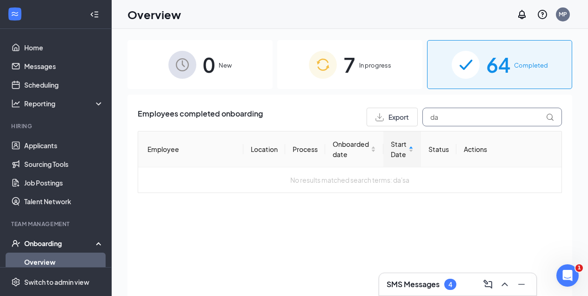
type input "d"
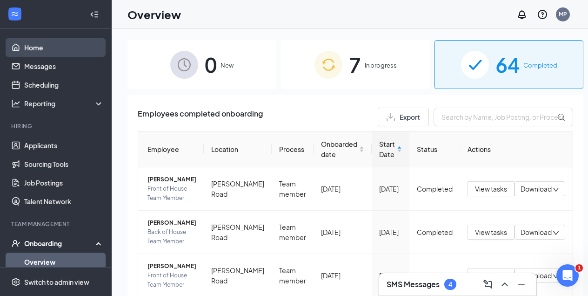
click at [34, 48] on link "Home" at bounding box center [64, 47] width 80 height 19
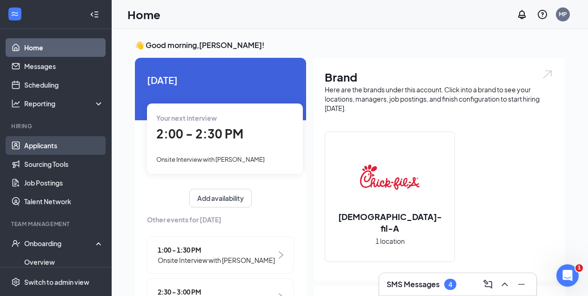
click at [41, 146] on link "Applicants" at bounding box center [64, 145] width 80 height 19
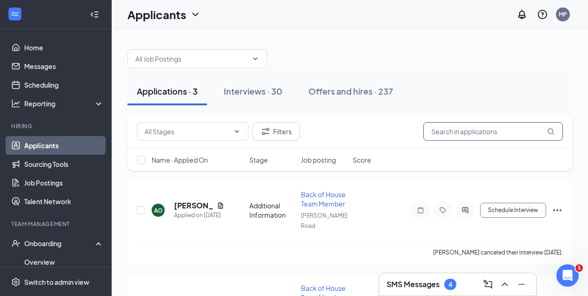
click at [453, 126] on input "text" at bounding box center [494, 131] width 140 height 19
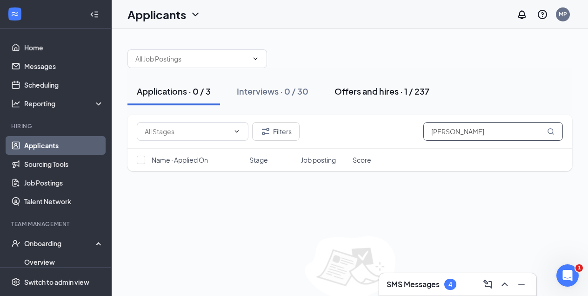
type input "[PERSON_NAME]"
click at [379, 92] on div "Offers and hires · 1 / 237" at bounding box center [382, 91] width 95 height 12
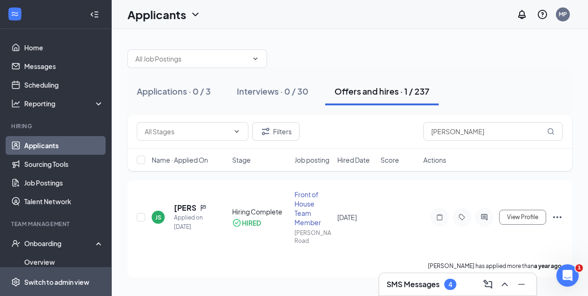
click at [63, 282] on div "Switch to admin view" at bounding box center [56, 281] width 65 height 9
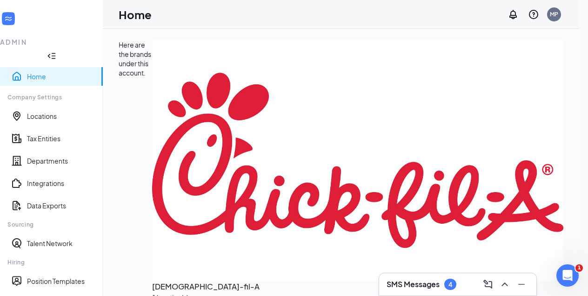
scroll to position [117, 0]
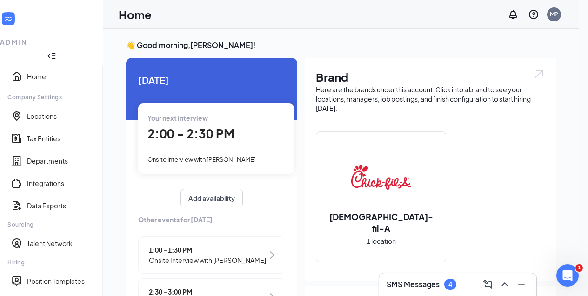
scroll to position [45, 0]
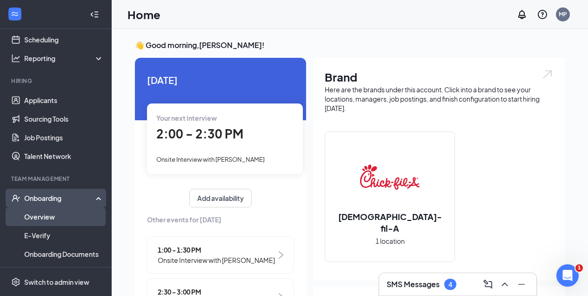
click at [41, 218] on link "Overview" at bounding box center [64, 216] width 80 height 19
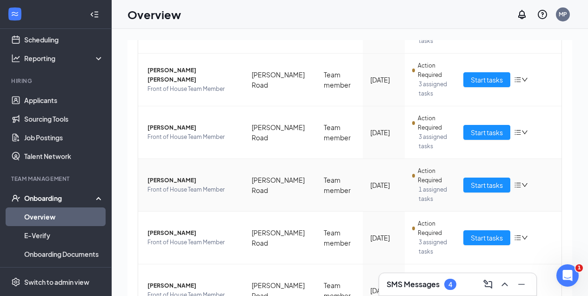
scroll to position [219, 0]
click at [502, 184] on span "Start tasks" at bounding box center [487, 184] width 32 height 10
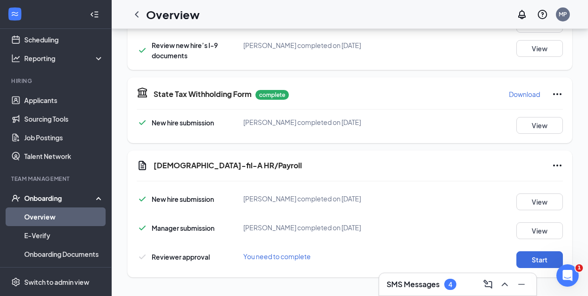
scroll to position [409, 0]
click at [549, 259] on button "Start" at bounding box center [540, 259] width 47 height 17
